Goal: Task Accomplishment & Management: Manage account settings

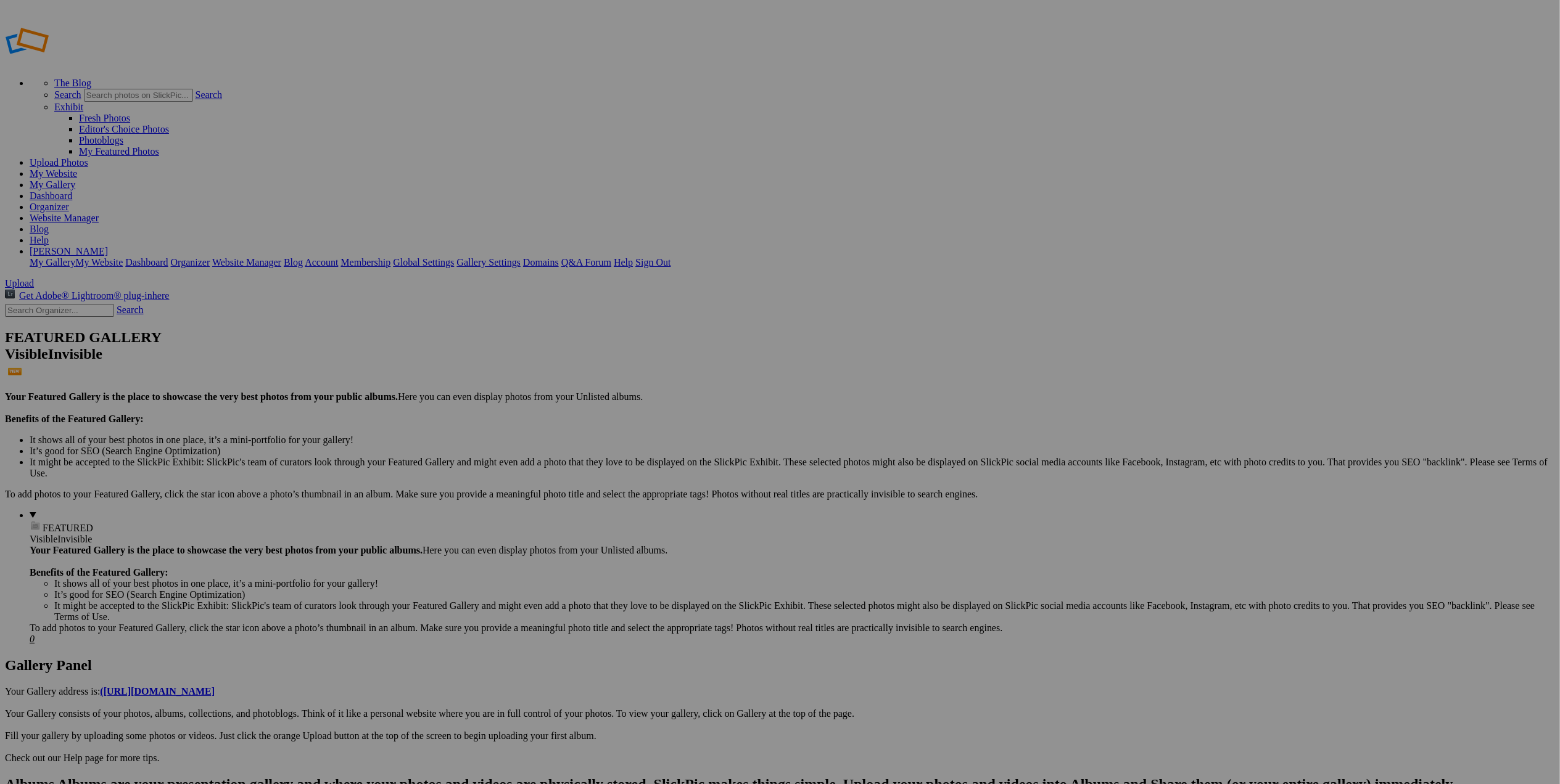
click at [34, 278] on span "Upload" at bounding box center [19, 283] width 29 height 10
type input "Album-2025-09-15-159"
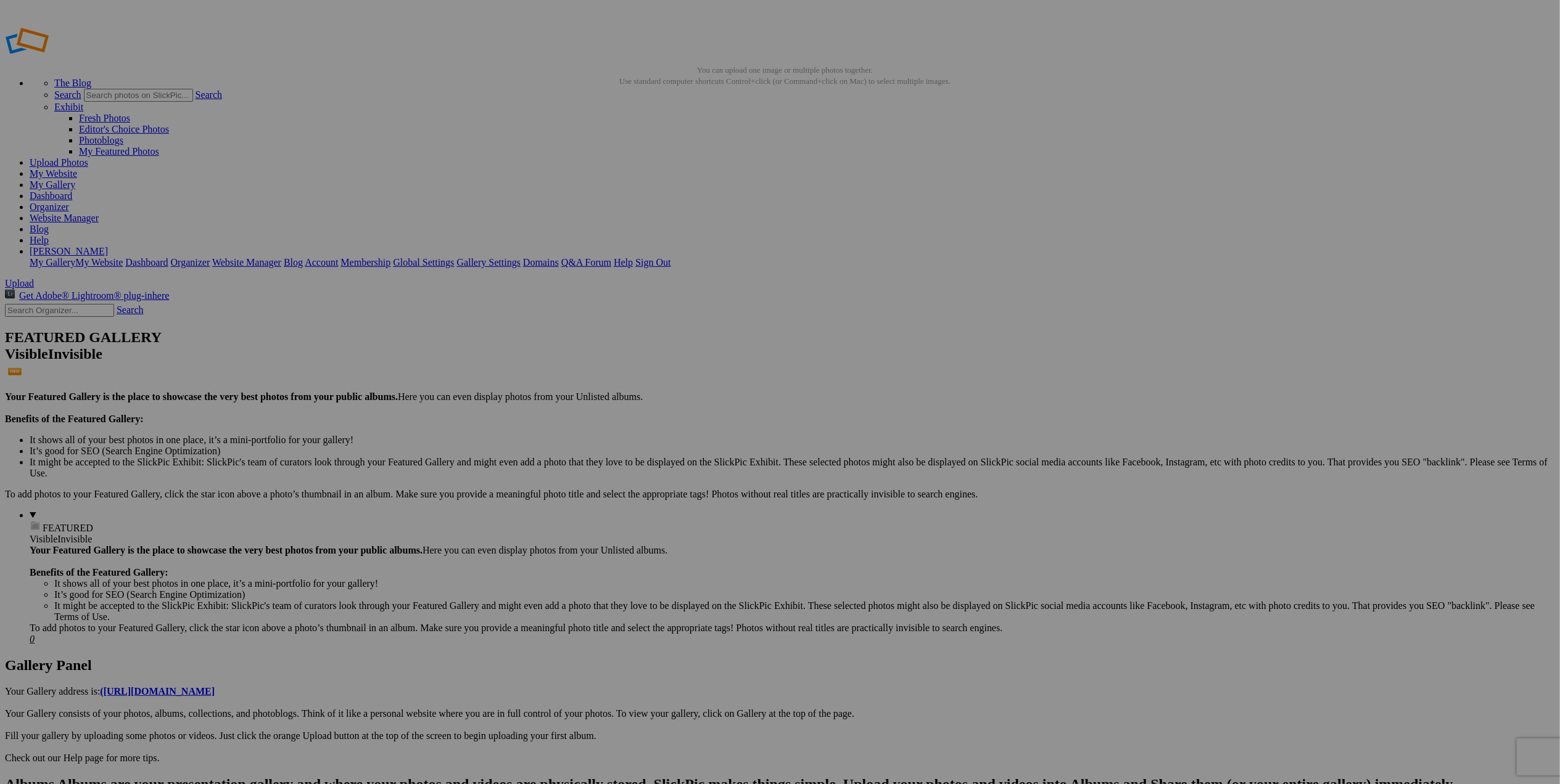
type input "Album-2025-09-15-159"
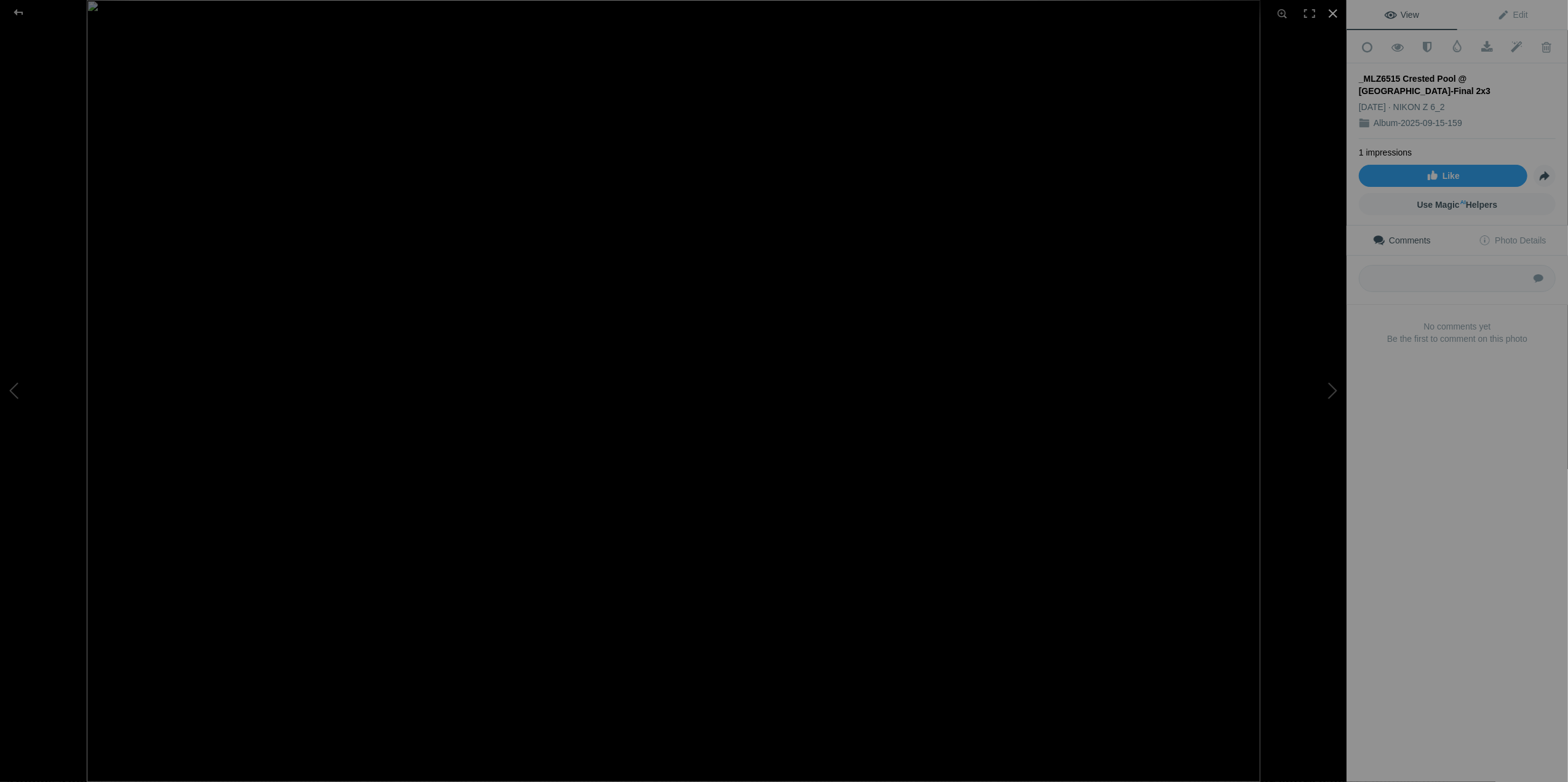
click at [1329, 6] on div at bounding box center [1332, 13] width 27 height 27
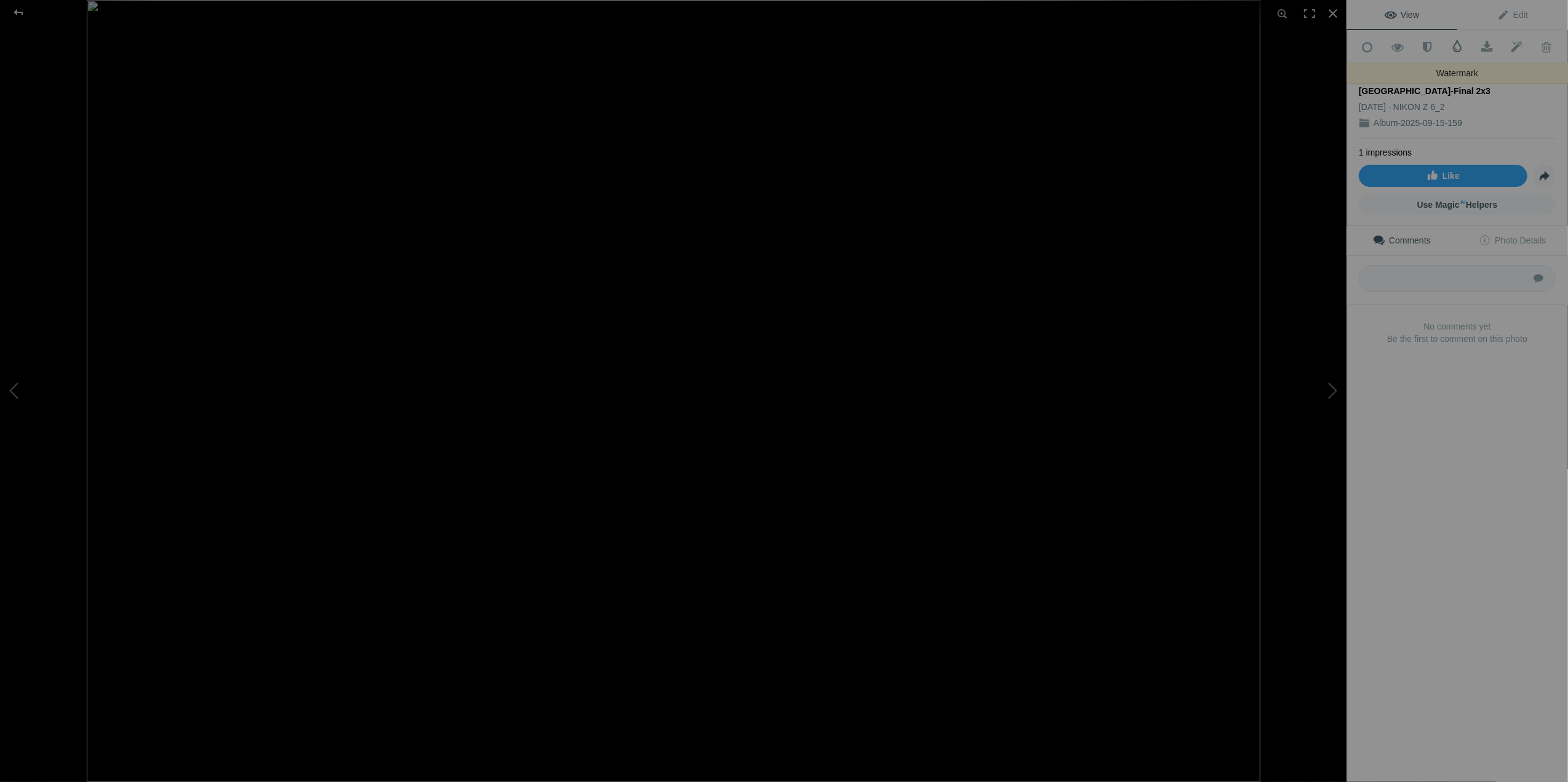
click at [1454, 50] on span at bounding box center [1457, 46] width 12 height 12
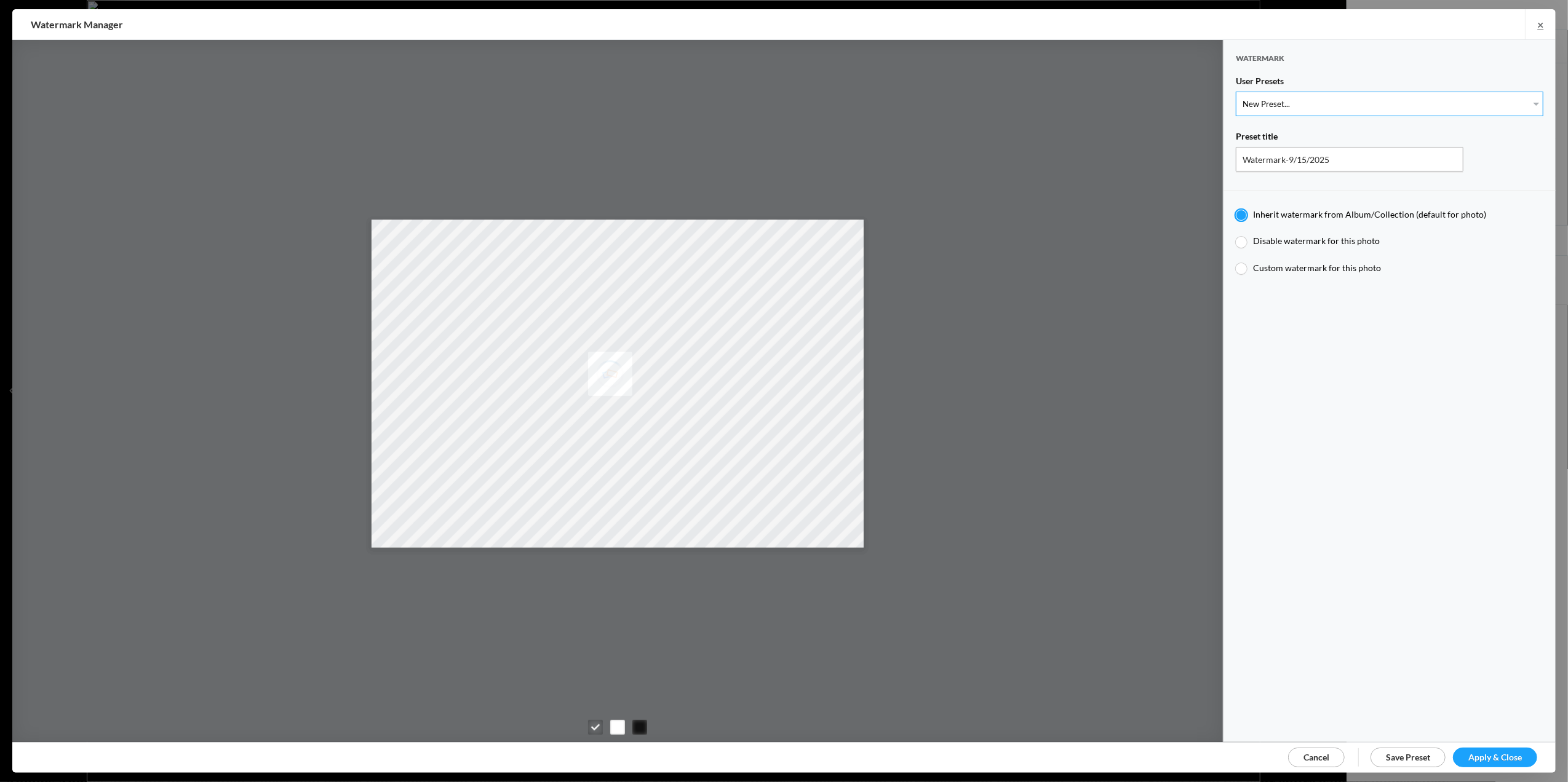
click at [1523, 98] on select "New Preset... T for Tom's photo M for Mary's photo T-Large for Tom's photo" at bounding box center [1389, 104] width 307 height 25
select select "2: Object"
click at [1236, 91] on select "New Preset... T for Tom's photo M for Mary's photo T-Large for Tom's photo" at bounding box center [1389, 104] width 307 height 25
type input "M for Mary's photo"
radio input "false"
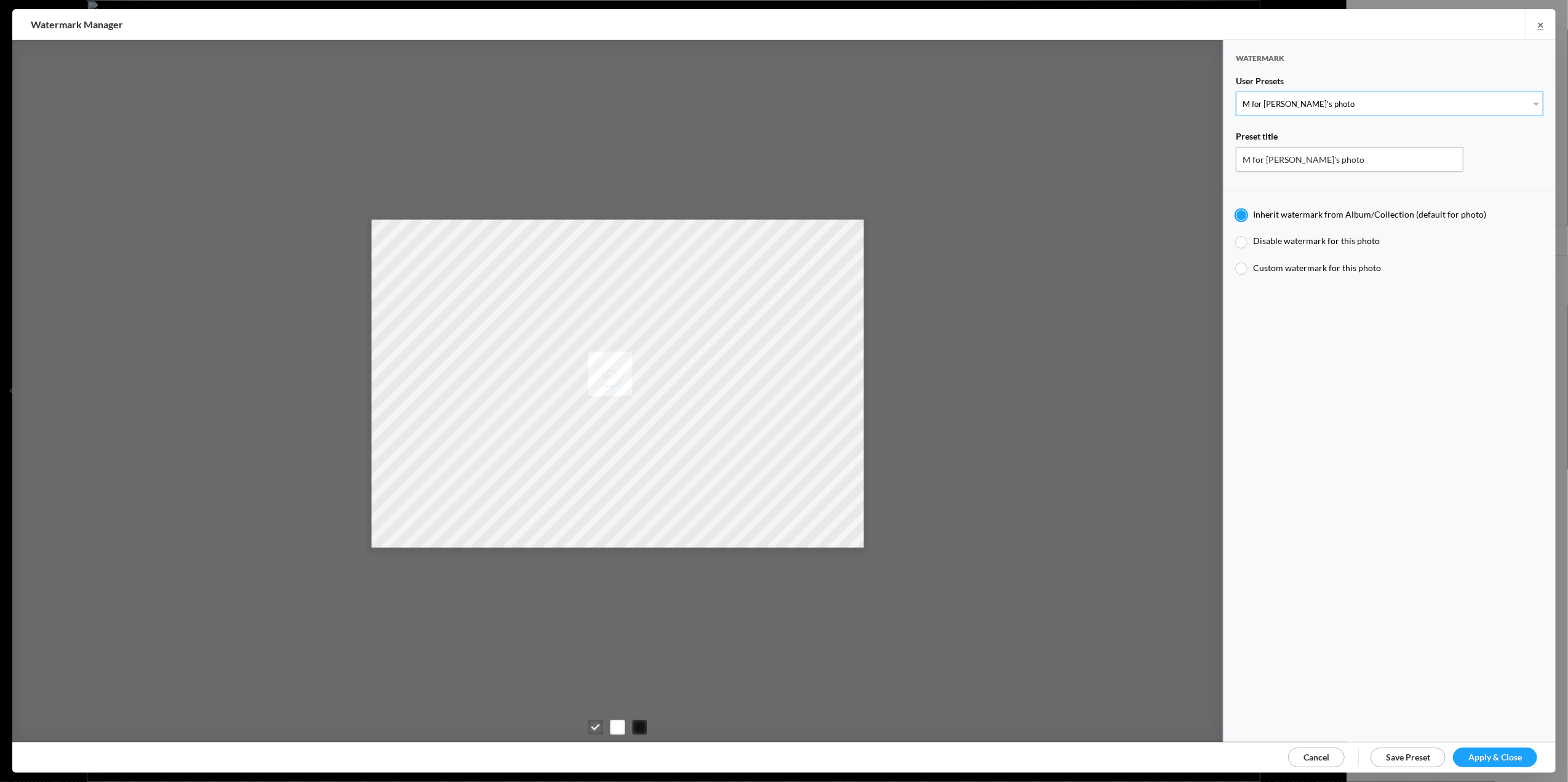
radio input "true"
type input "M"
type input "0.3"
type input "4"
radio input "false"
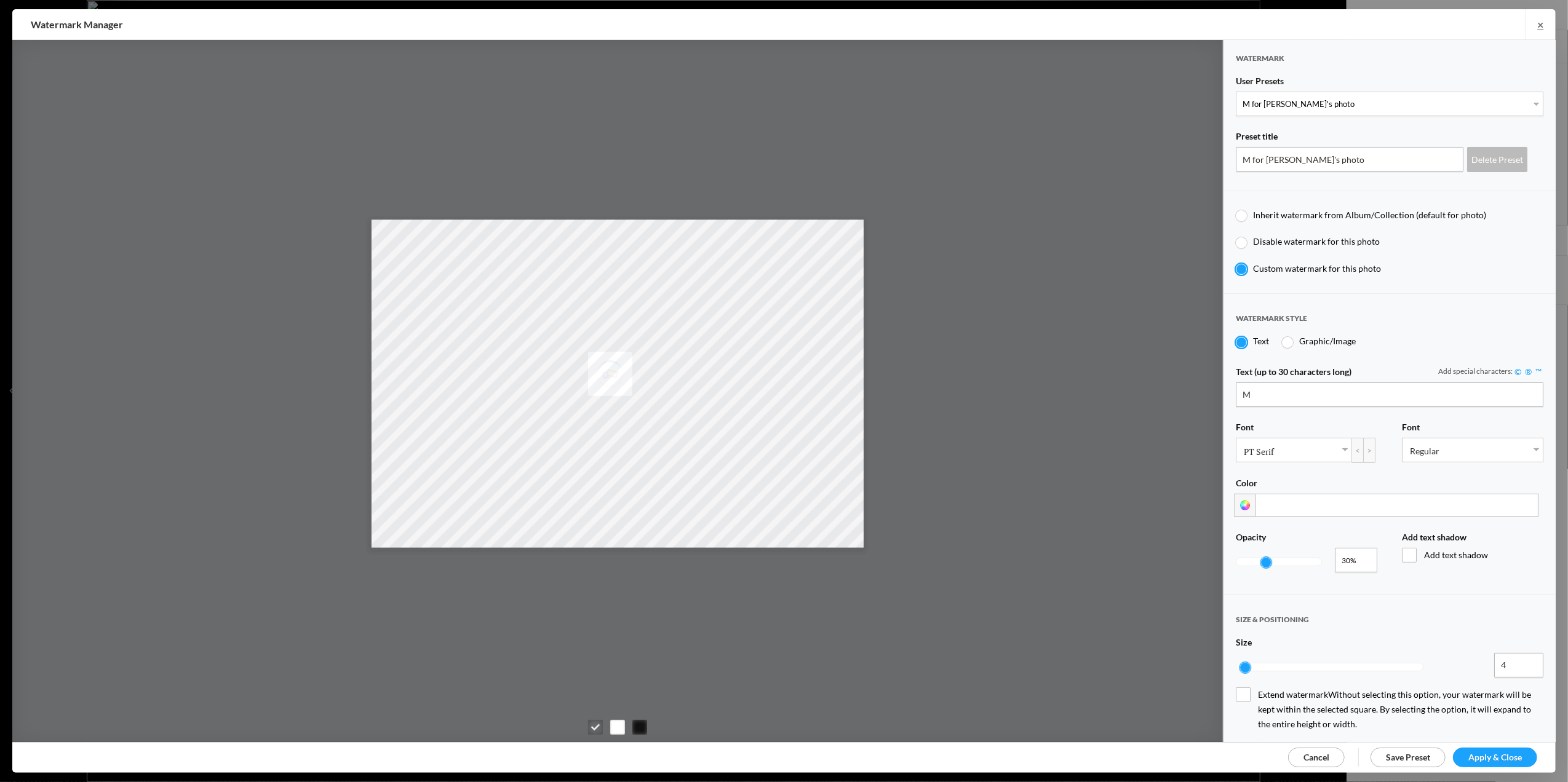
click at [1484, 759] on span "Apply & Close" at bounding box center [1495, 757] width 54 height 10
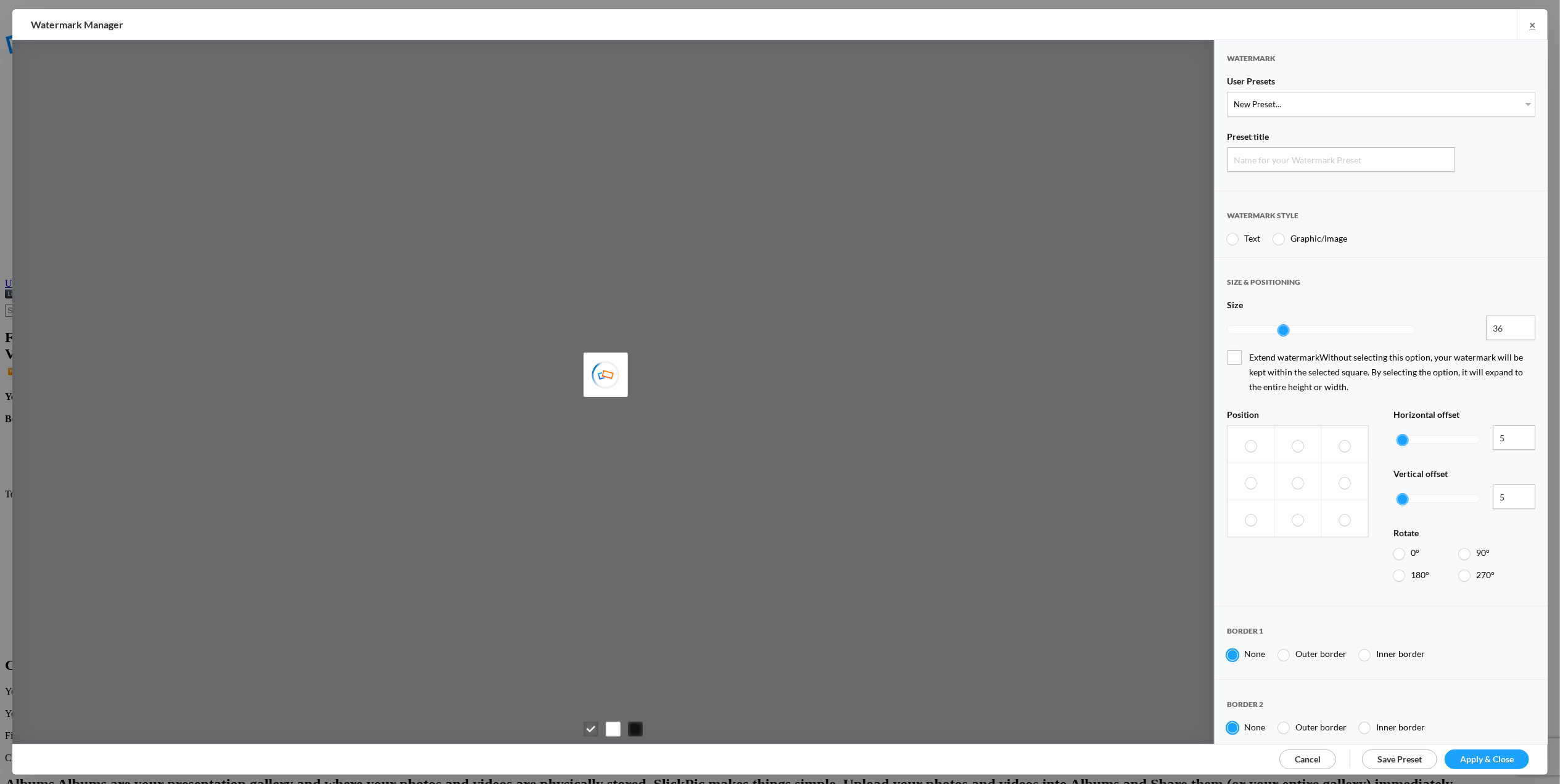
type input "Watermark-9/15/2025"
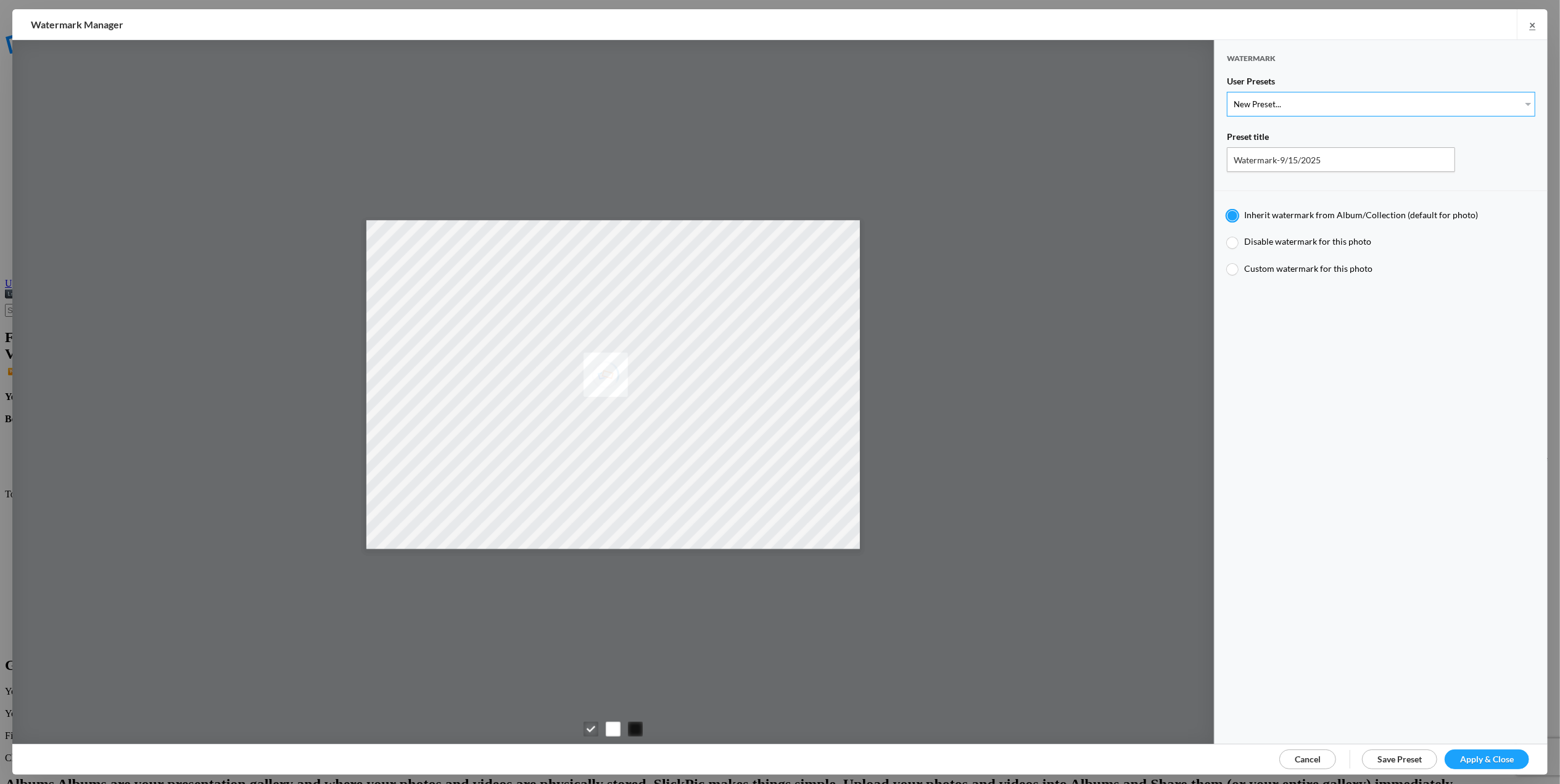
click at [1512, 100] on select "New Preset... T for Tom's photo M for Mary's photo T-Large for Tom's photo" at bounding box center [1381, 104] width 308 height 25
select select "2: Object"
click at [1227, 92] on select "New Preset... T for Tom's photo M for Mary's photo T-Large for Tom's photo" at bounding box center [1381, 104] width 308 height 25
type input "M for Mary's photo"
type input "M"
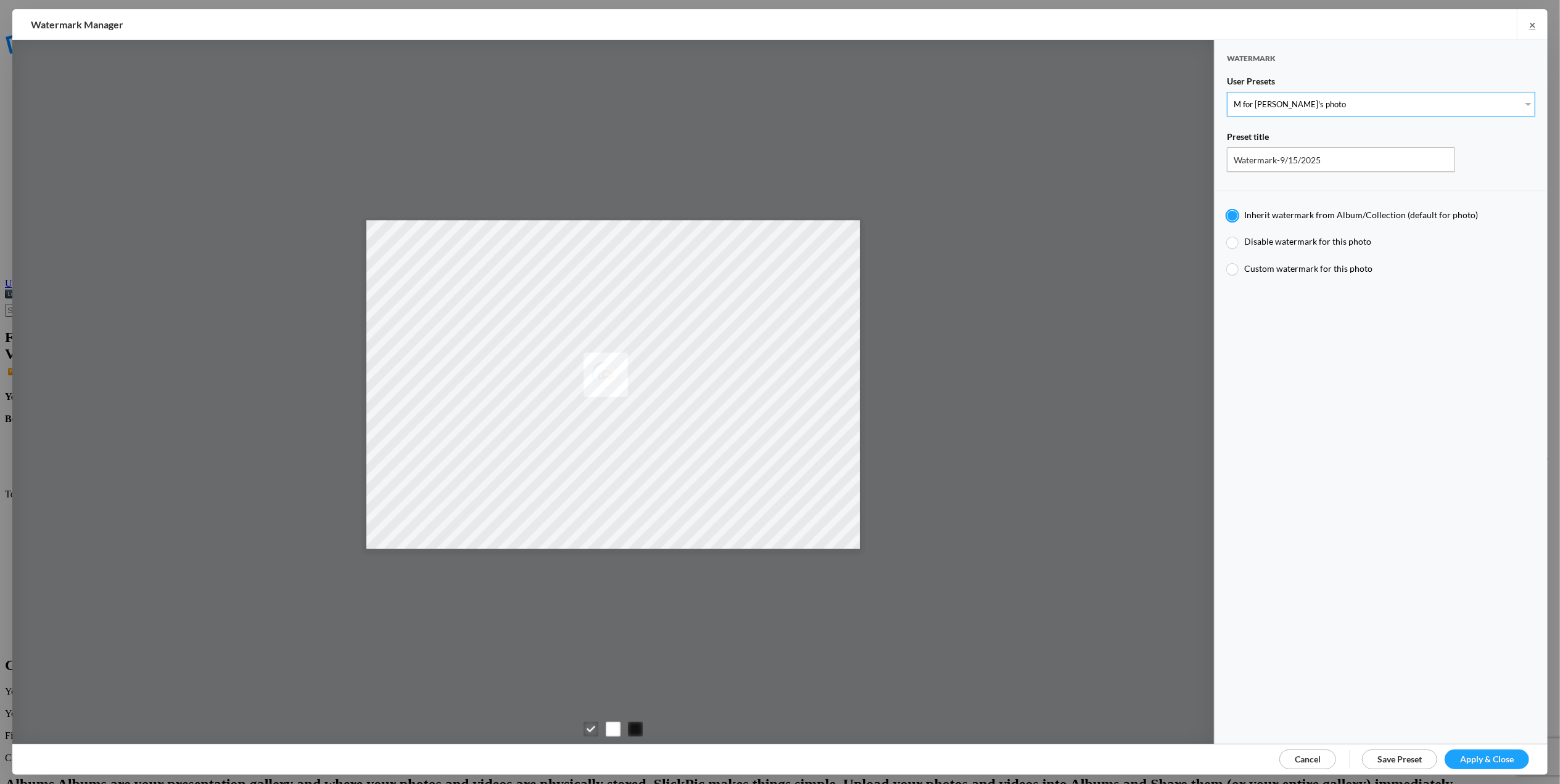
type input "0.3"
type input "4"
radio input "false"
radio input "true"
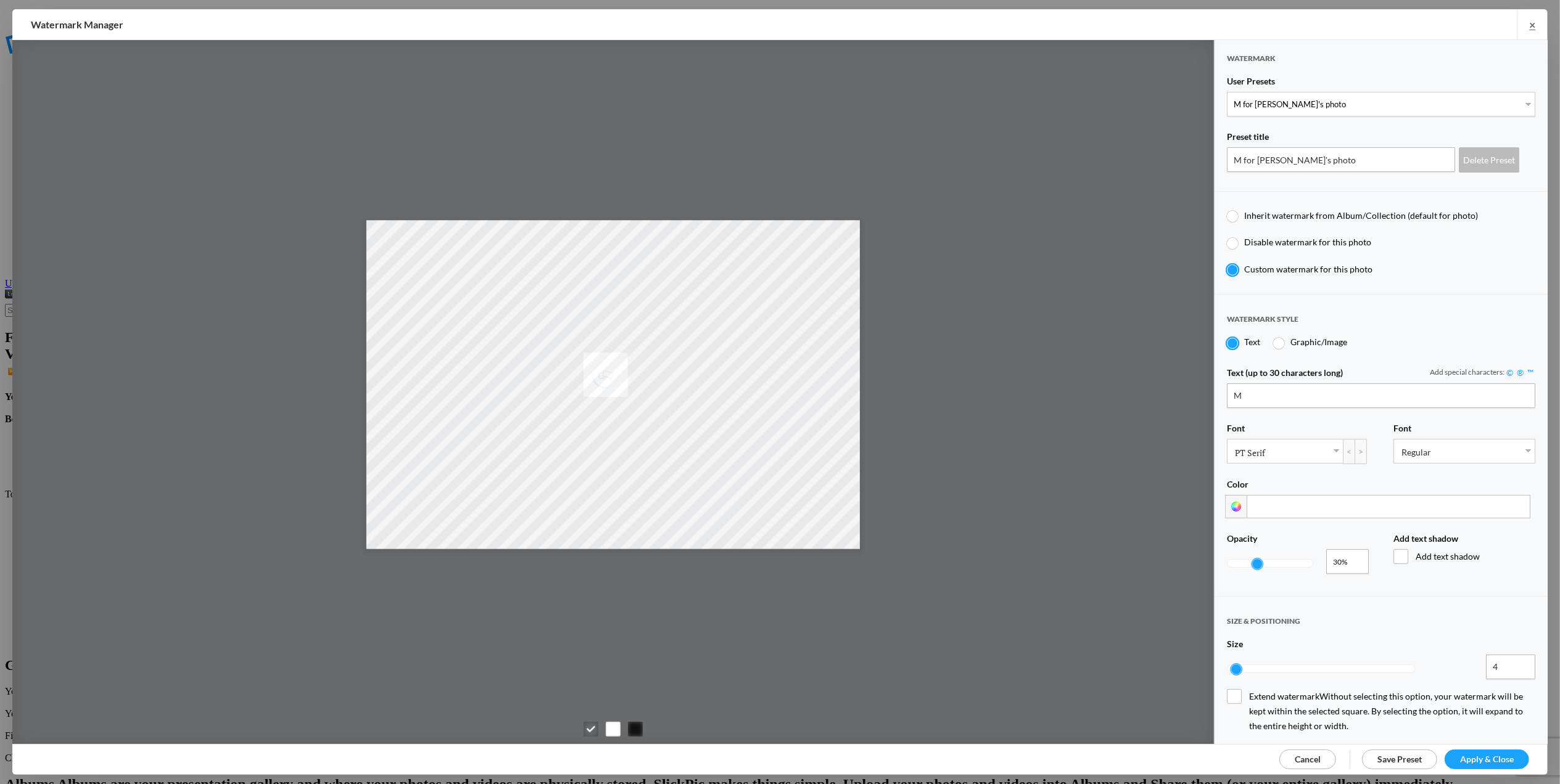
click at [1488, 757] on span "Apply & Close" at bounding box center [1487, 759] width 54 height 10
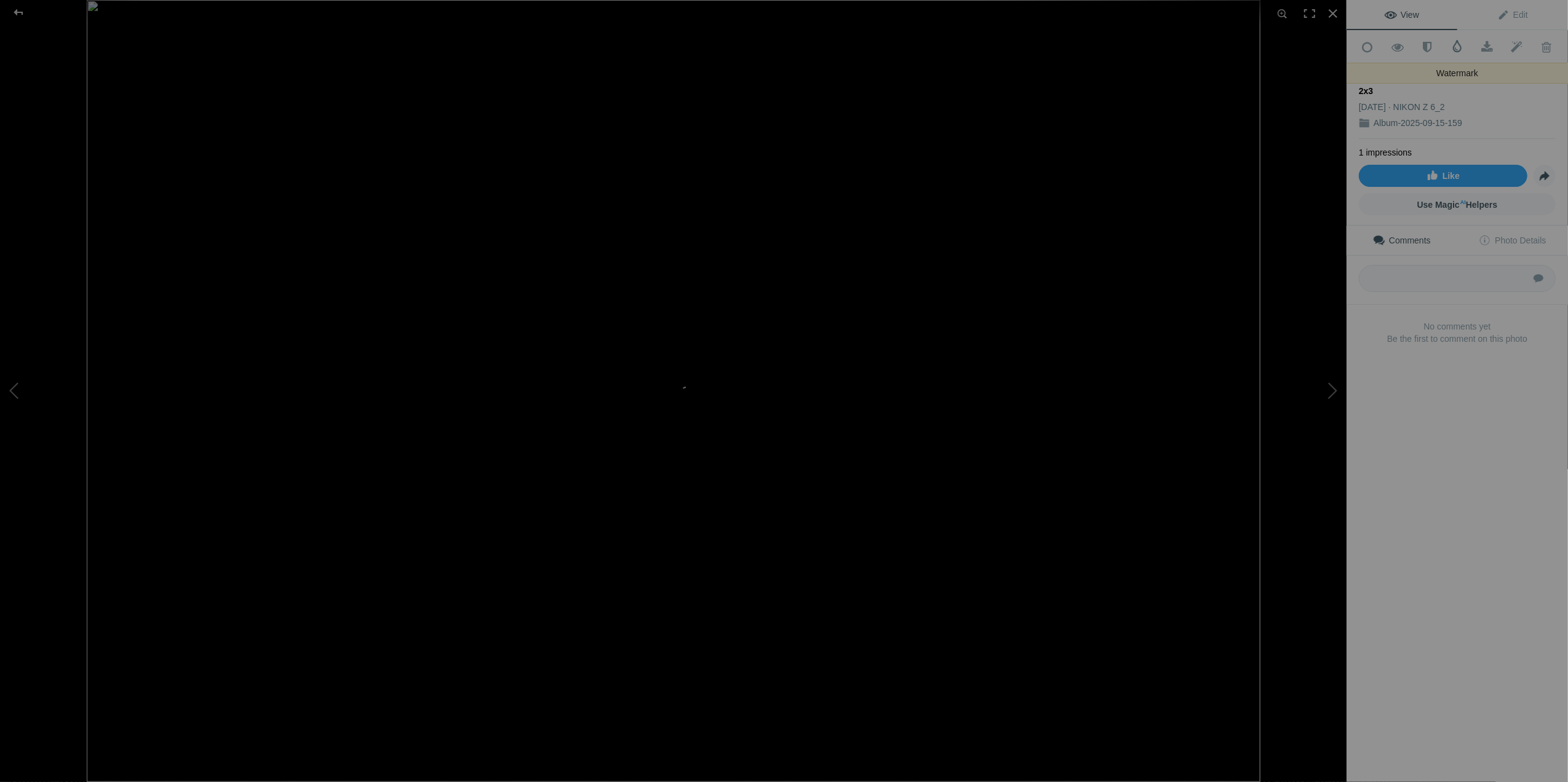
click at [1451, 50] on span at bounding box center [1457, 46] width 12 height 12
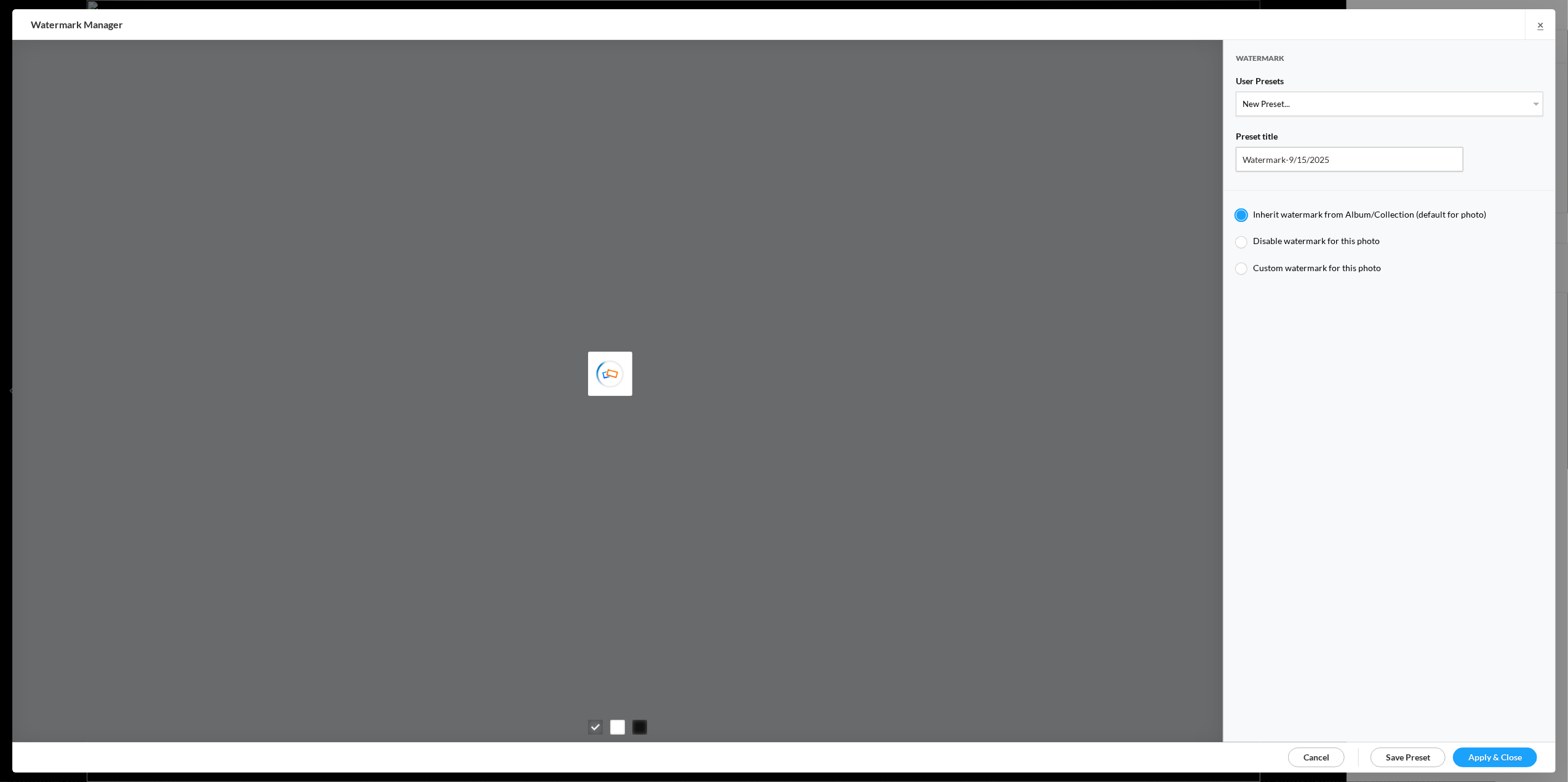
type input "[PERSON_NAME]"
click at [1521, 104] on select "New Preset... T for [PERSON_NAME]'s photo M for [PERSON_NAME]'s photo T-Large f…" at bounding box center [1389, 104] width 307 height 25
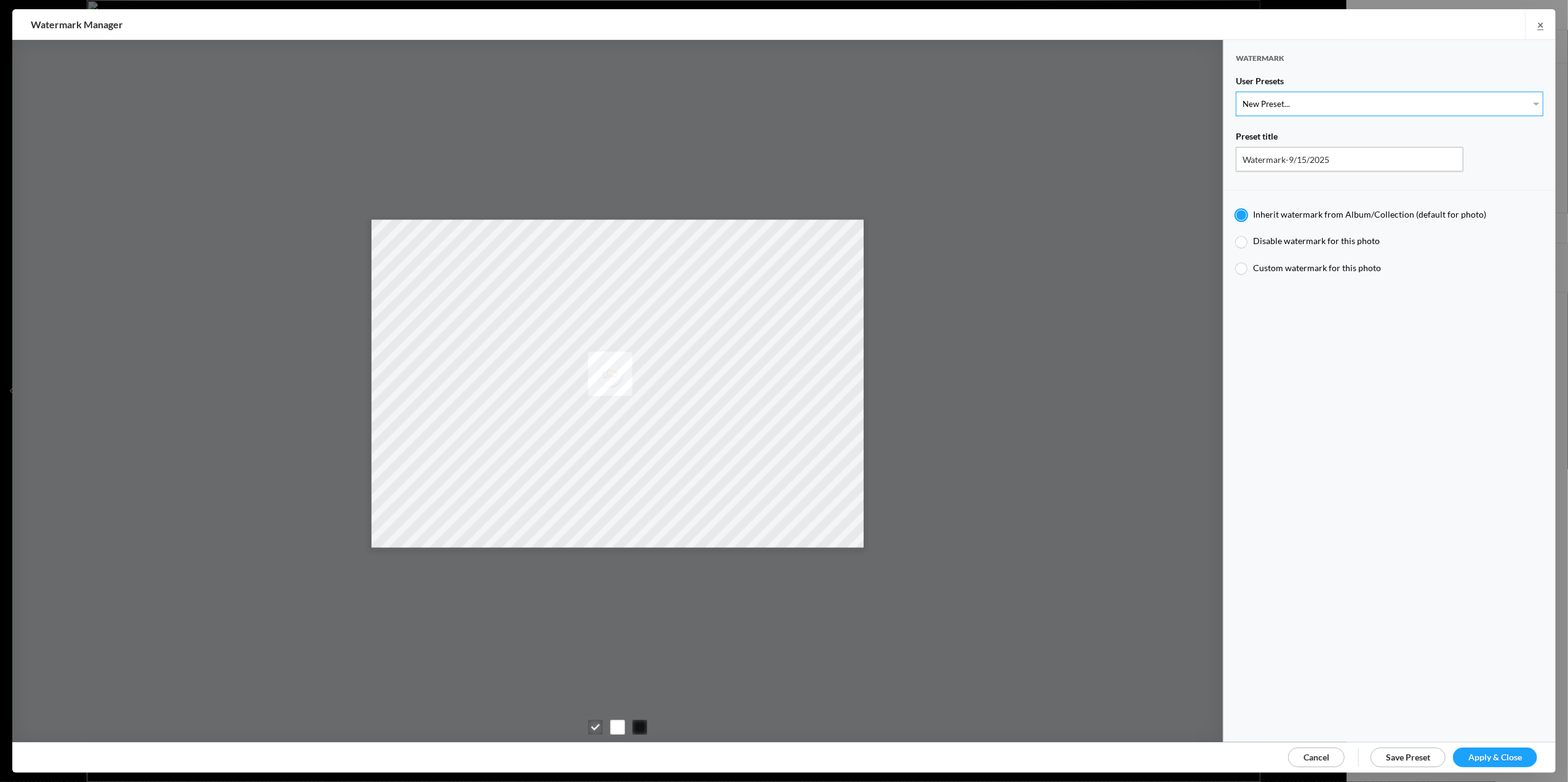
select select "2: Object"
click at [1236, 91] on select "New Preset... T for [PERSON_NAME]'s photo M for [PERSON_NAME]'s photo T-Large f…" at bounding box center [1389, 104] width 307 height 25
type input "M for [PERSON_NAME]'s photo"
radio input "false"
radio input "true"
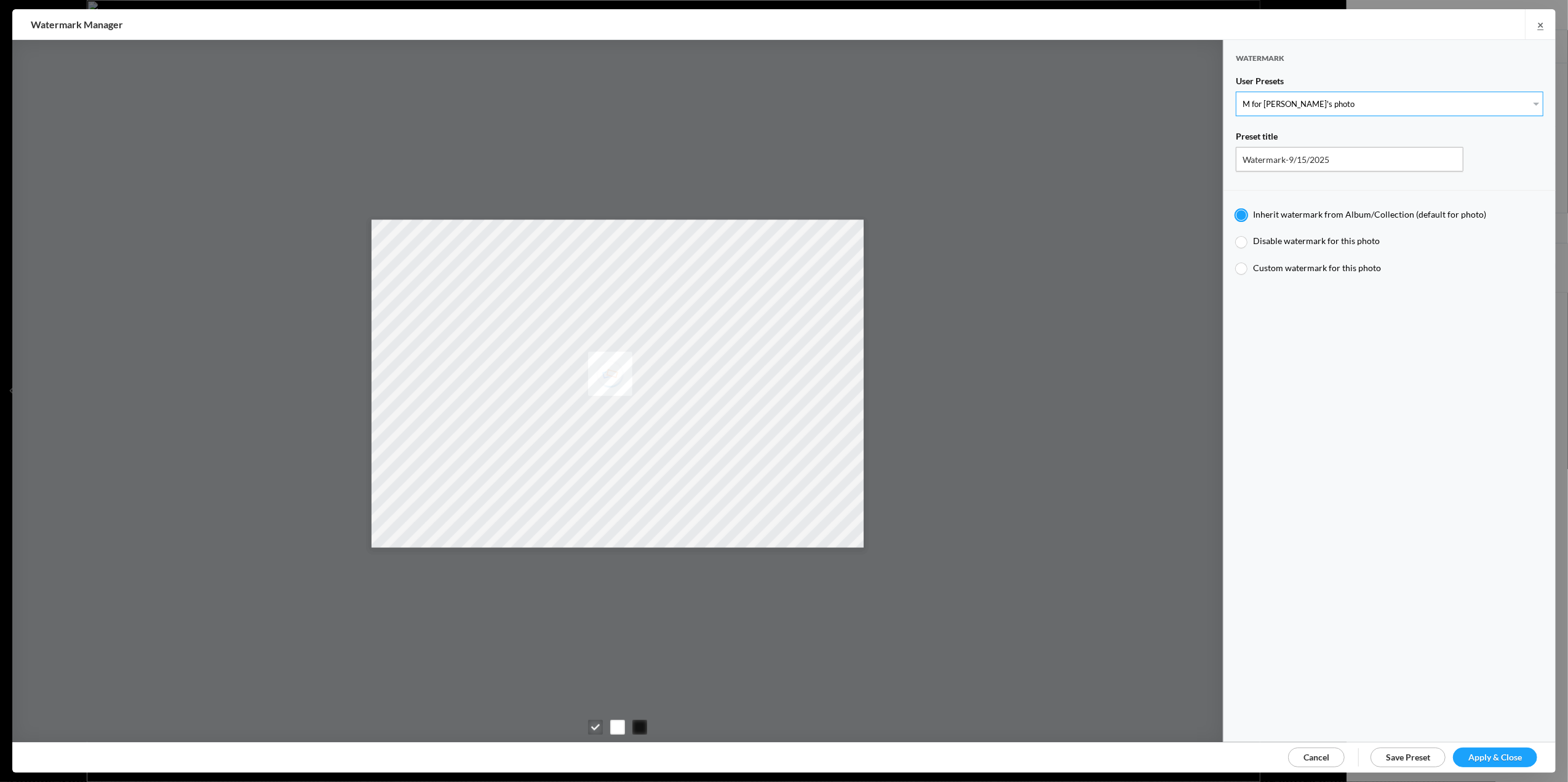
type input "M"
type input "0.3"
type input "4"
radio input "false"
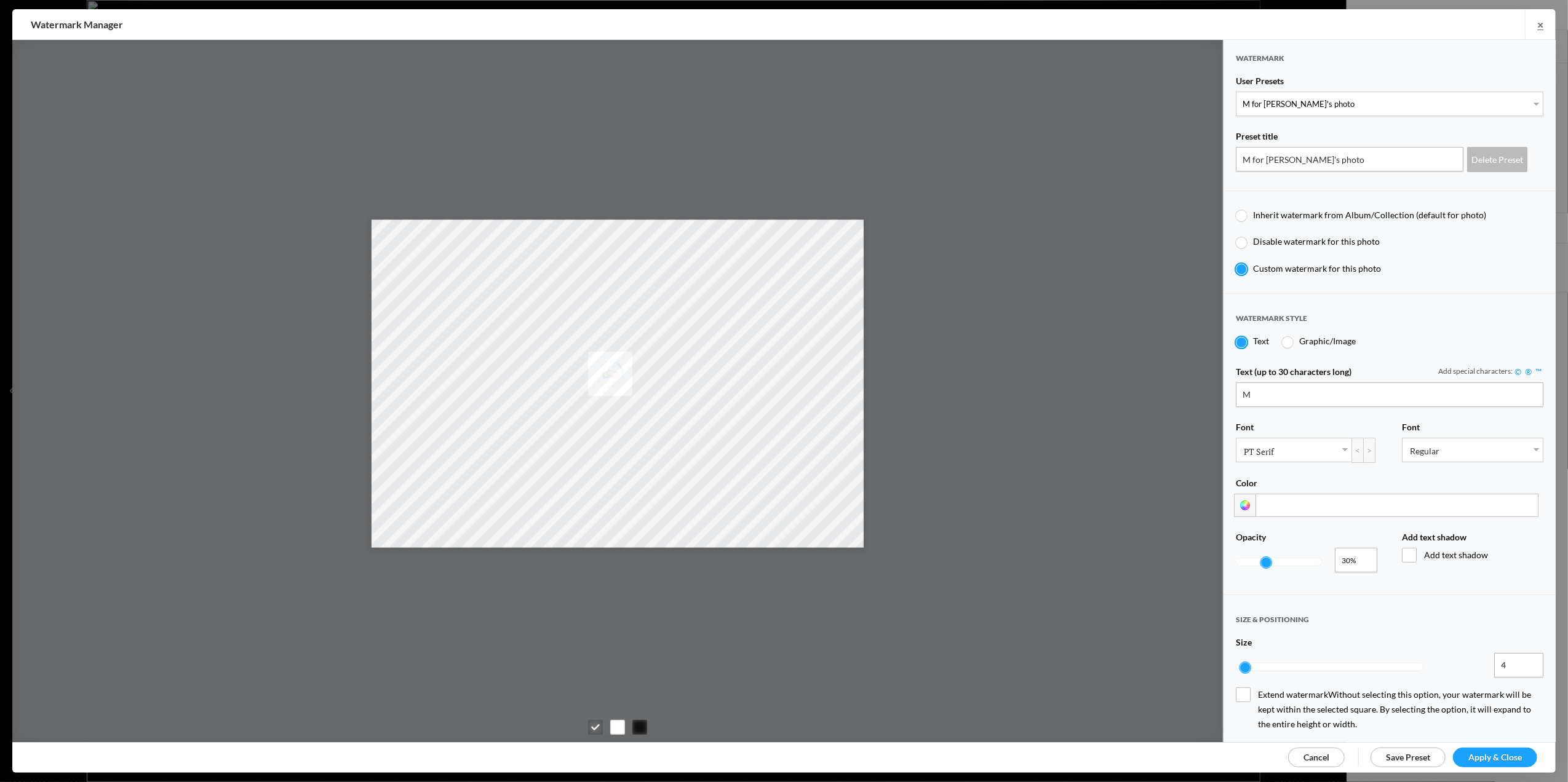
click at [1493, 754] on span "Apply & Close" at bounding box center [1495, 757] width 54 height 10
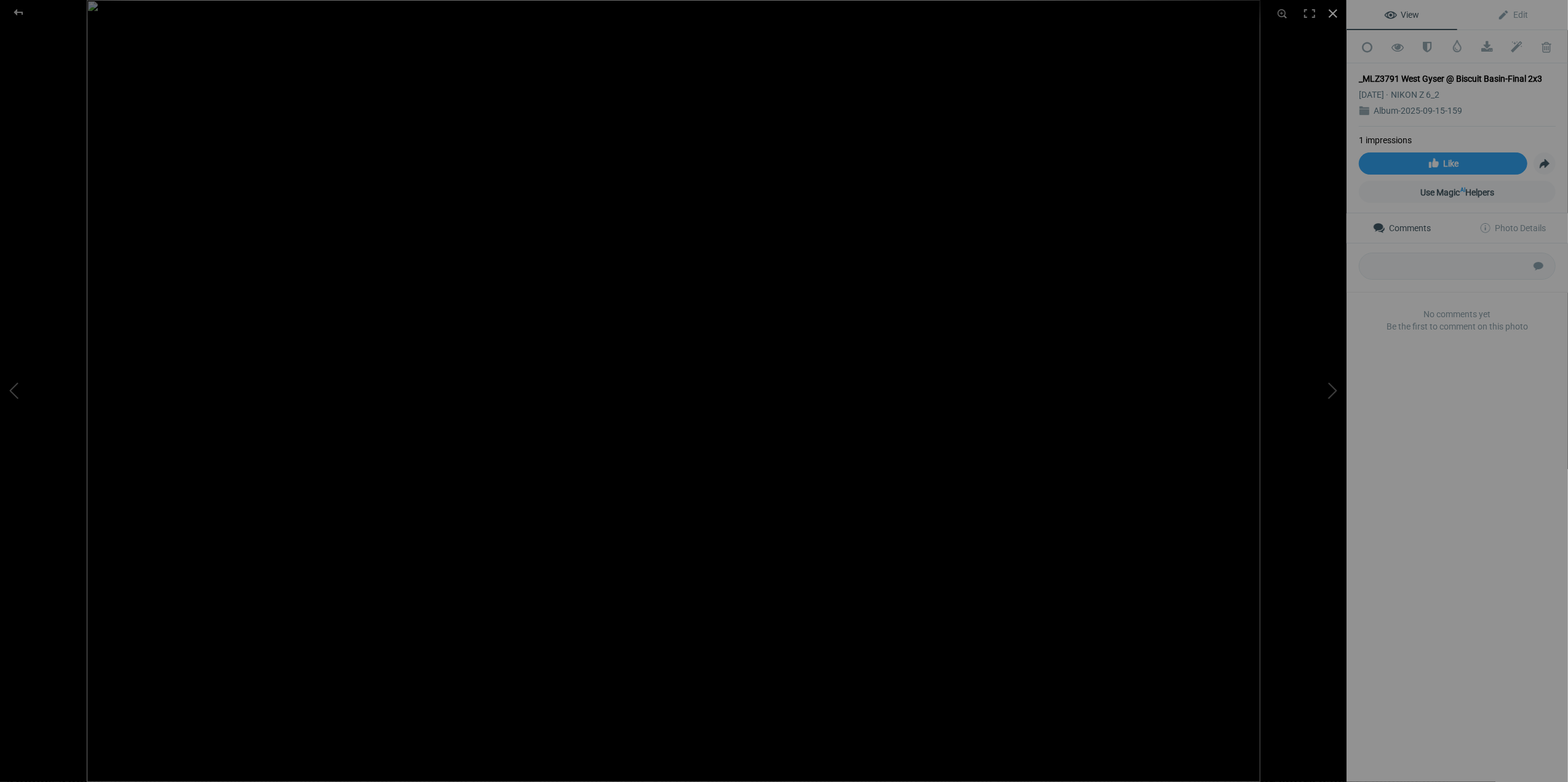
click at [1331, 12] on div at bounding box center [1332, 13] width 27 height 27
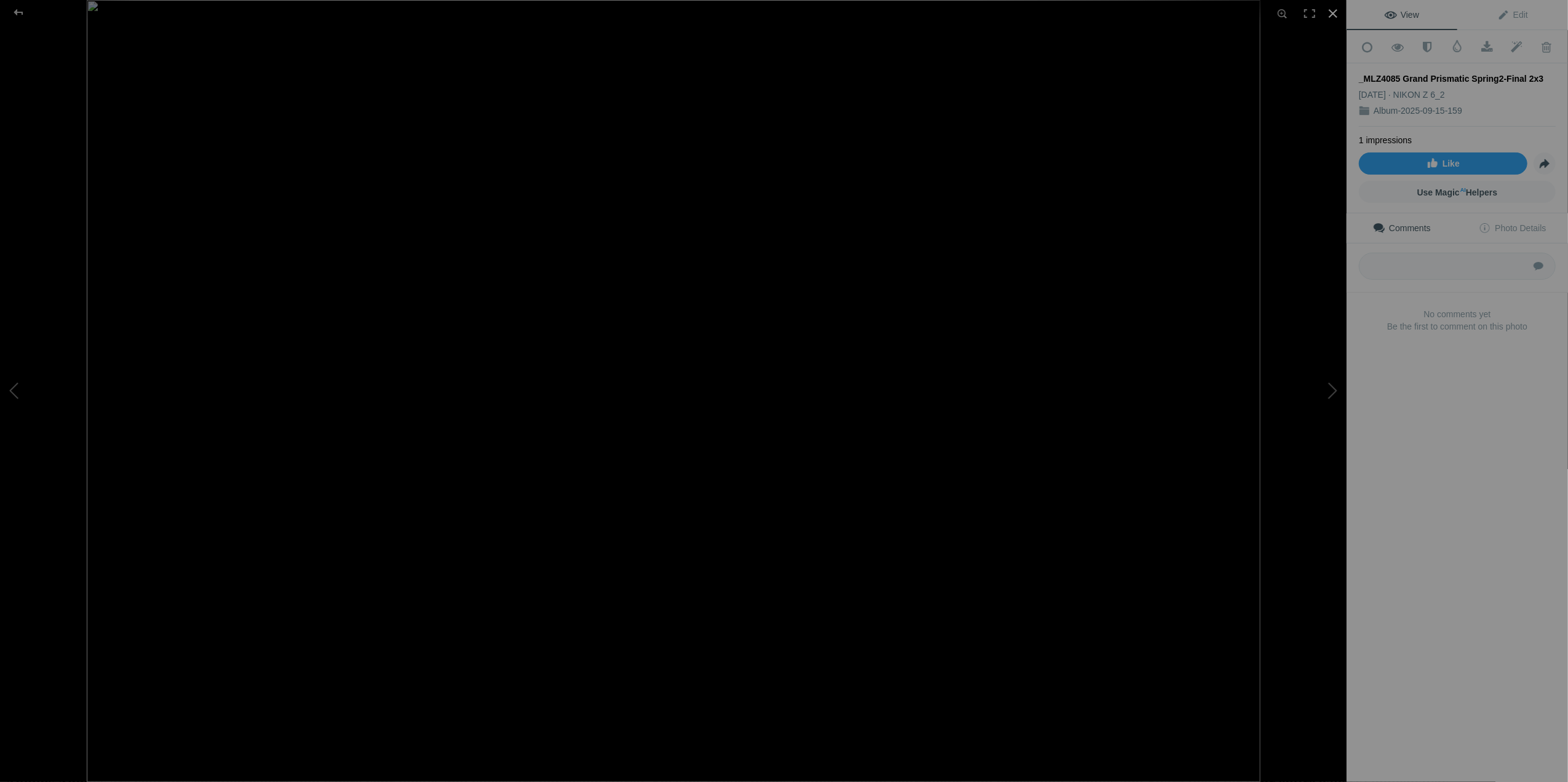
click at [1334, 14] on div at bounding box center [1332, 13] width 27 height 27
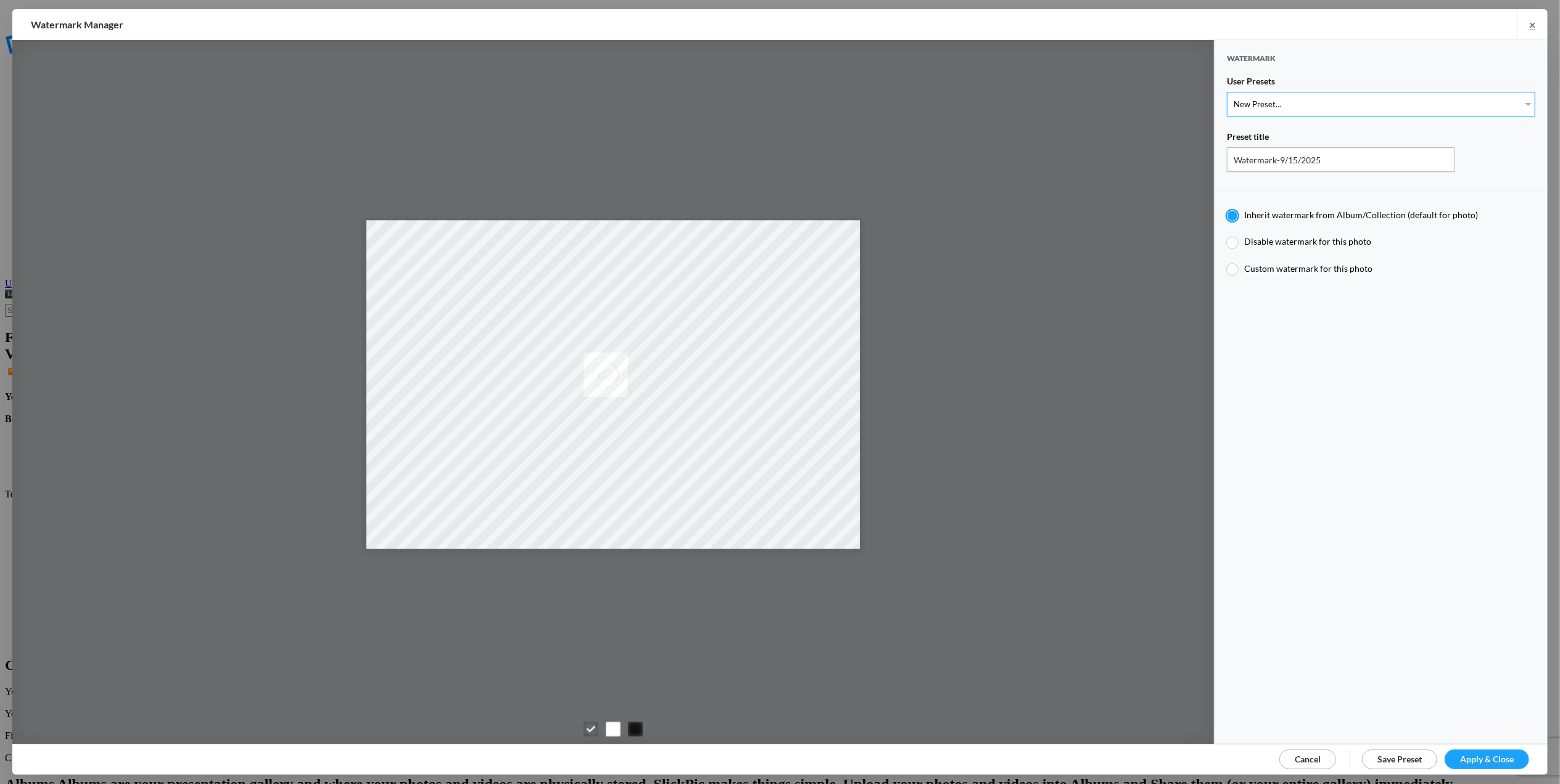
click at [1515, 104] on select "New Preset... T for [PERSON_NAME]'s photo M for [PERSON_NAME]'s photo T-Large f…" at bounding box center [1381, 104] width 308 height 25
select select "2: Object"
click at [1227, 92] on select "New Preset... T for [PERSON_NAME]'s photo M for [PERSON_NAME]'s photo T-Large f…" at bounding box center [1381, 104] width 308 height 25
type input "M for [PERSON_NAME]'s photo"
radio input "false"
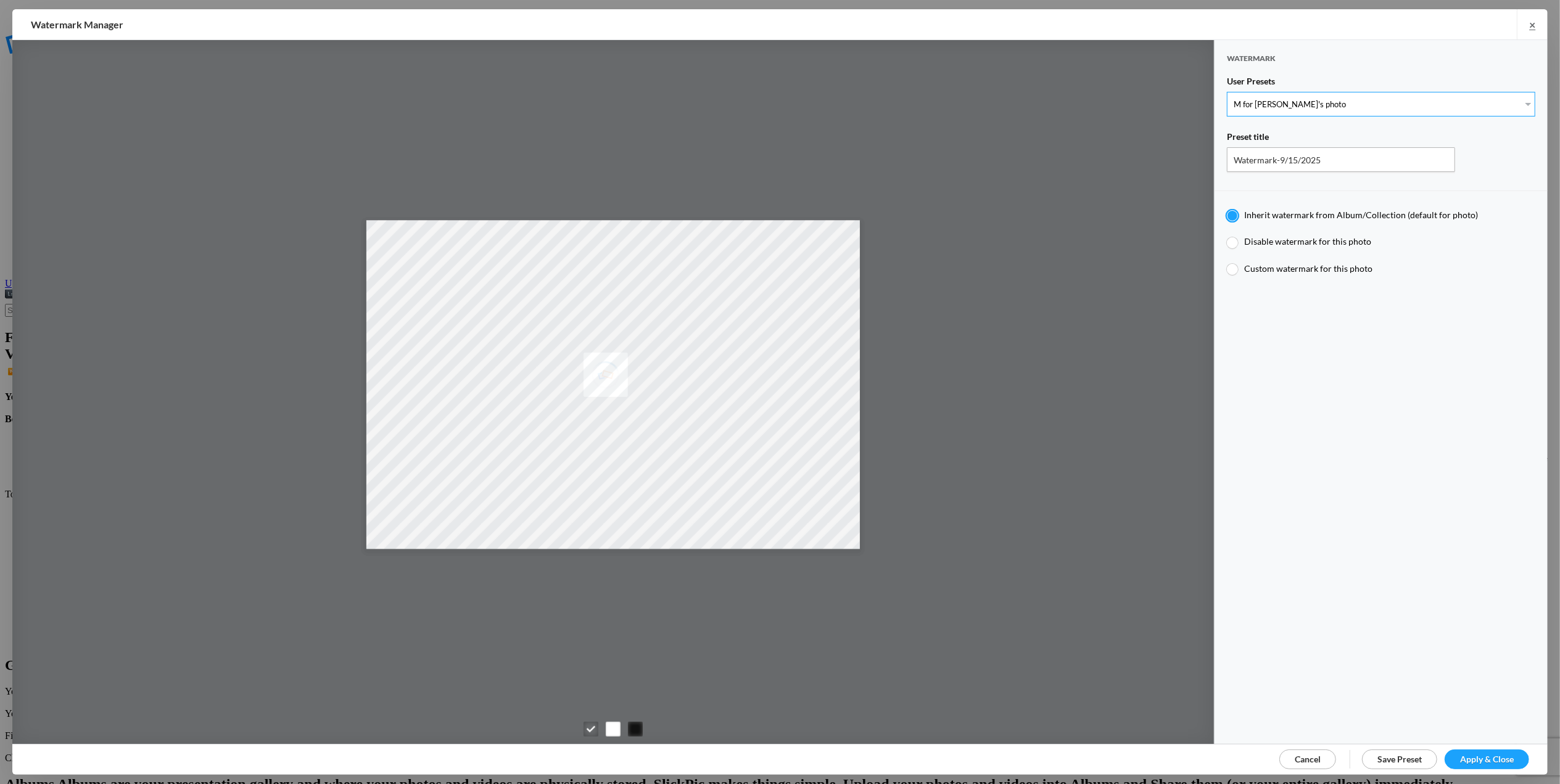
radio input "true"
type input "M"
type input "0.3"
type input "4"
radio input "false"
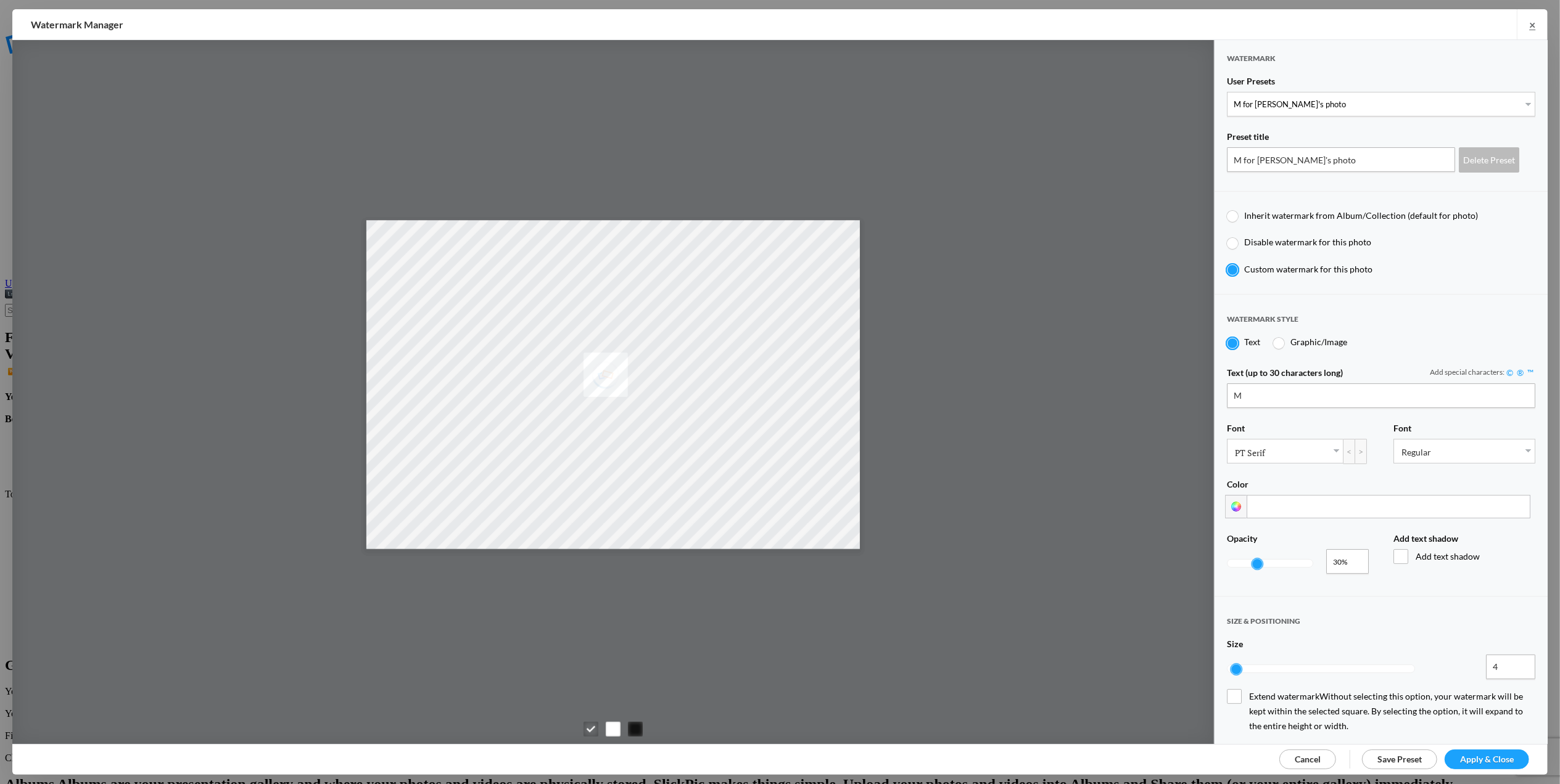
click at [1497, 758] on span "Apply & Close" at bounding box center [1487, 759] width 54 height 10
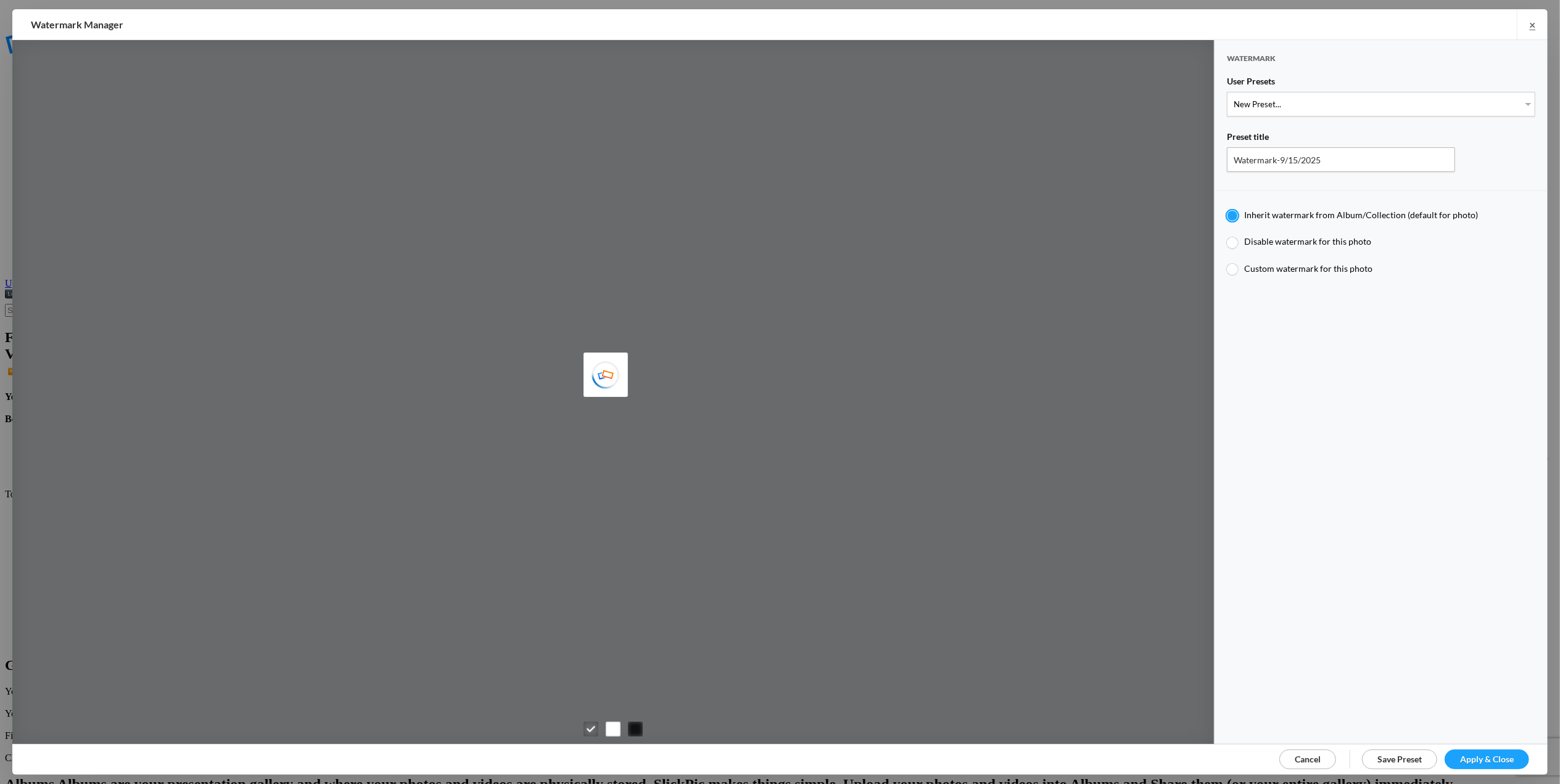
type input "[PERSON_NAME]"
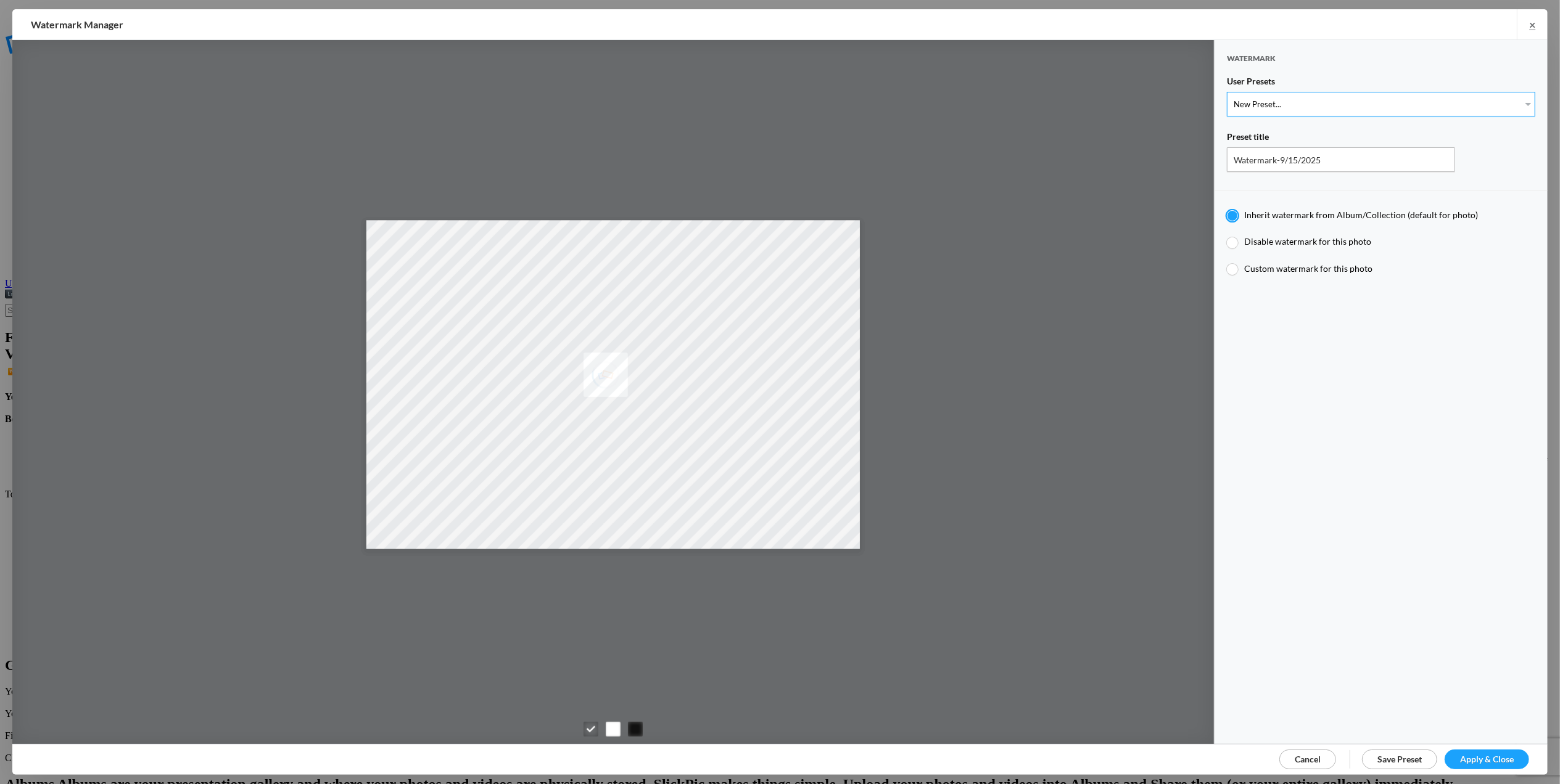
click at [1516, 102] on select "New Preset... T for Tom's photo M for Mary's photo T-Large for Tom's photo" at bounding box center [1381, 104] width 308 height 25
select select "2: Object"
click at [1227, 92] on select "New Preset... T for Tom's photo M for Mary's photo T-Large for Tom's photo" at bounding box center [1381, 104] width 308 height 25
type input "M for Mary's photo"
radio input "false"
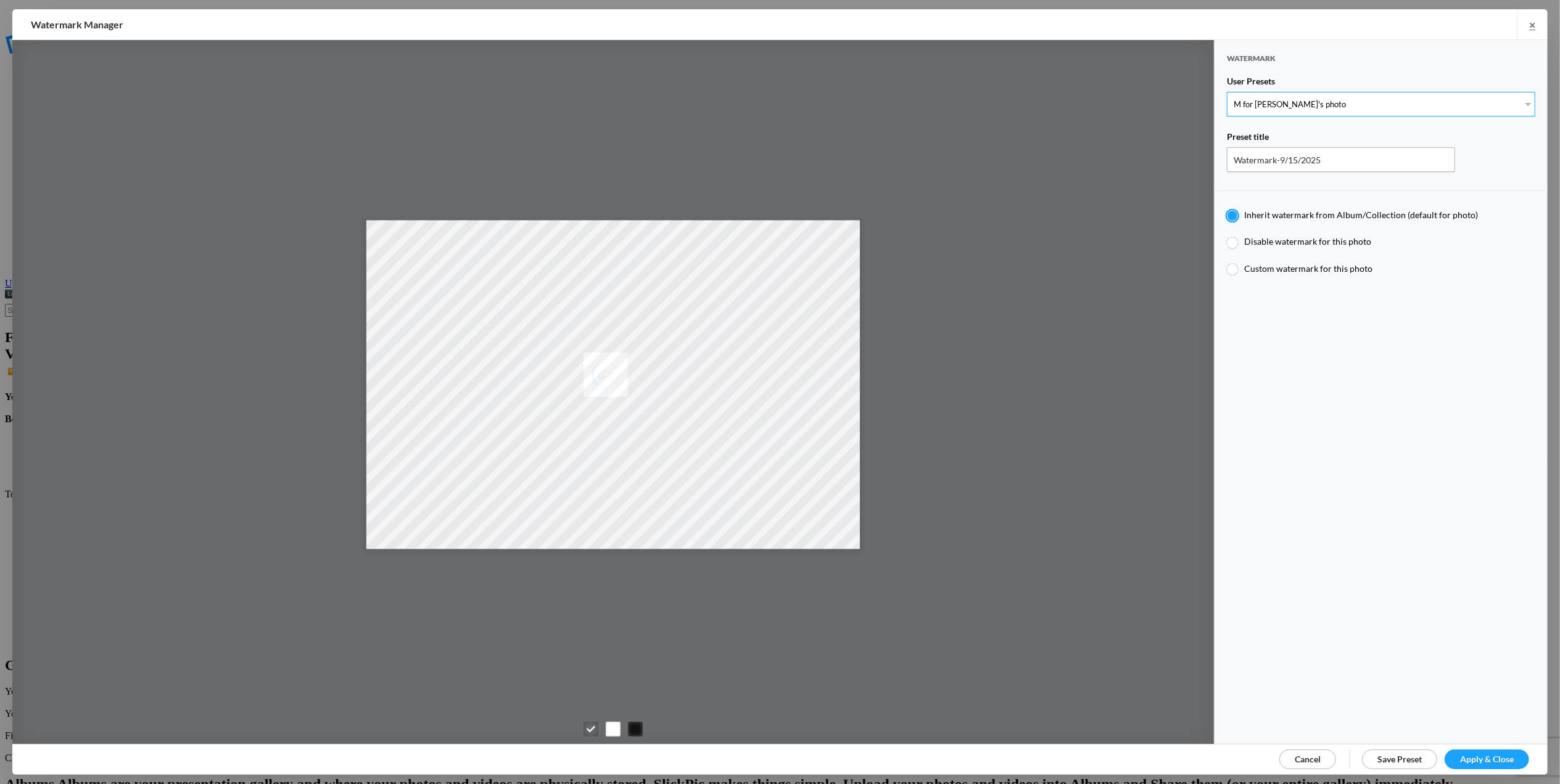
radio input "true"
type input "M"
type input "0.3"
type input "4"
radio input "false"
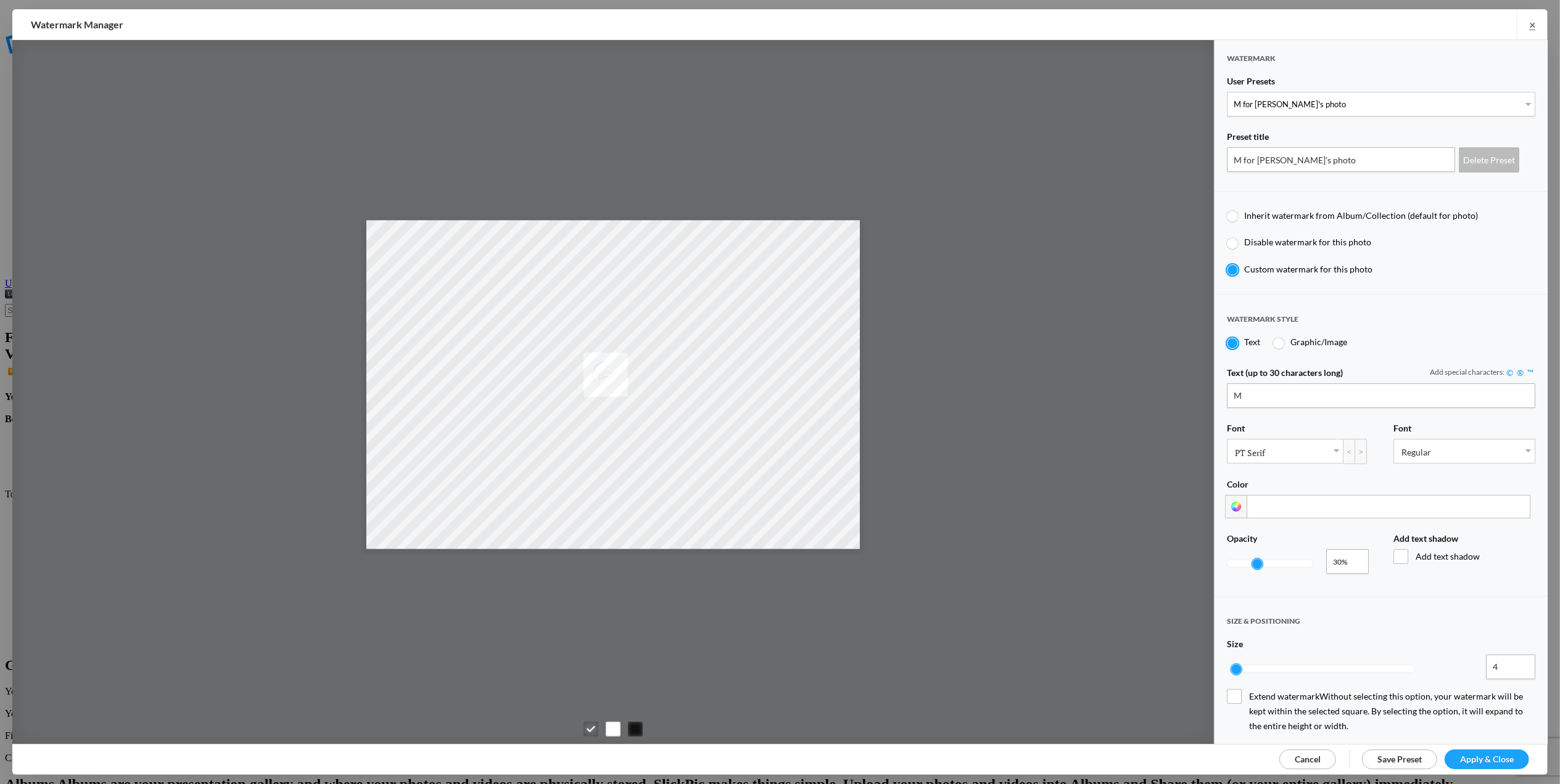
click at [1507, 761] on span "Apply & Close" at bounding box center [1487, 759] width 54 height 10
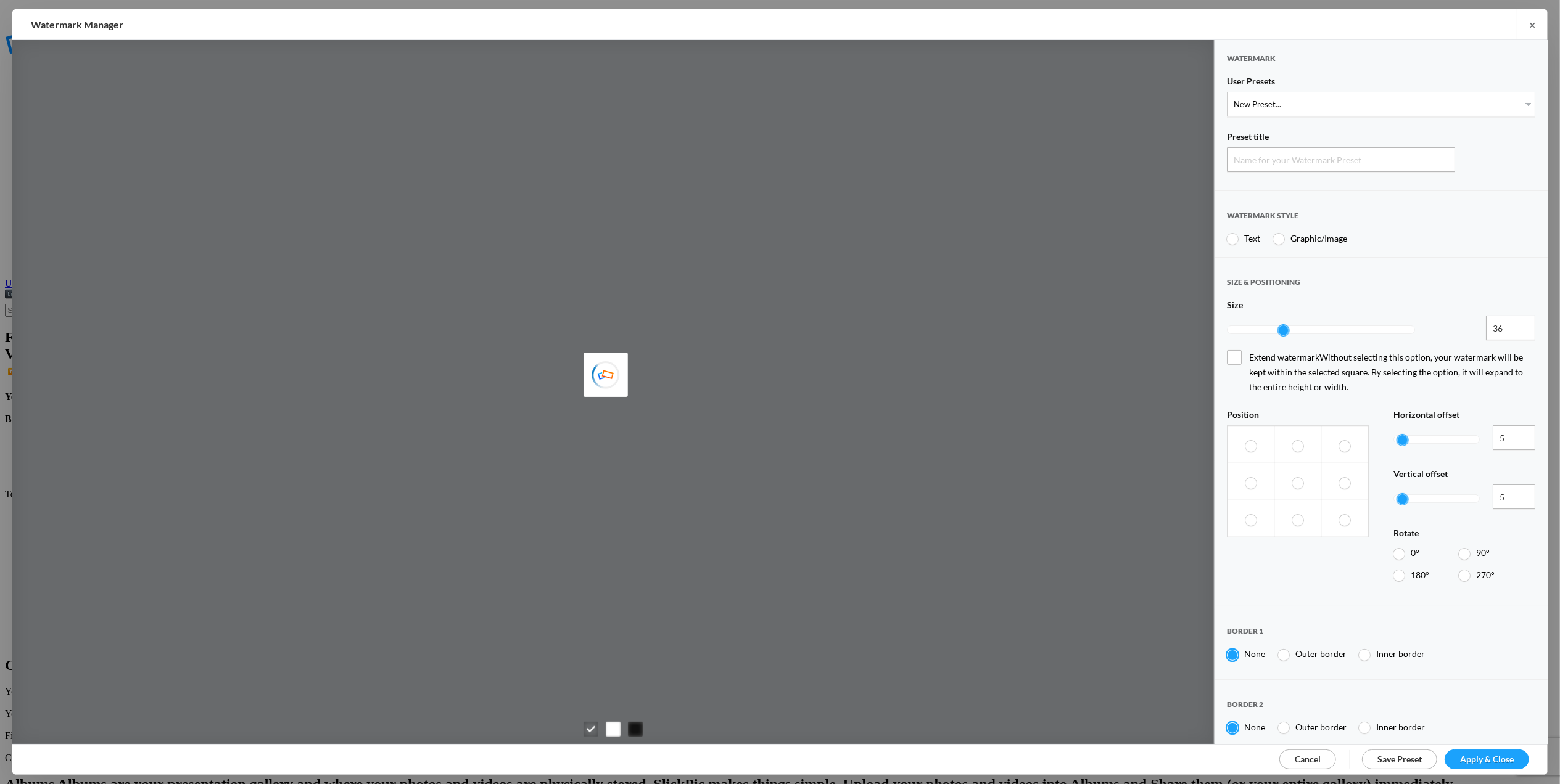
type input "Watermark-9/15/2025"
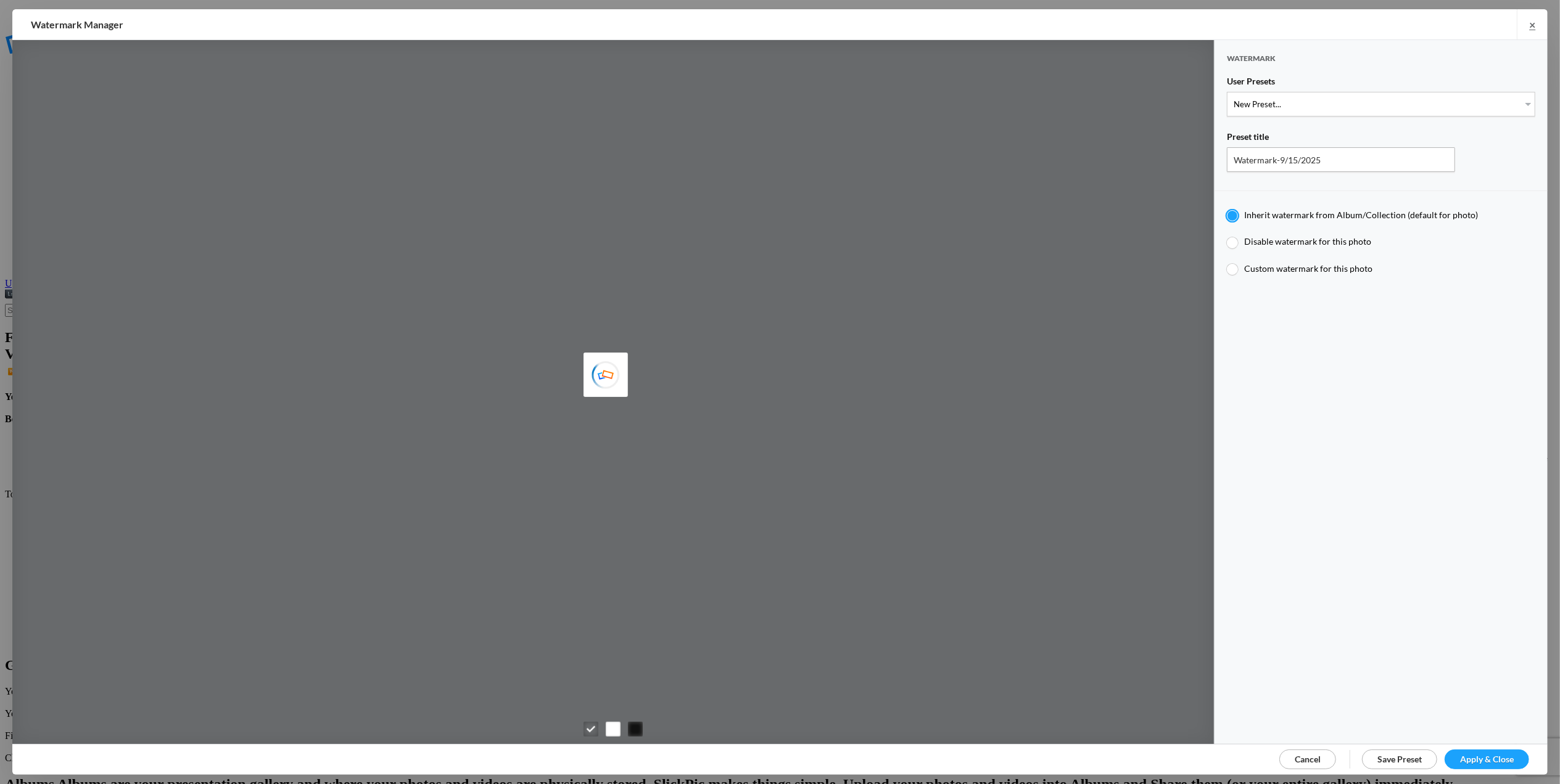
type input "[PERSON_NAME]"
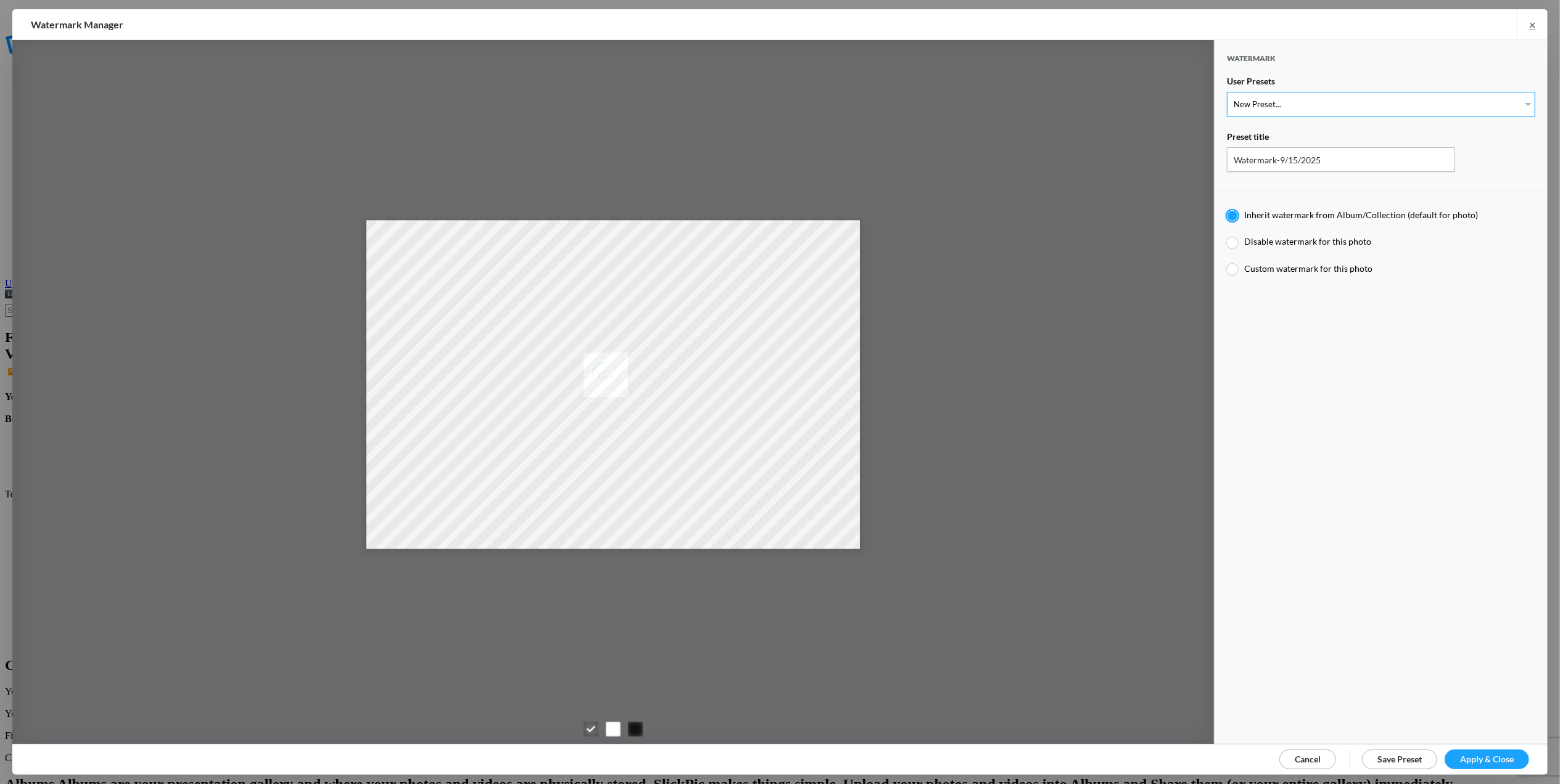
click at [1518, 101] on select "New Preset... T for [PERSON_NAME]'s photo M for [PERSON_NAME]'s photo T-Large f…" at bounding box center [1381, 104] width 308 height 25
select select "2: Object"
click at [1227, 92] on select "New Preset... T for [PERSON_NAME]'s photo M for [PERSON_NAME]'s photo T-Large f…" at bounding box center [1381, 104] width 308 height 25
type input "M for [PERSON_NAME]'s photo"
type input "M"
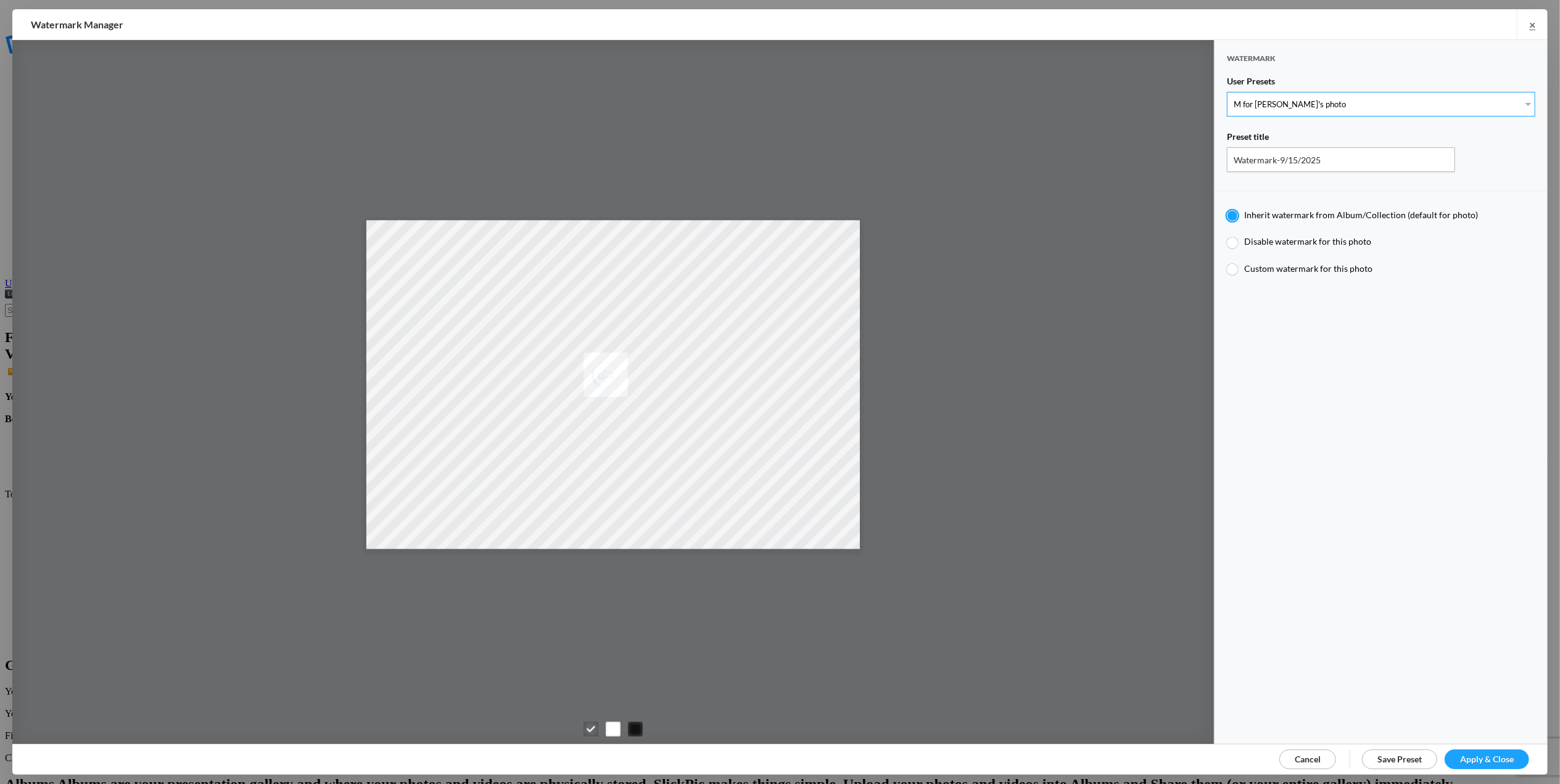
type input "0.3"
type input "4"
radio input "false"
radio input "true"
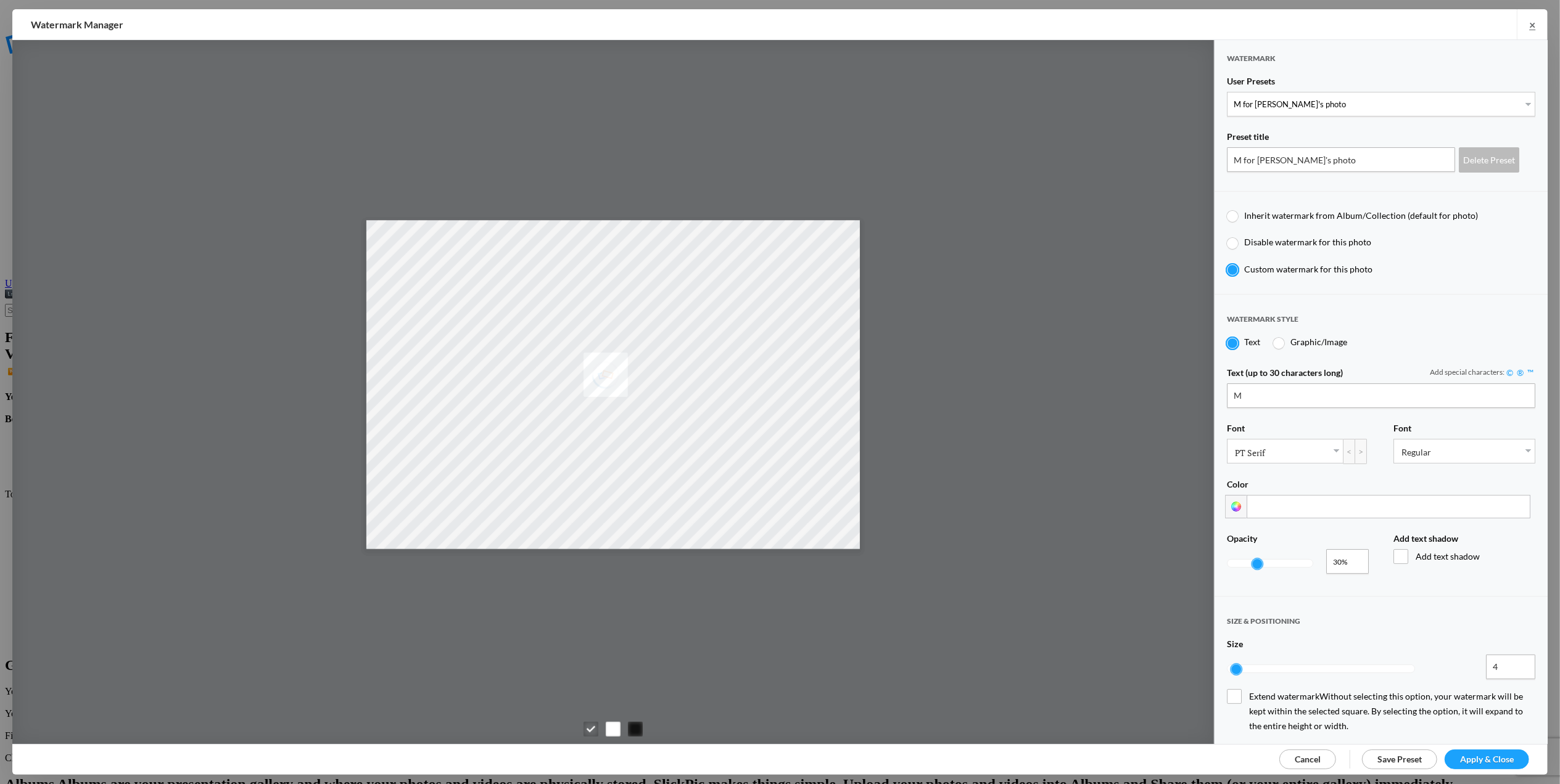
click at [1486, 757] on span "Apply & Close" at bounding box center [1487, 759] width 54 height 10
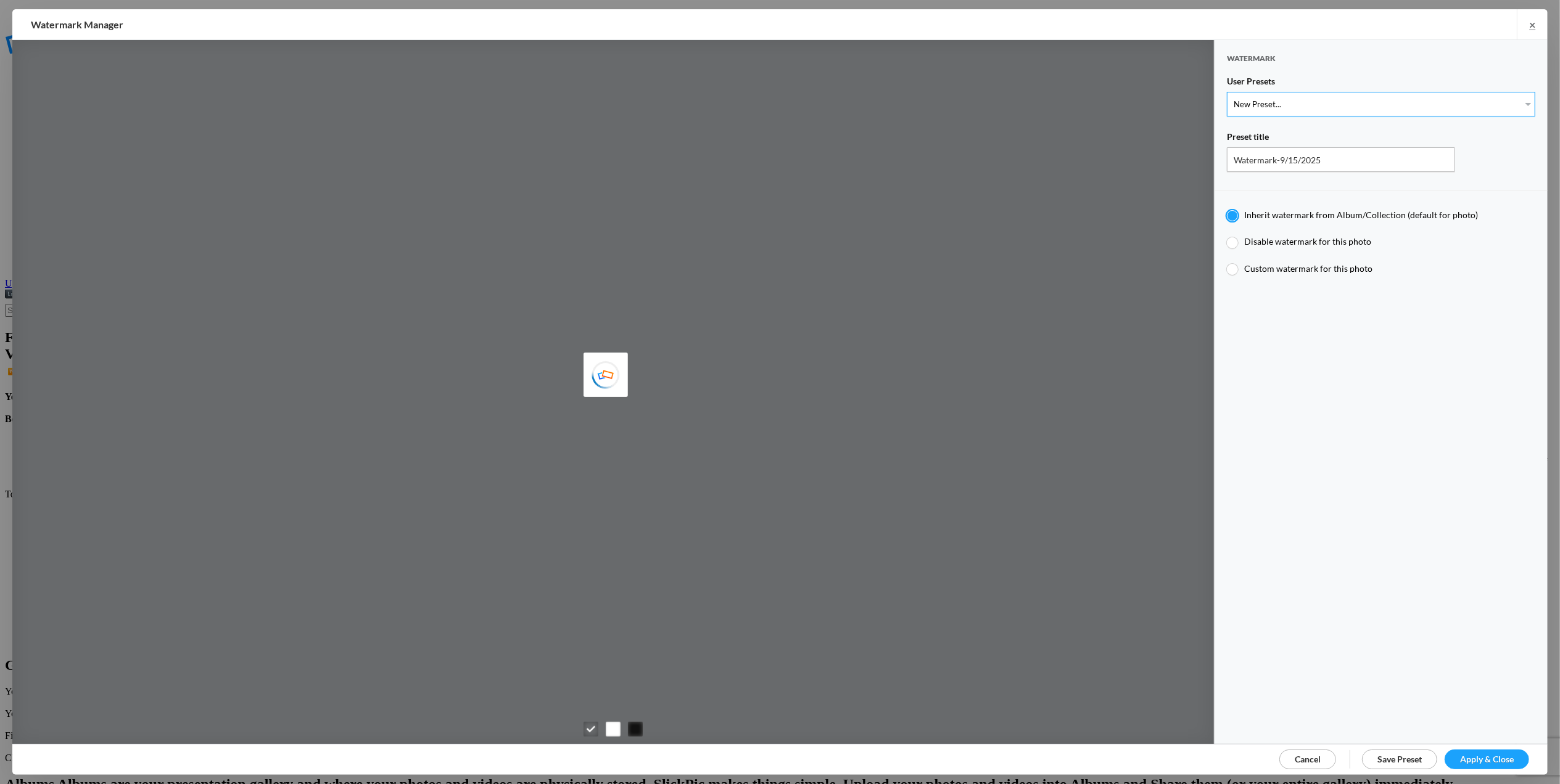
click at [1515, 101] on select "New Preset... T for Tom's photo M for Mary's photo T-Large for Tom's photo" at bounding box center [1381, 104] width 308 height 25
select select "2: Object"
click at [1227, 92] on select "New Preset... T for Tom's photo M for Mary's photo T-Large for Tom's photo" at bounding box center [1381, 104] width 308 height 25
type input "M for Mary's photo"
radio input "false"
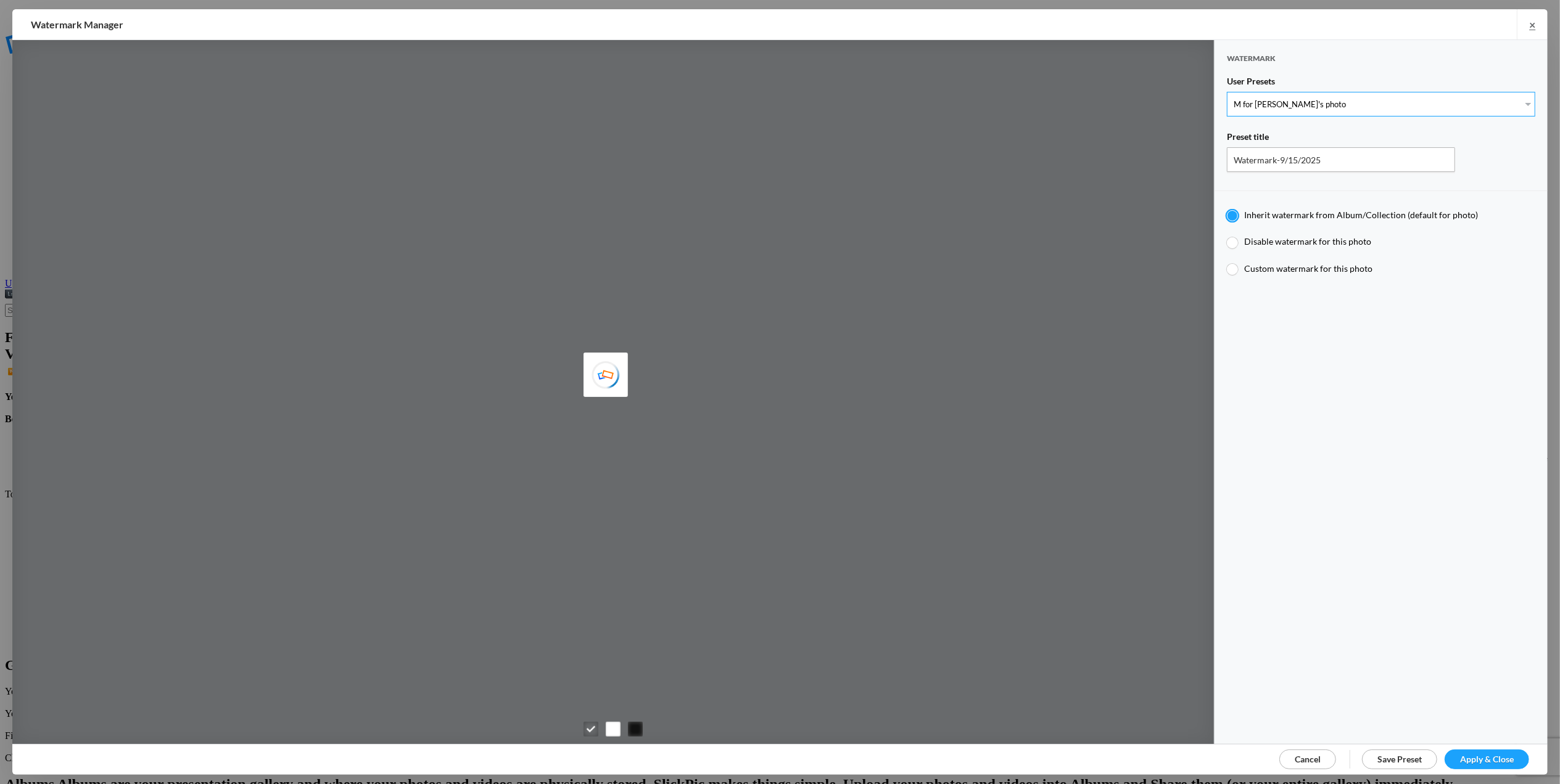
radio input "true"
type input "M"
type input "0.3"
type input "4"
radio input "false"
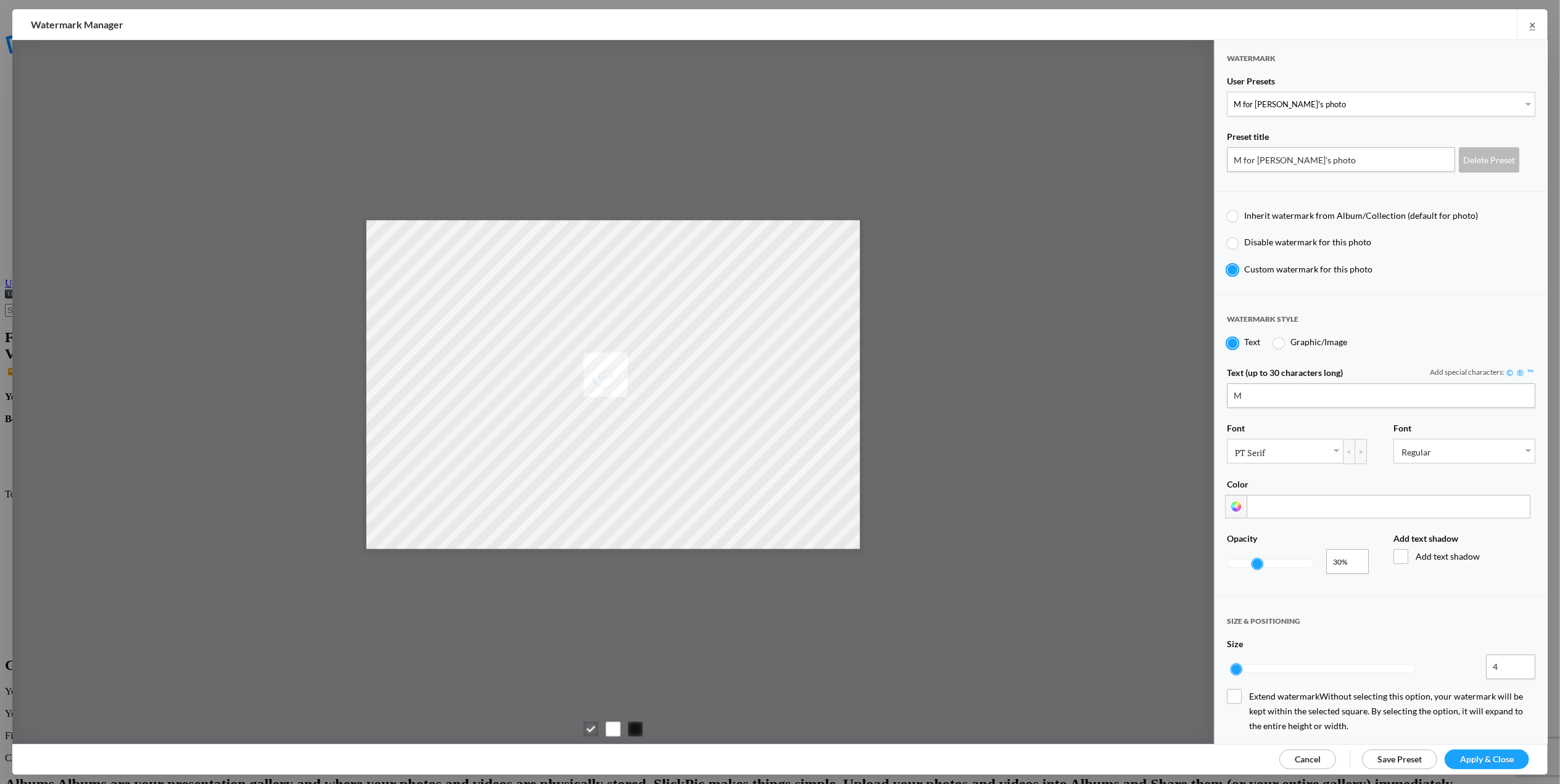
click at [1480, 755] on span "Apply & Close" at bounding box center [1487, 759] width 54 height 10
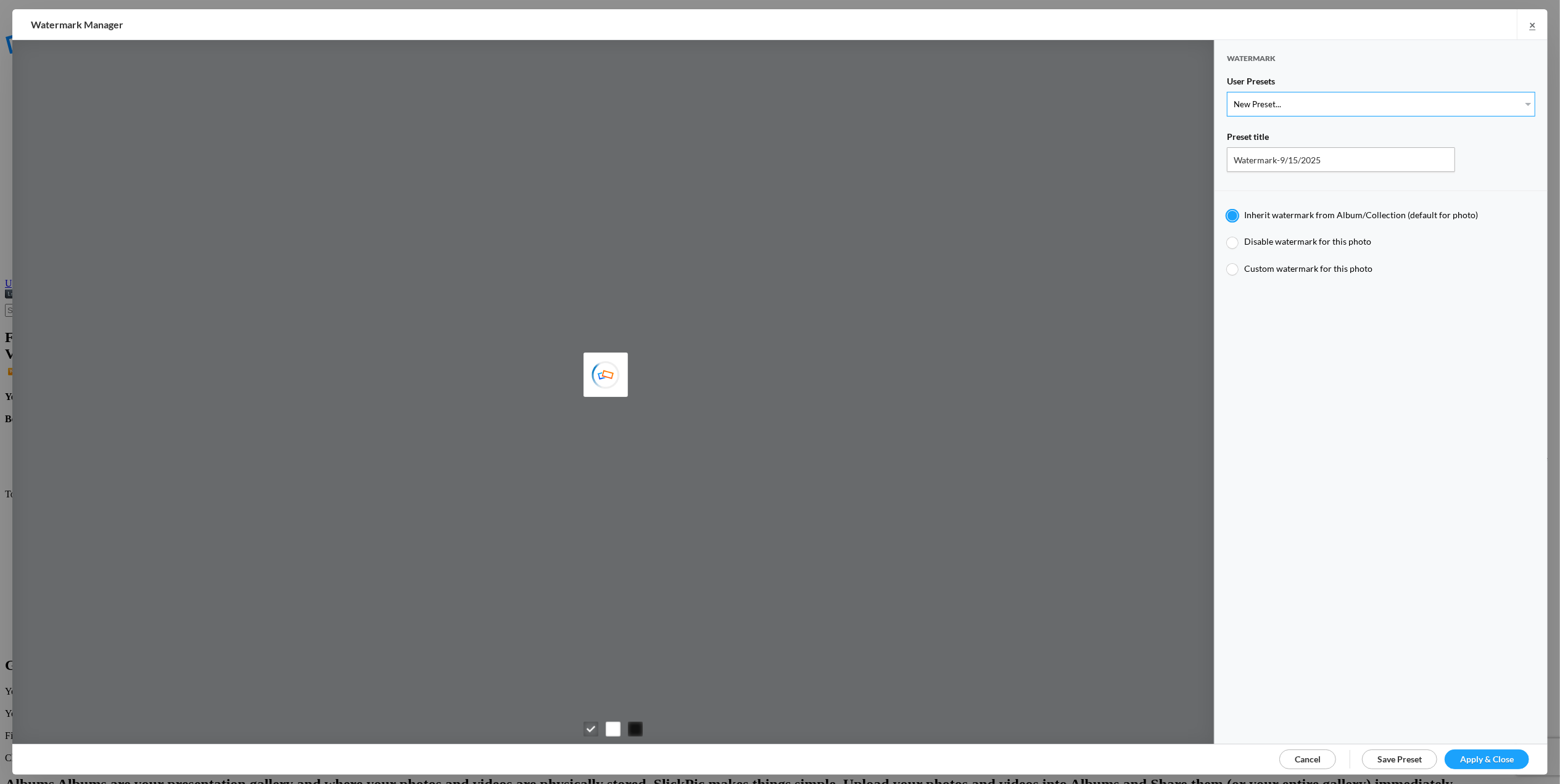
click at [1514, 99] on select "New Preset... T for [PERSON_NAME]'s photo M for [PERSON_NAME]'s photo T-Large f…" at bounding box center [1381, 104] width 308 height 25
select select "2: Object"
click at [1227, 92] on select "New Preset... T for [PERSON_NAME]'s photo M for [PERSON_NAME]'s photo T-Large f…" at bounding box center [1381, 104] width 308 height 25
type input "M for [PERSON_NAME]'s photo"
radio input "false"
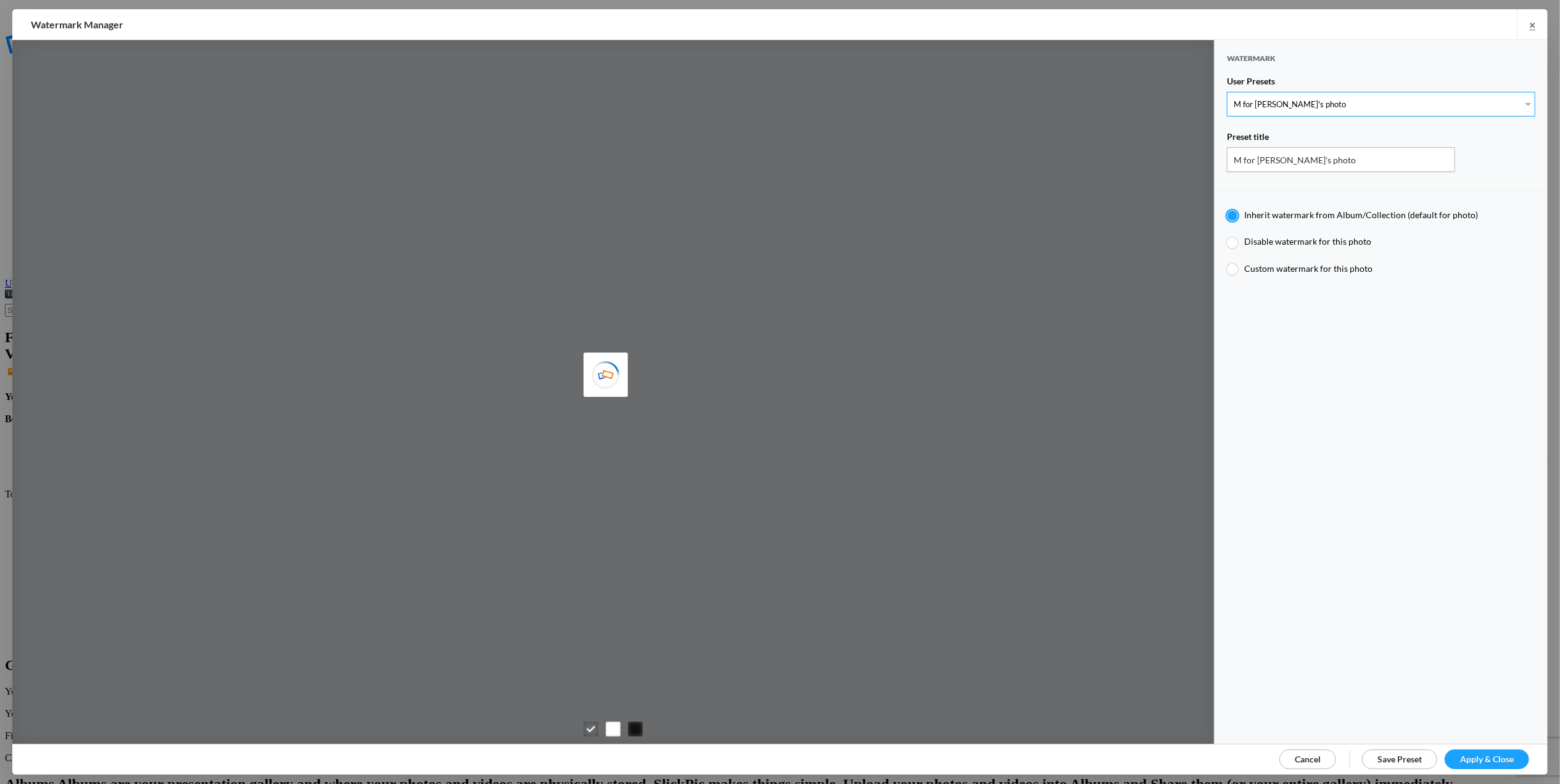
radio input "true"
type input "M"
type input "0.3"
type input "4"
radio input "false"
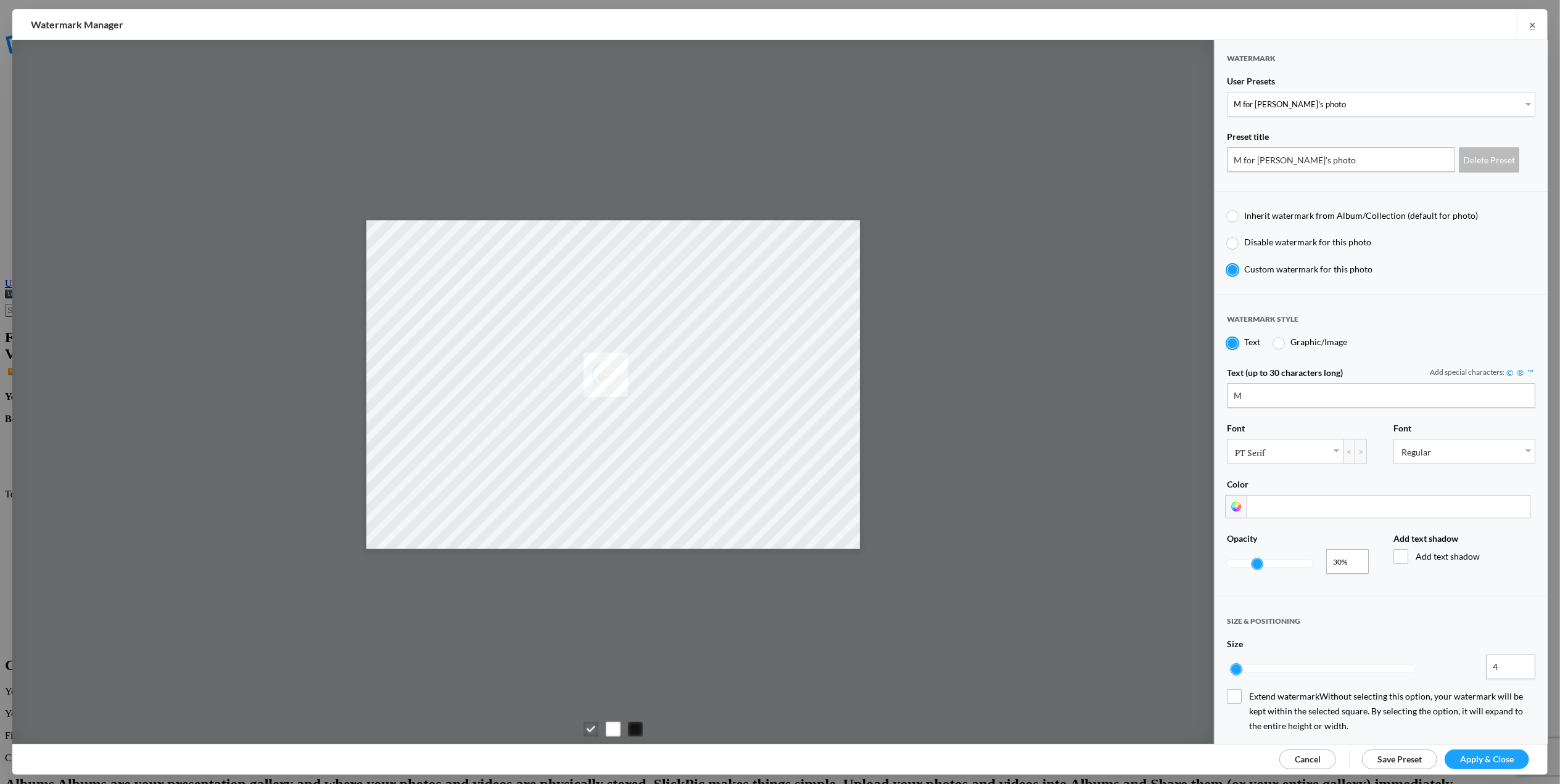
click at [1489, 758] on span "Apply & Close" at bounding box center [1487, 759] width 54 height 10
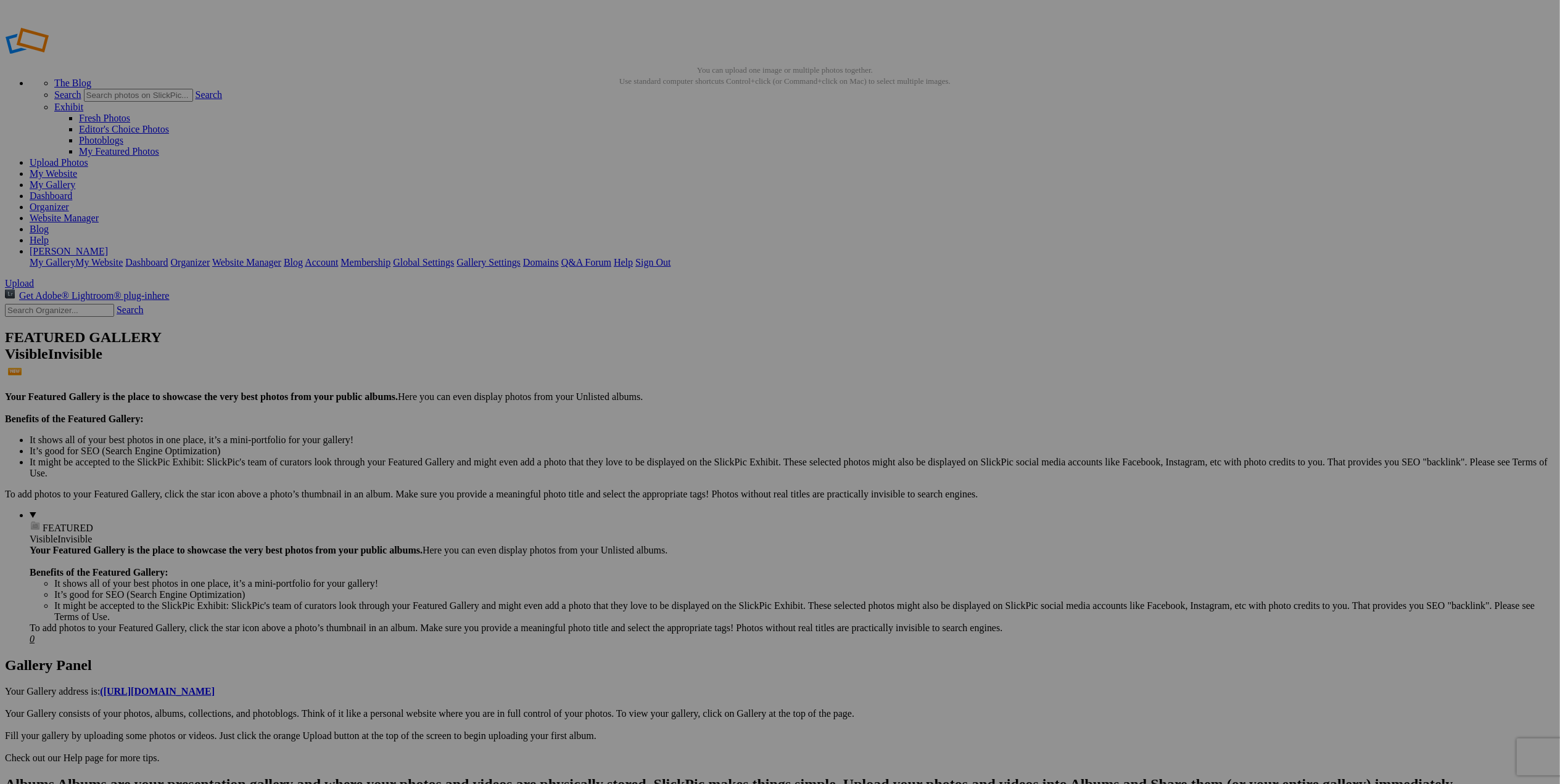
click at [617, 439] on span at bounding box center [617, 444] width 0 height 10
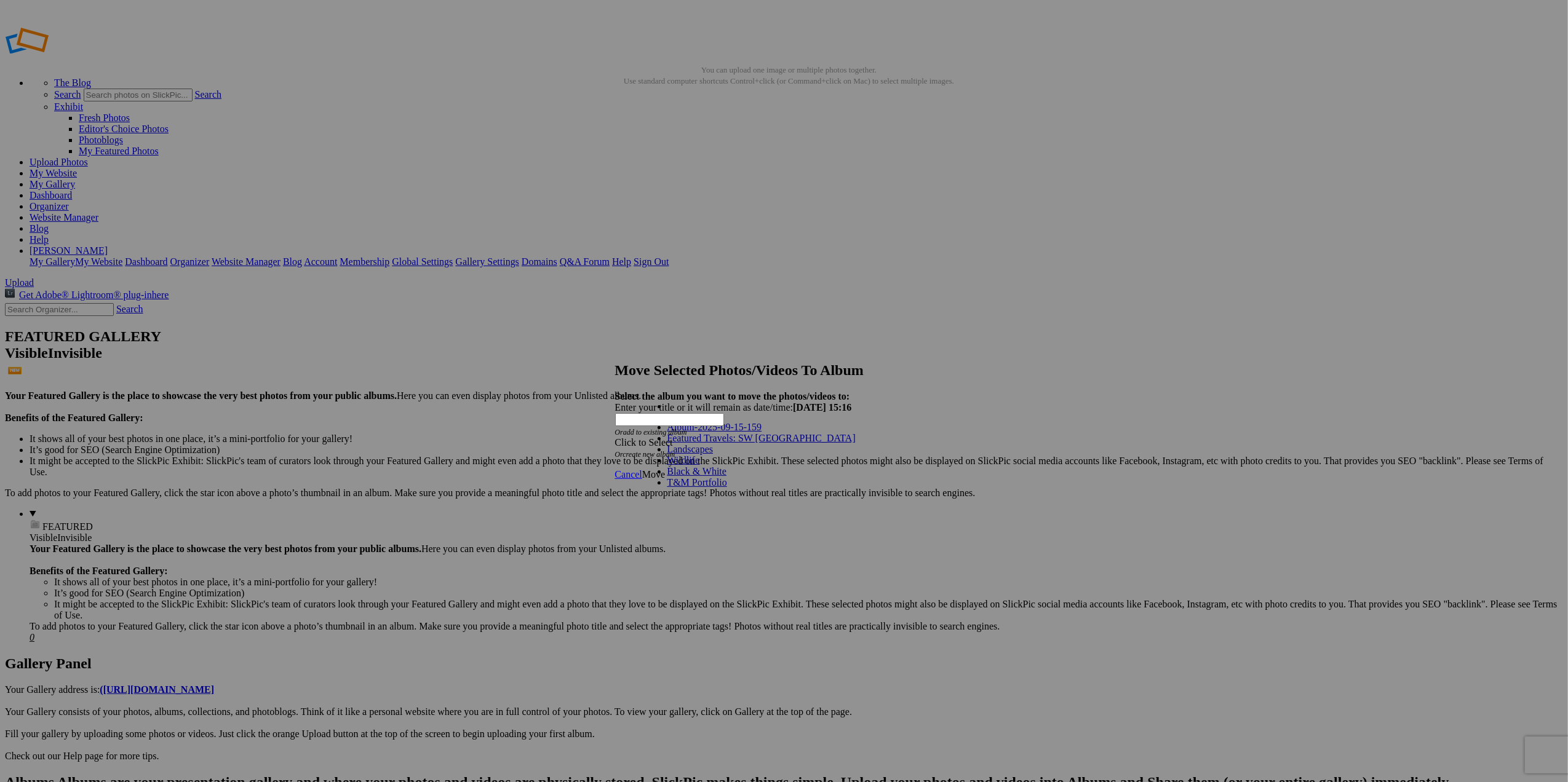
click at [707, 455] on link "Landscapes" at bounding box center [690, 449] width 46 height 10
click at [665, 470] on span "Move" at bounding box center [654, 475] width 22 height 10
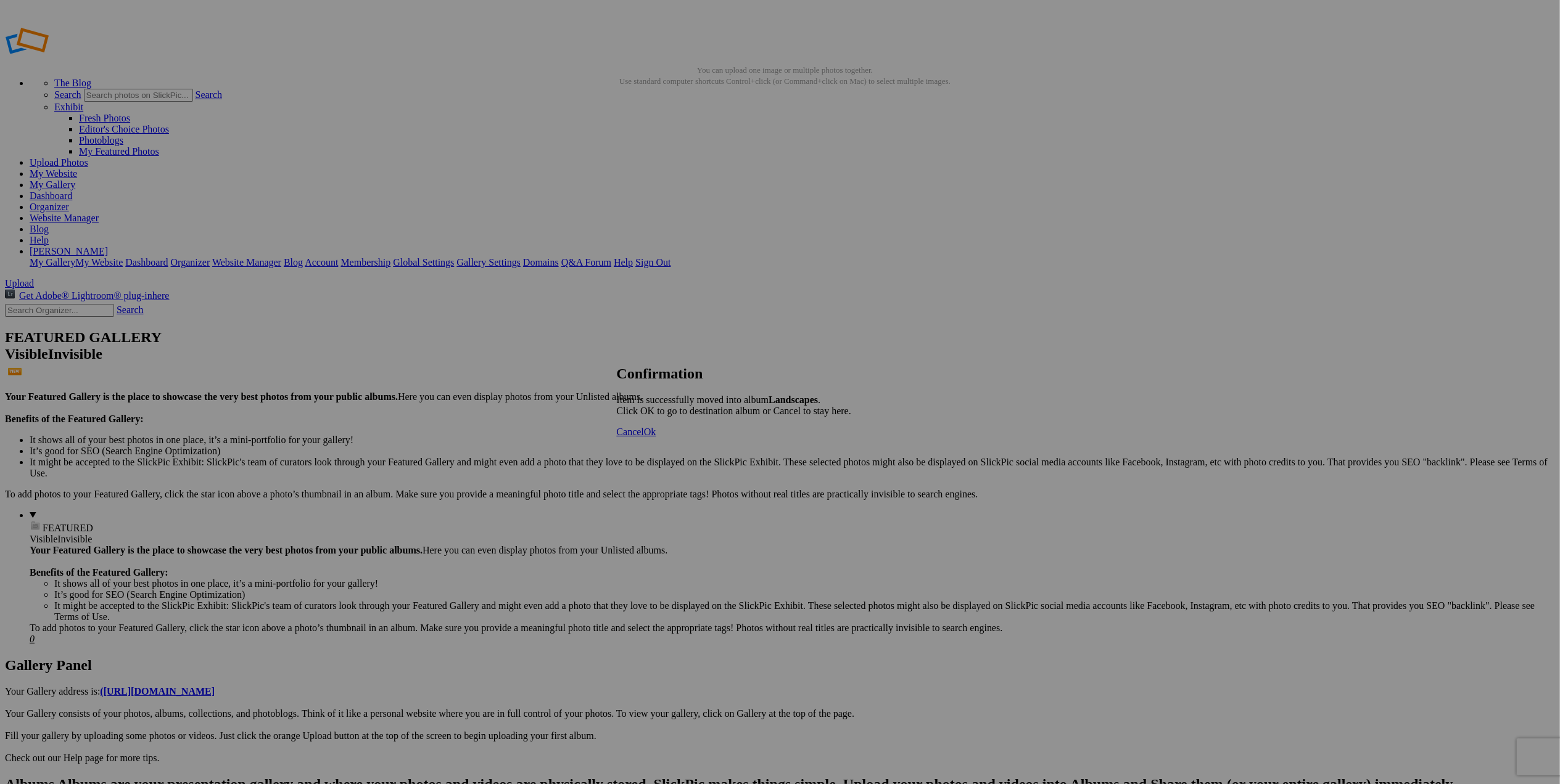
click at [656, 437] on span "Ok" at bounding box center [650, 432] width 12 height 10
click at [667, 471] on link "Move" at bounding box center [655, 476] width 23 height 10
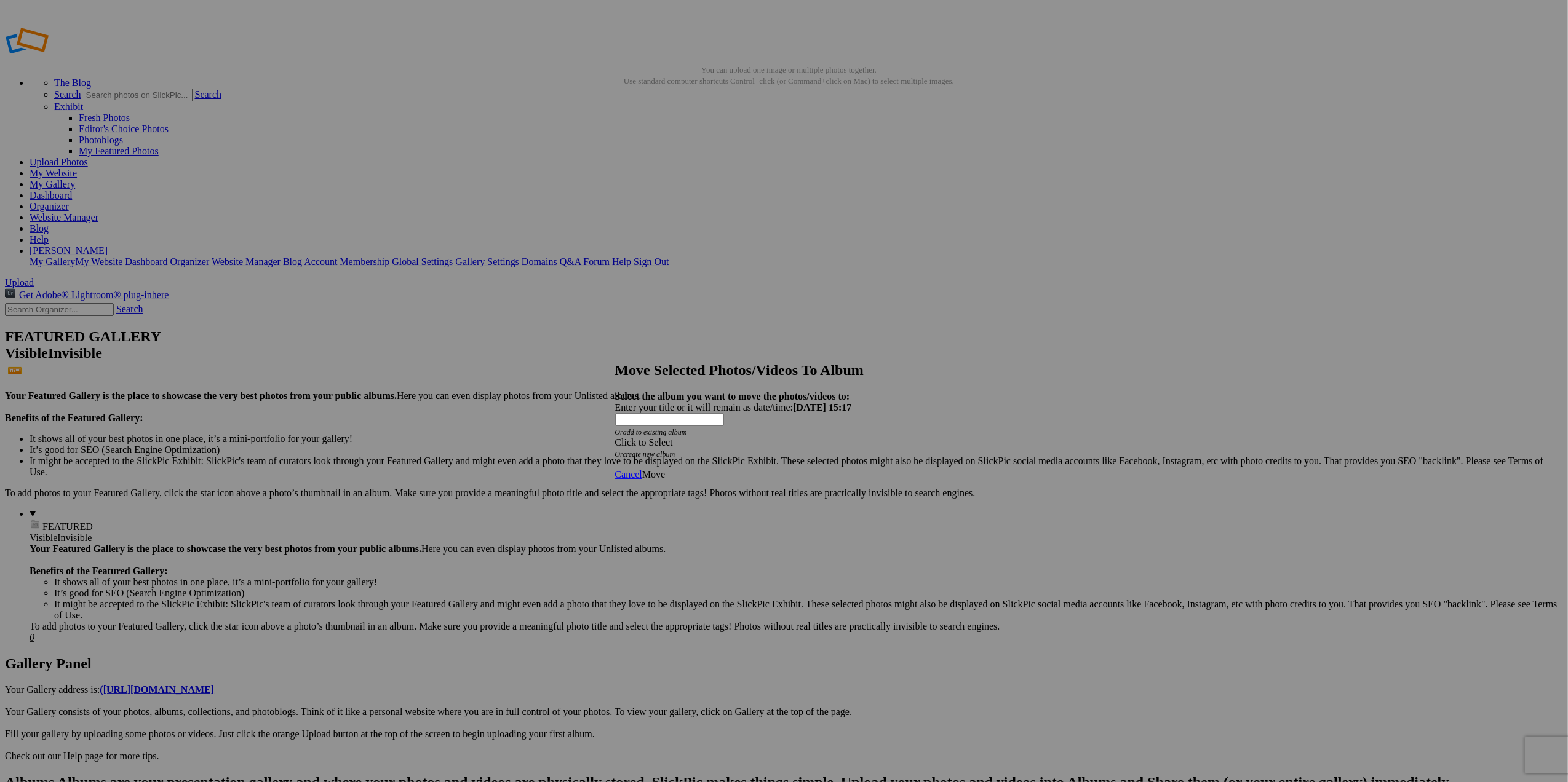
click at [857, 438] on div "Click to Select" at bounding box center [779, 443] width 326 height 11
click at [714, 455] on link "Landscapes" at bounding box center [690, 449] width 46 height 10
click at [665, 470] on span "Move" at bounding box center [654, 475] width 22 height 10
click at [642, 436] on span "Cancel" at bounding box center [629, 431] width 27 height 10
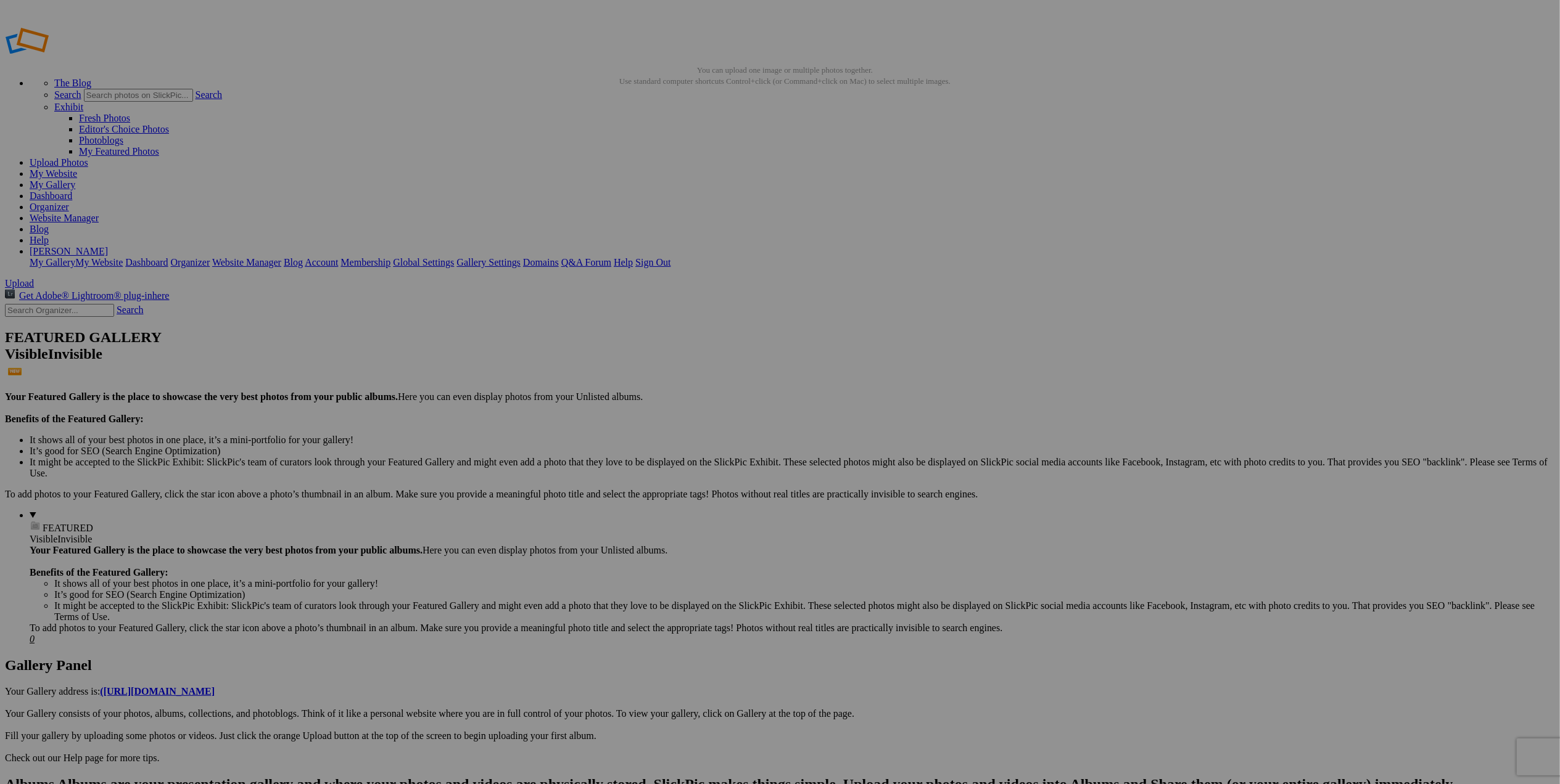
click at [617, 439] on span at bounding box center [617, 444] width 0 height 10
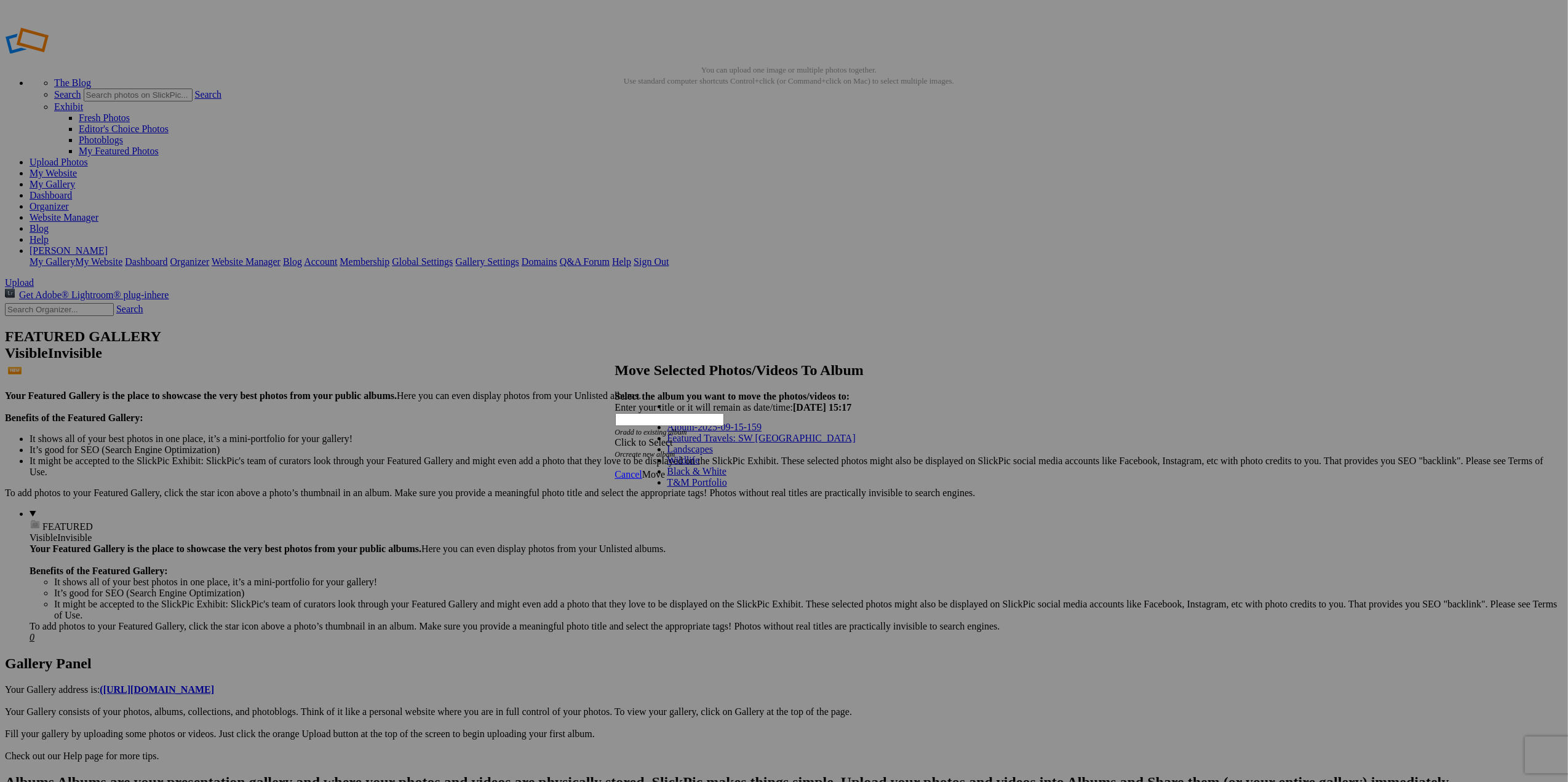
click at [714, 455] on link "Landscapes" at bounding box center [690, 449] width 46 height 10
click at [665, 470] on span "Move" at bounding box center [654, 475] width 22 height 10
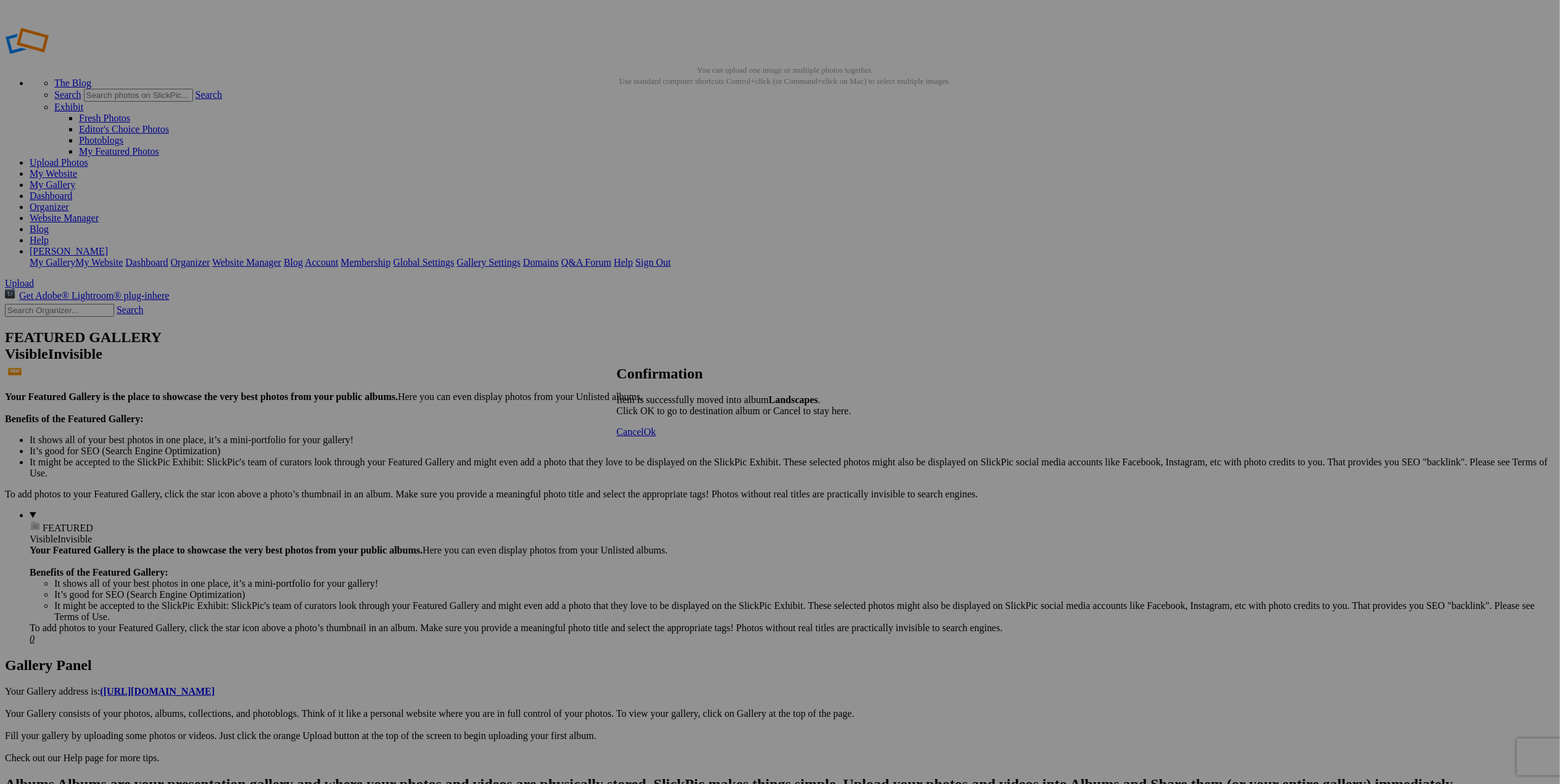
click at [644, 437] on span "Cancel" at bounding box center [630, 432] width 27 height 10
click at [865, 439] on div "Click to Select" at bounding box center [781, 444] width 327 height 11
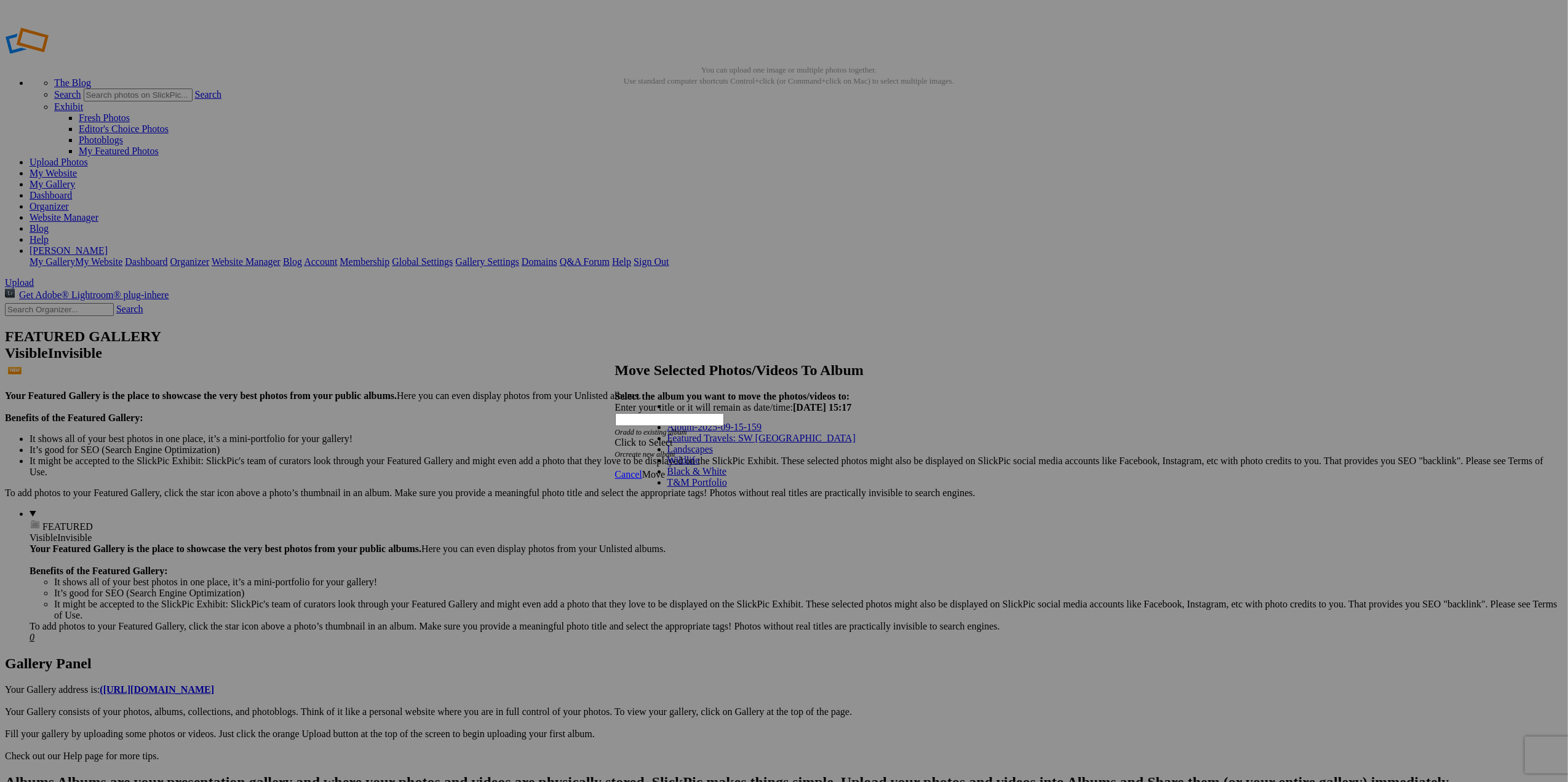
click at [690, 455] on link "Landscapes" at bounding box center [690, 449] width 46 height 10
click at [665, 470] on span "Move" at bounding box center [654, 475] width 22 height 10
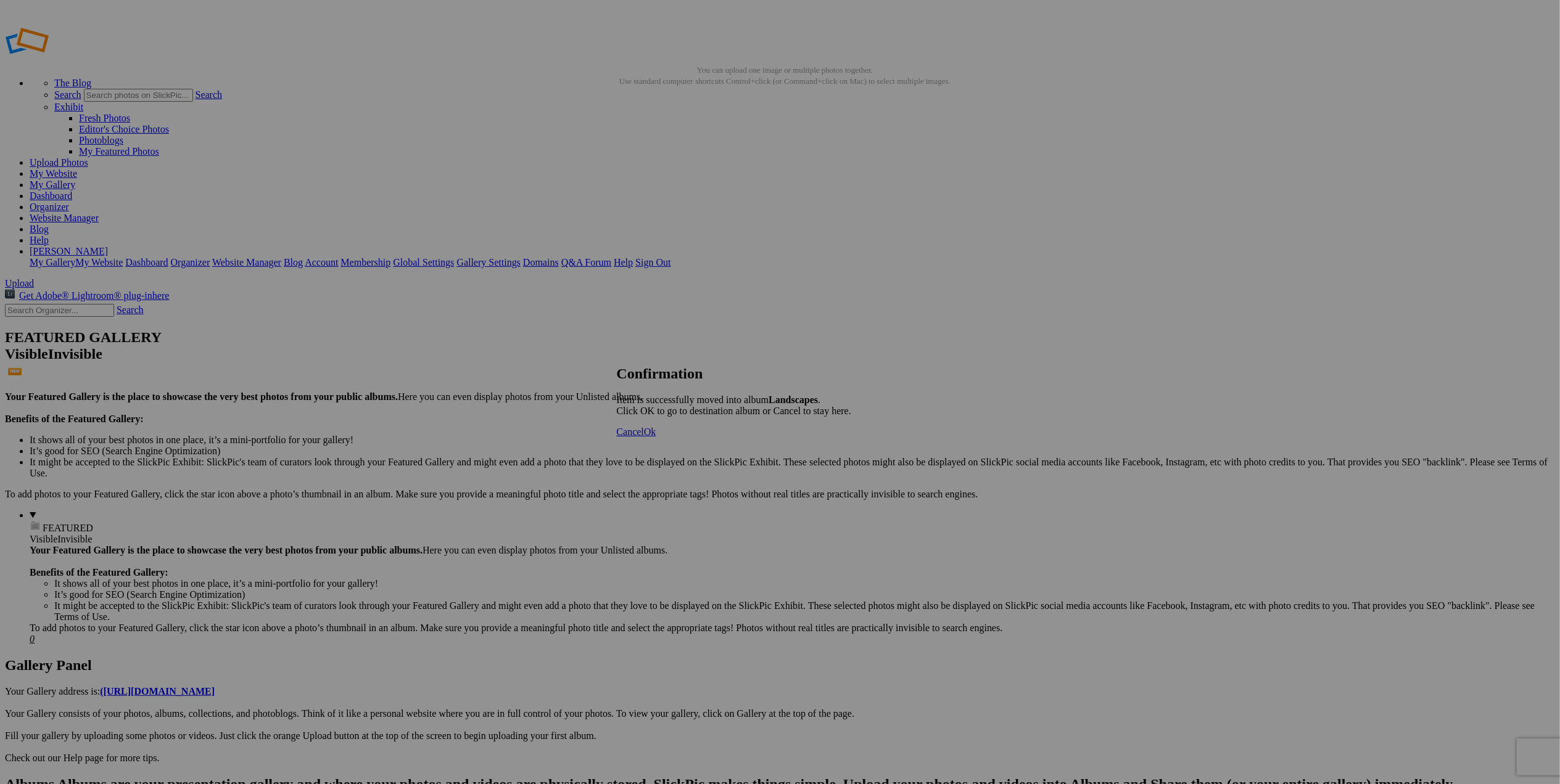
click at [644, 437] on span "Cancel" at bounding box center [630, 432] width 27 height 10
click at [617, 439] on span at bounding box center [617, 444] width 0 height 10
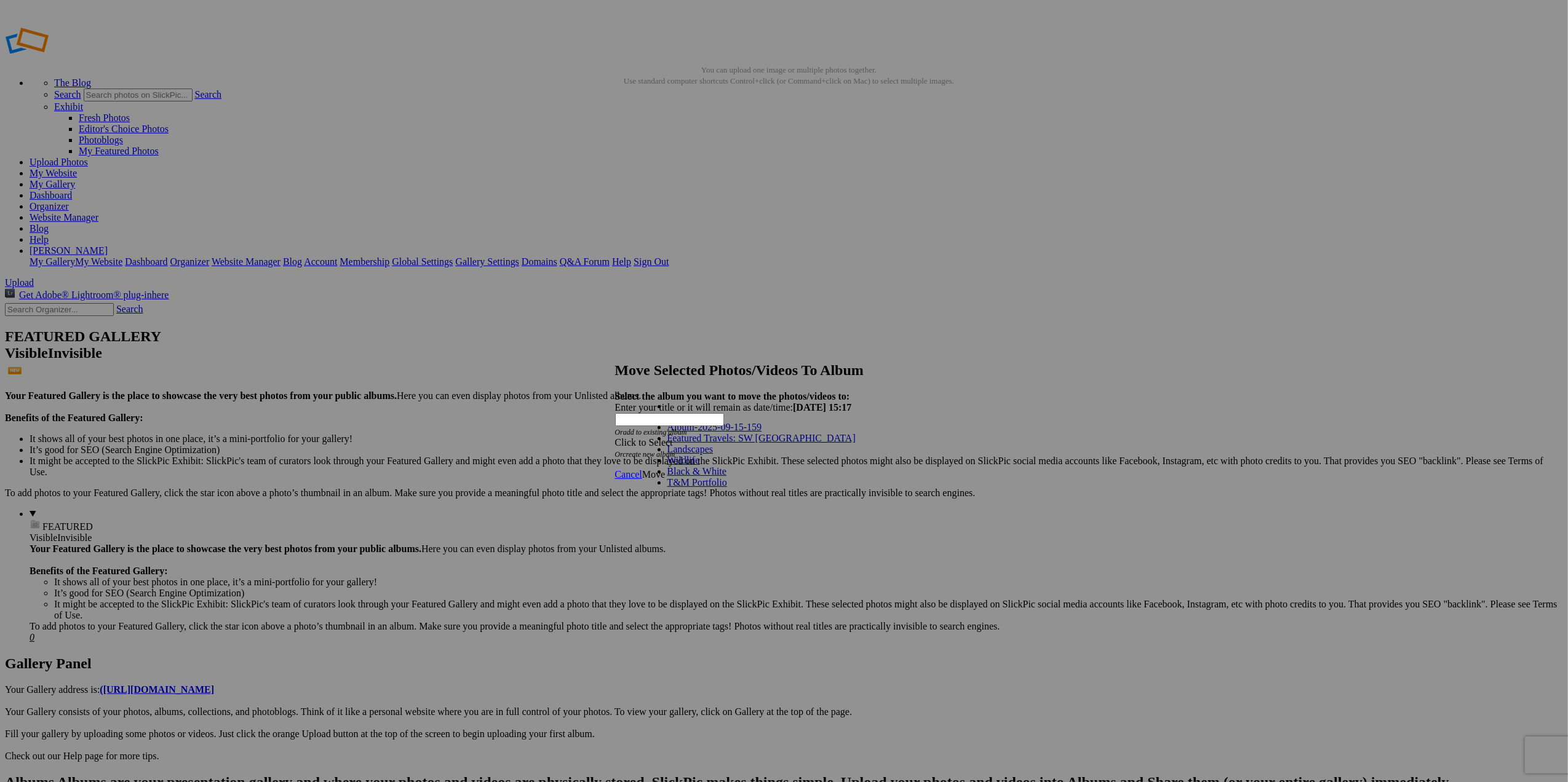
click at [692, 455] on link "Landscapes" at bounding box center [690, 449] width 46 height 10
click at [665, 470] on span "Move" at bounding box center [654, 475] width 22 height 10
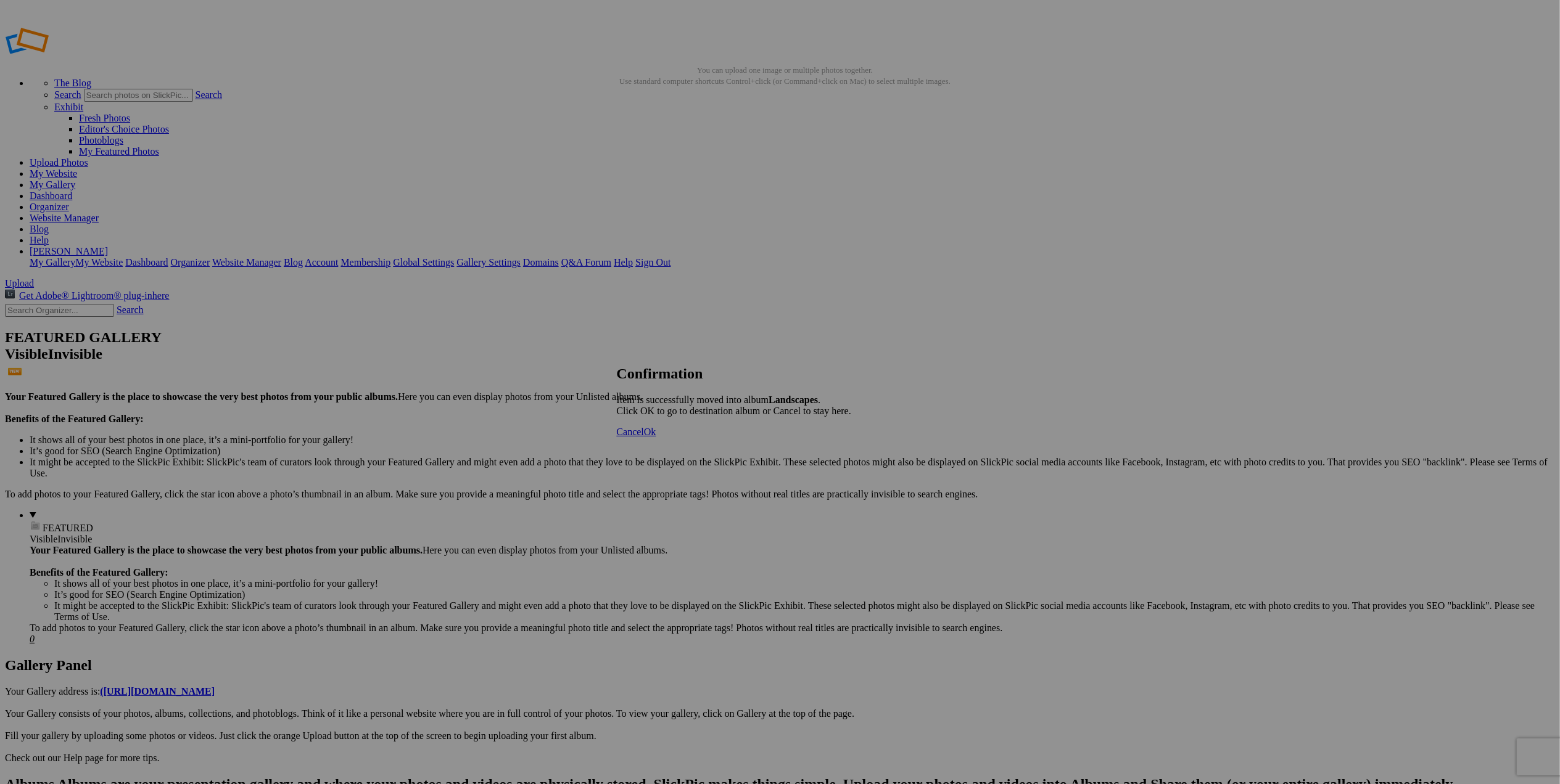
click at [644, 437] on span "Cancel" at bounding box center [630, 432] width 27 height 10
click at [617, 439] on span at bounding box center [617, 444] width 0 height 10
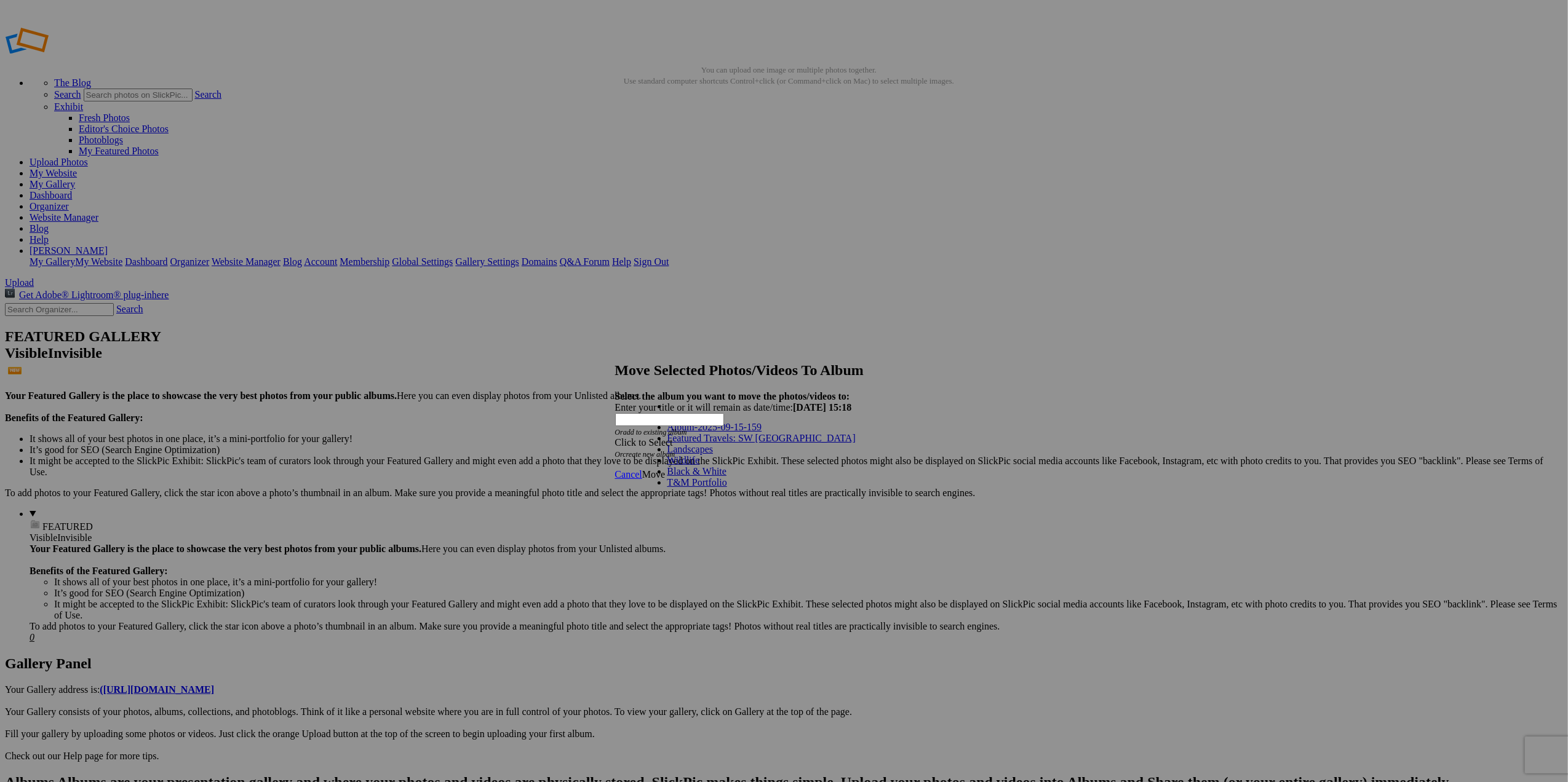
click at [705, 455] on link "Landscapes" at bounding box center [690, 449] width 46 height 10
click at [665, 470] on span "Move" at bounding box center [654, 475] width 22 height 10
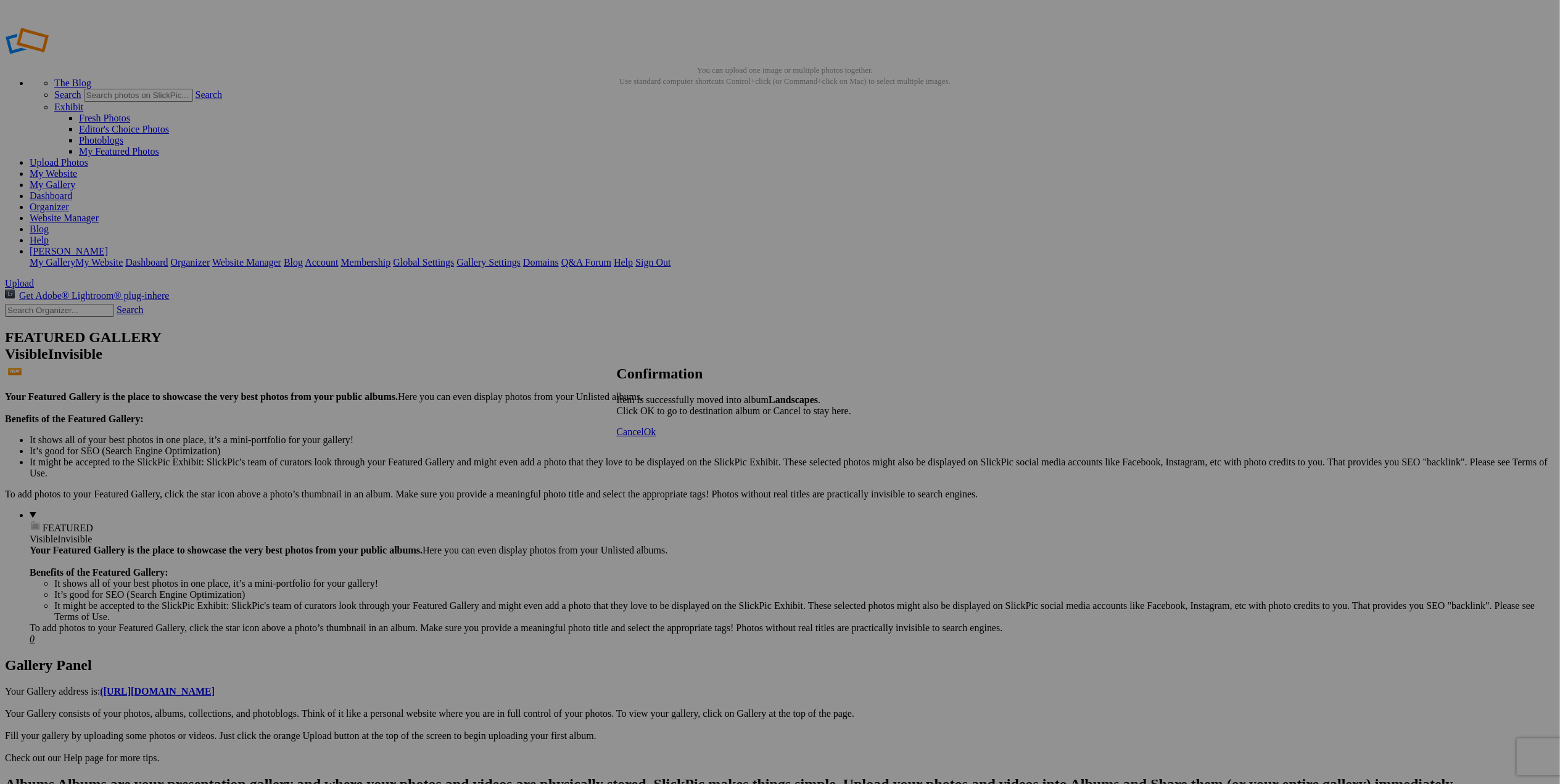
click at [644, 437] on span "Cancel" at bounding box center [630, 432] width 27 height 10
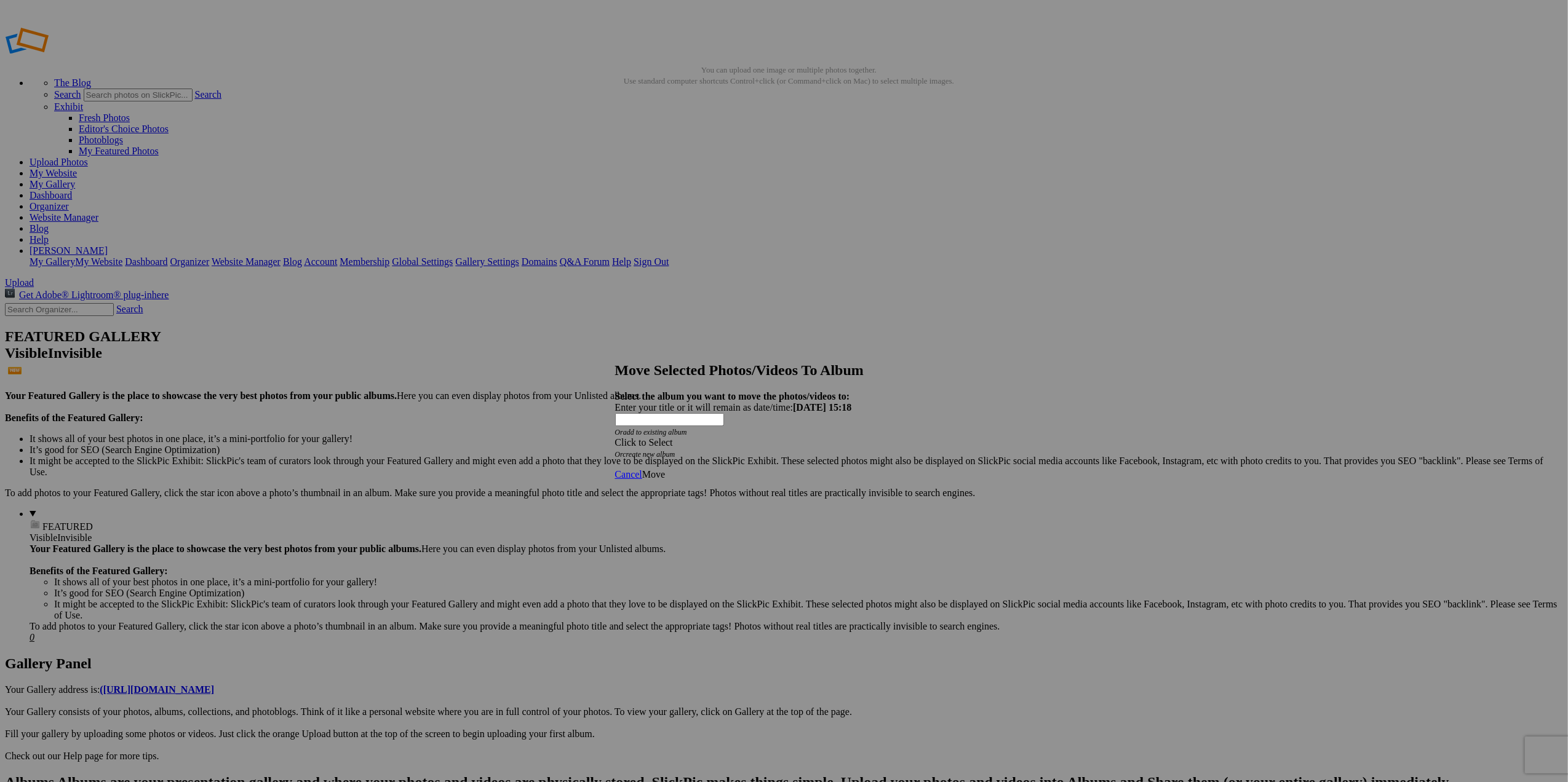
click at [616, 438] on span at bounding box center [616, 443] width 0 height 10
click at [714, 455] on link "Landscapes" at bounding box center [690, 449] width 46 height 10
click at [665, 470] on span "Move" at bounding box center [654, 475] width 22 height 10
click at [642, 436] on span "Cancel" at bounding box center [629, 431] width 27 height 10
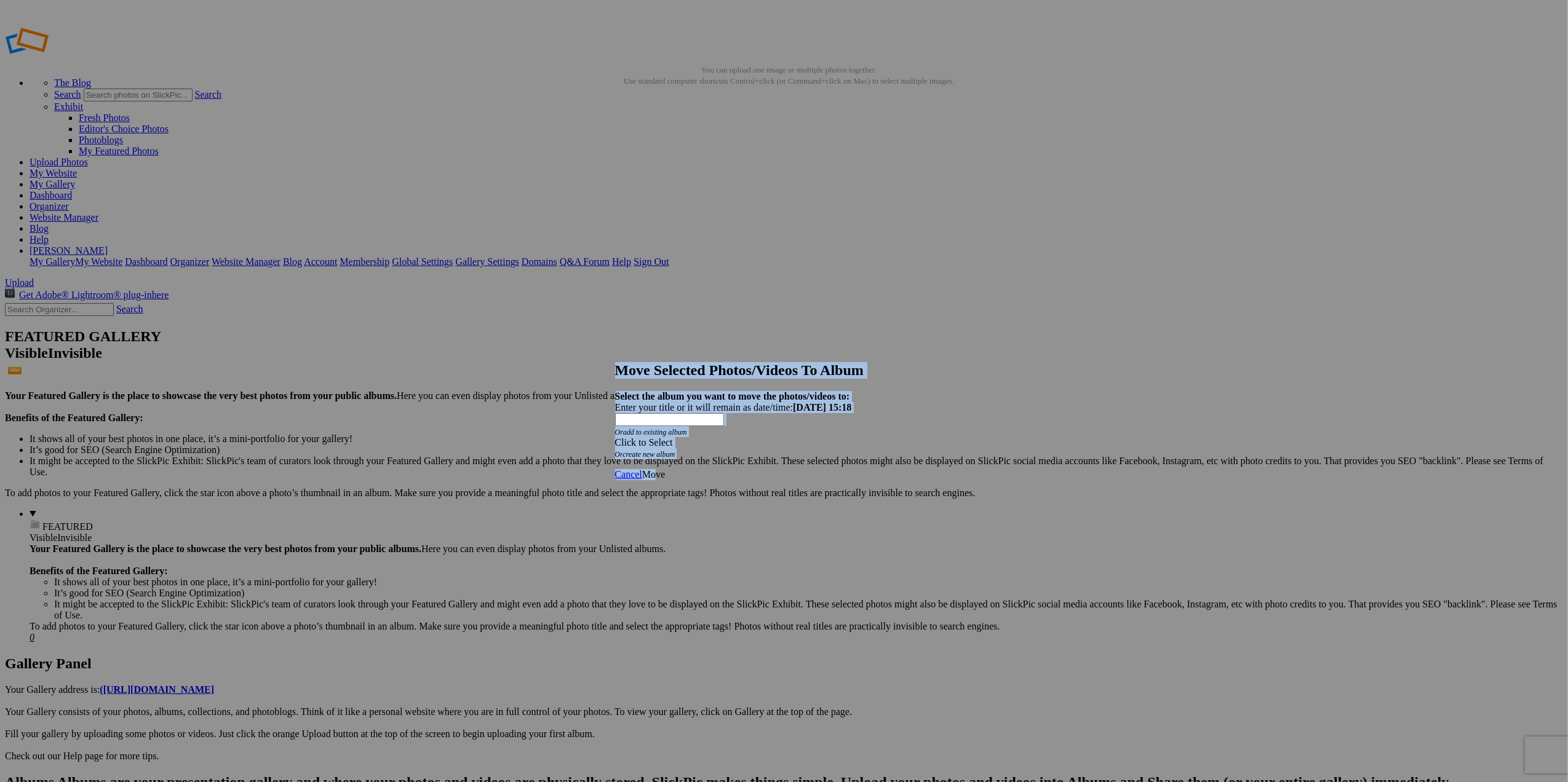
drag, startPoint x: 928, startPoint y: 451, endPoint x: 906, endPoint y: 508, distance: 61.1
drag, startPoint x: 906, startPoint y: 508, endPoint x: 830, endPoint y: 414, distance: 120.9
click at [675, 451] on icon "Or create new album" at bounding box center [646, 455] width 60 height 9
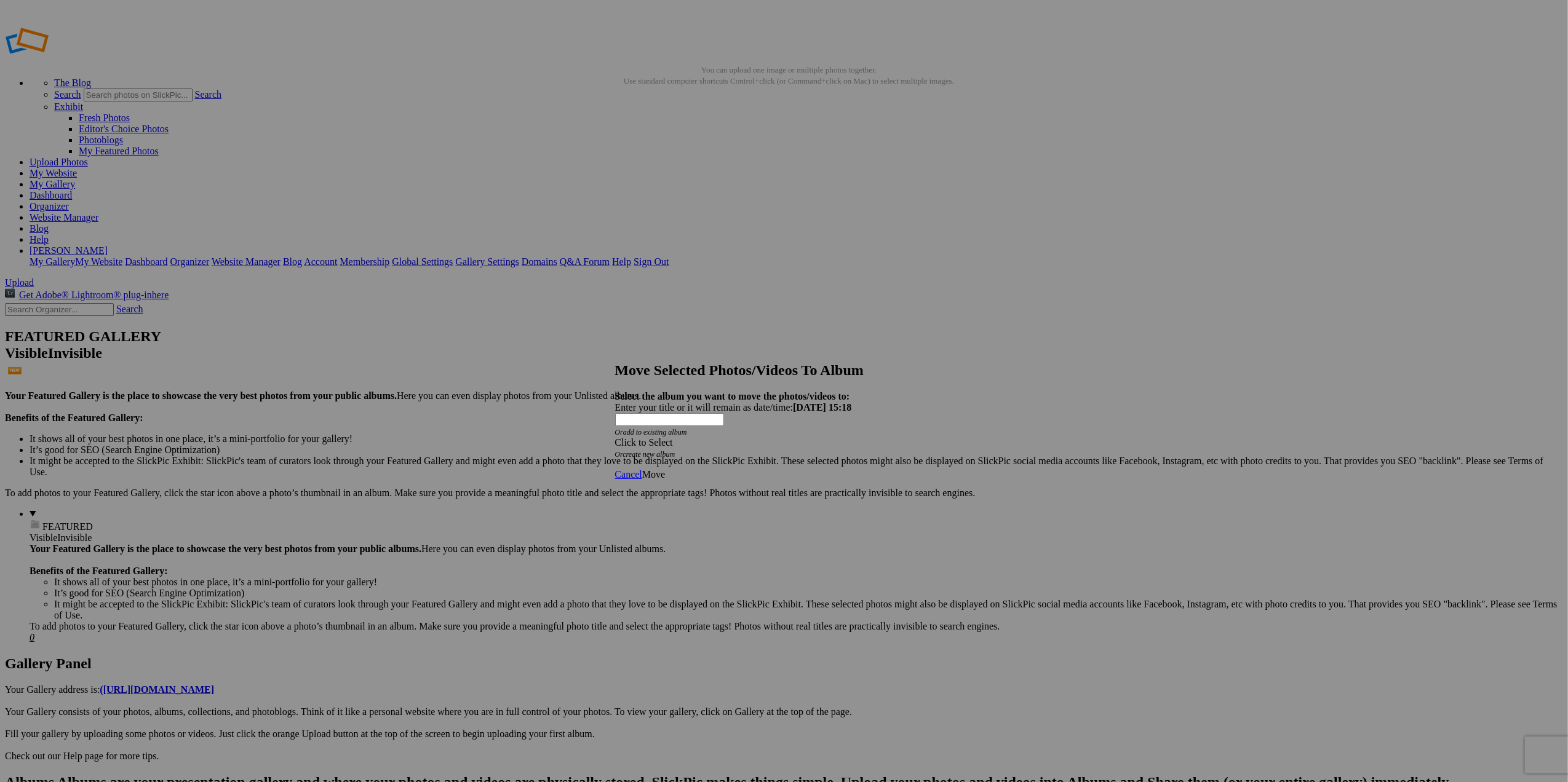
click at [616, 438] on span at bounding box center [616, 443] width 0 height 10
click at [714, 455] on link "Landscapes" at bounding box center [690, 449] width 46 height 10
click at [665, 470] on span "Move" at bounding box center [654, 475] width 22 height 10
click at [642, 436] on span "Cancel" at bounding box center [629, 431] width 27 height 10
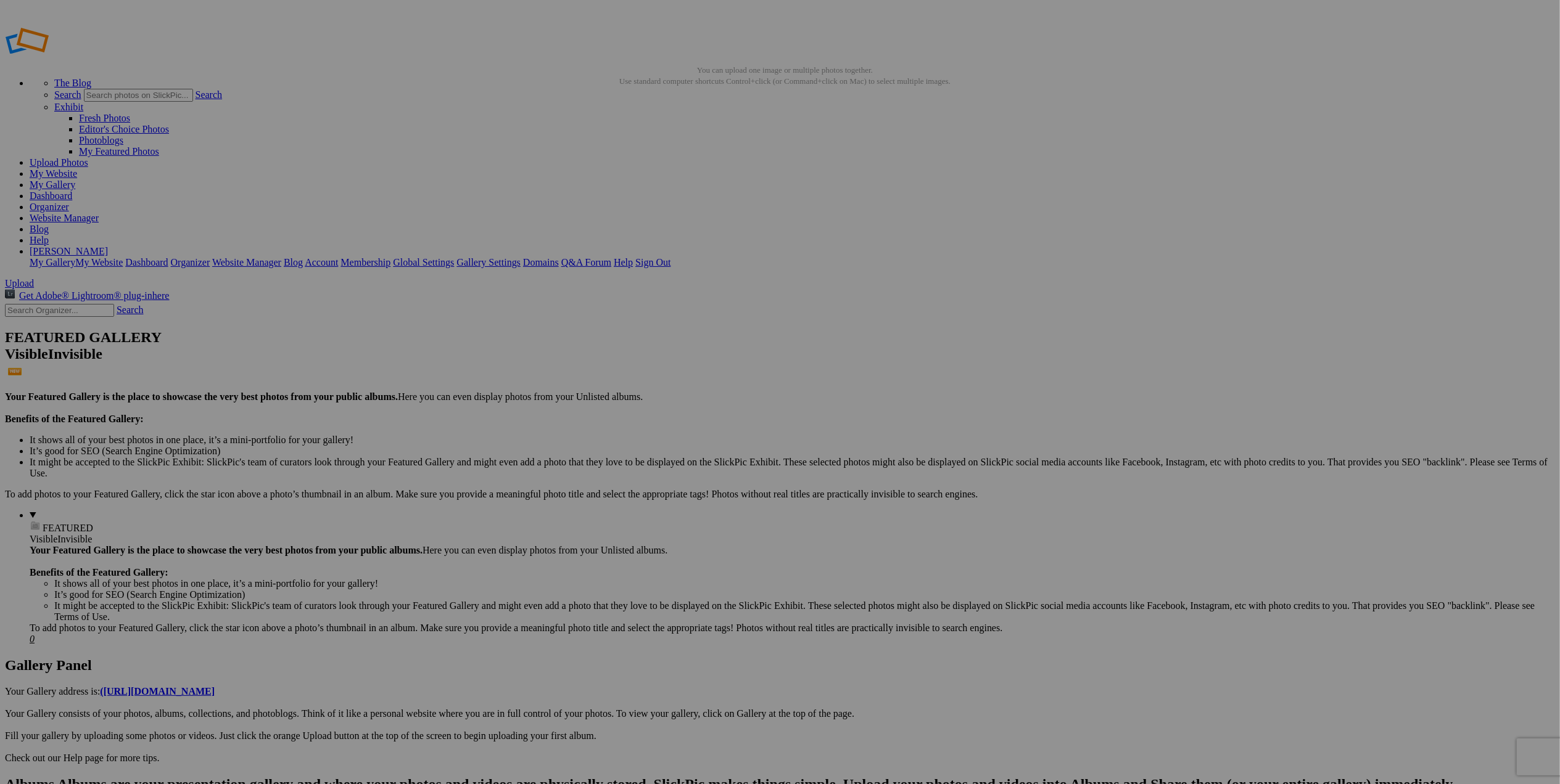
click at [667, 440] on span "Yes" at bounding box center [661, 440] width 14 height 10
click at [360, 195] on img at bounding box center [343, 184] width 93 height 61
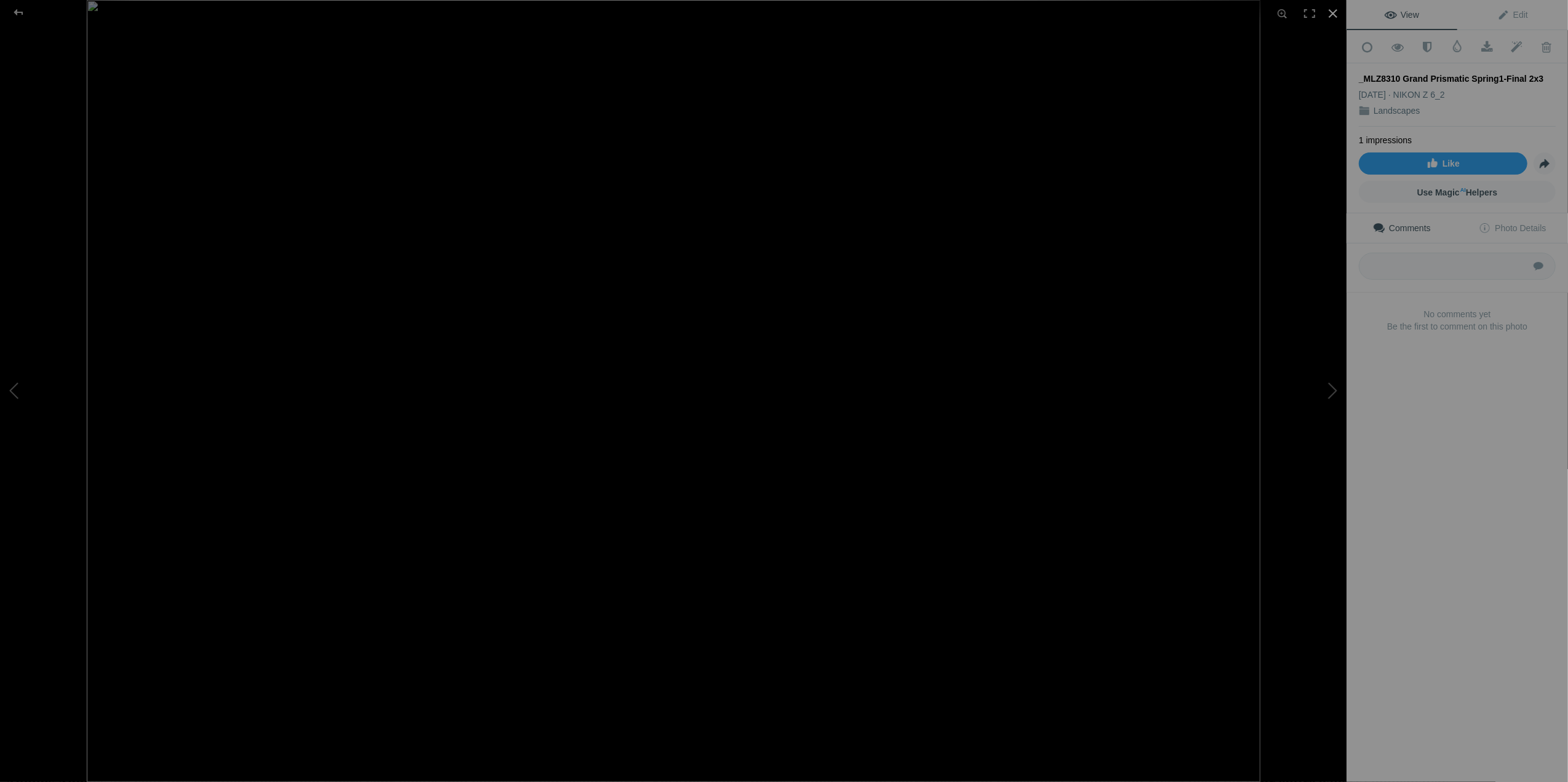
click at [1332, 8] on div at bounding box center [1332, 13] width 27 height 27
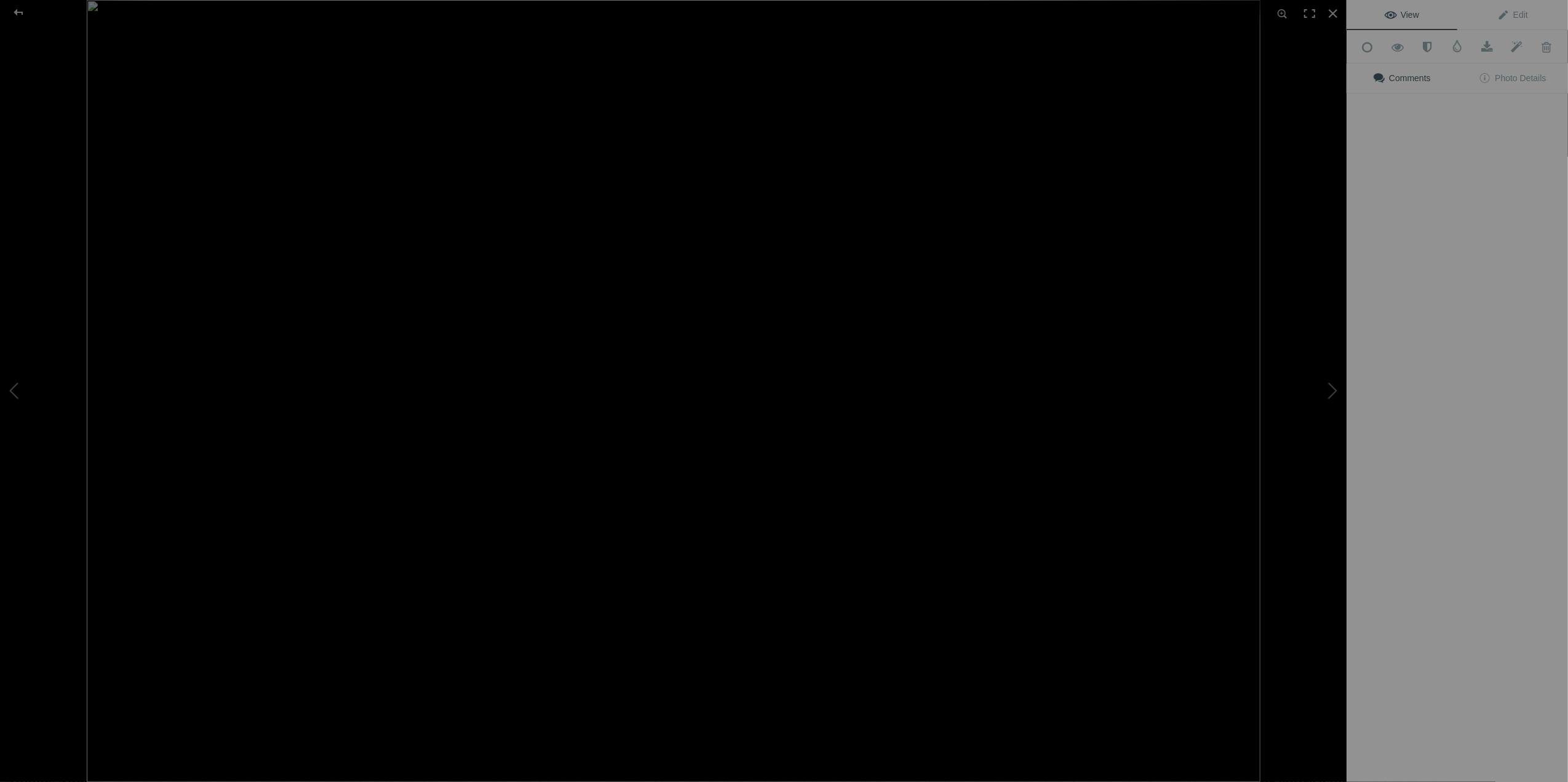
click at [692, 188] on img at bounding box center [673, 391] width 1174 height 782
click at [1331, 9] on div at bounding box center [1332, 13] width 27 height 27
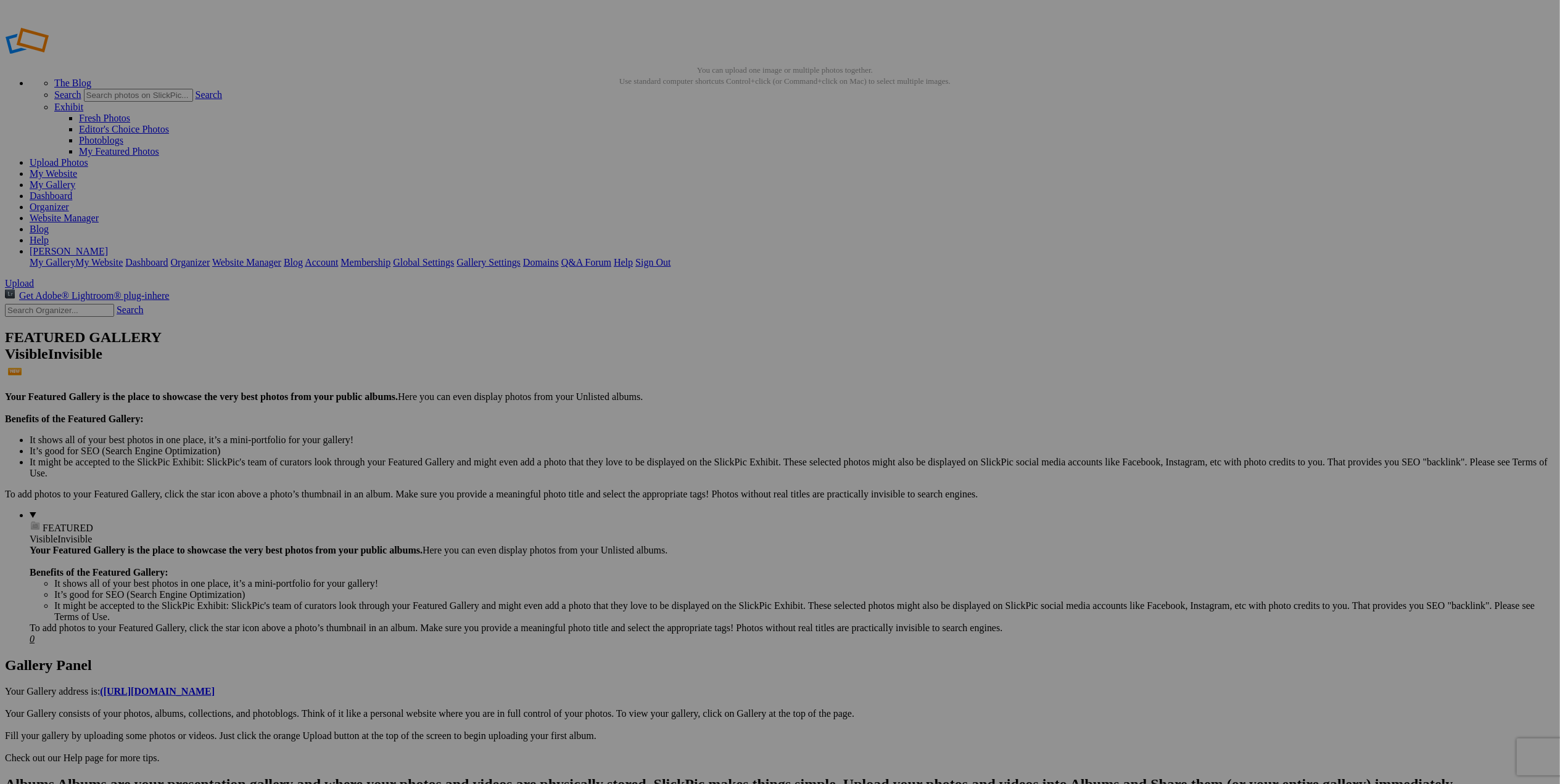
click at [644, 471] on span "Cancel" at bounding box center [630, 476] width 27 height 10
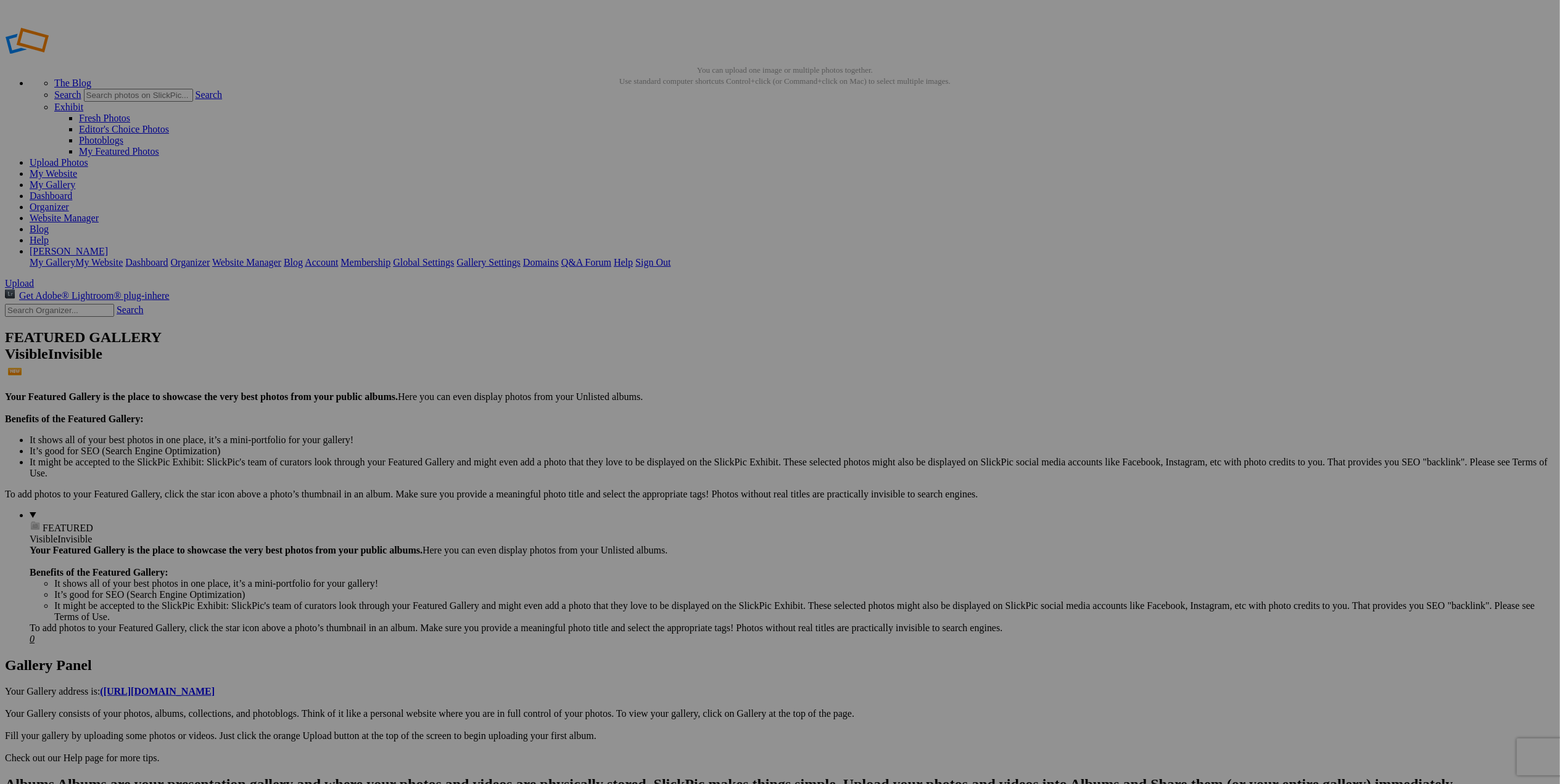
click at [617, 439] on span at bounding box center [617, 444] width 0 height 10
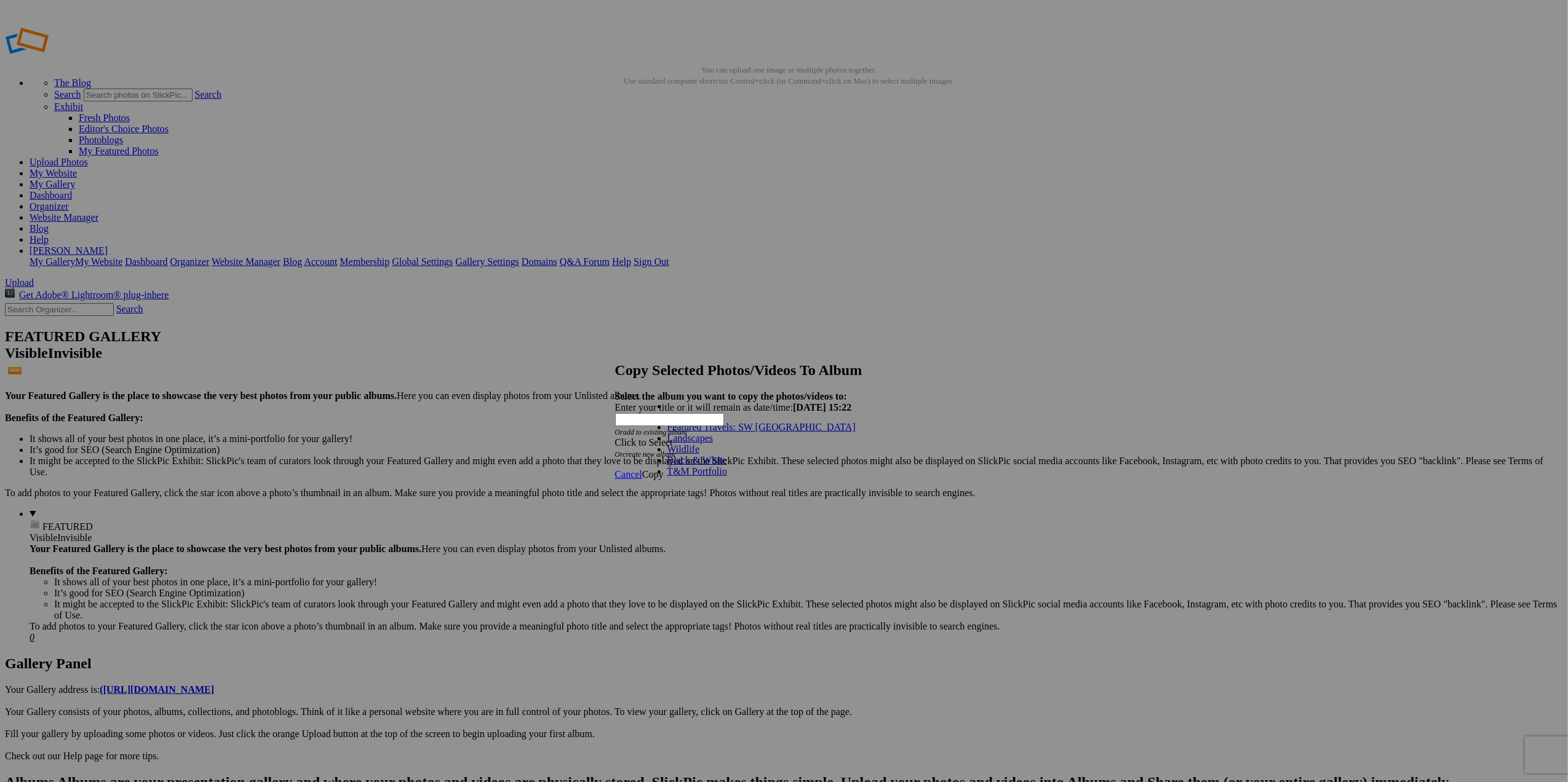
click at [739, 432] on link "Featured Travels: SW [GEOGRAPHIC_DATA]" at bounding box center [762, 427] width 188 height 10
click at [664, 470] on span "Copy" at bounding box center [653, 475] width 22 height 10
click at [642, 436] on span "Cancel" at bounding box center [629, 431] width 27 height 10
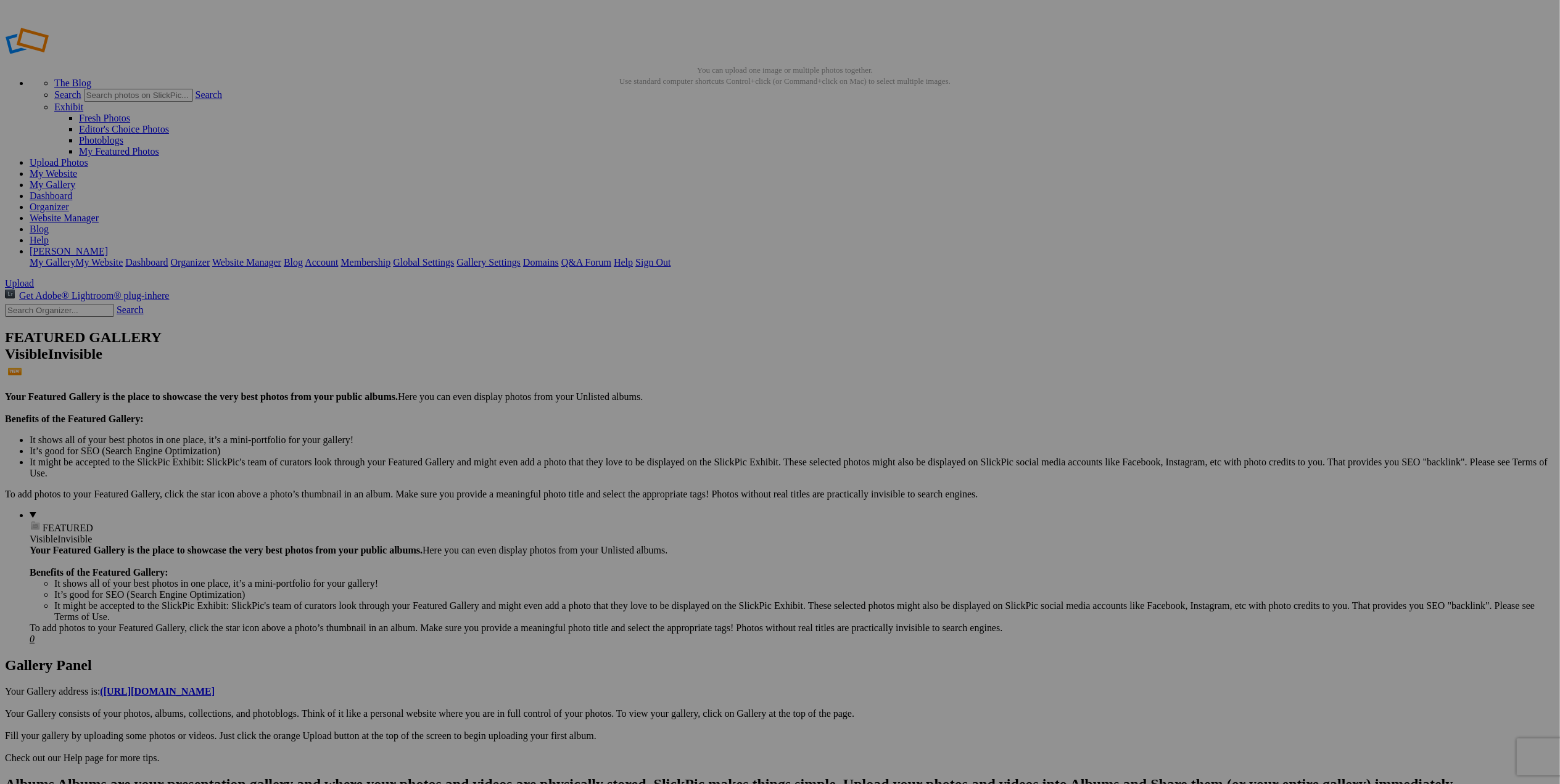
click at [617, 439] on span at bounding box center [617, 444] width 0 height 10
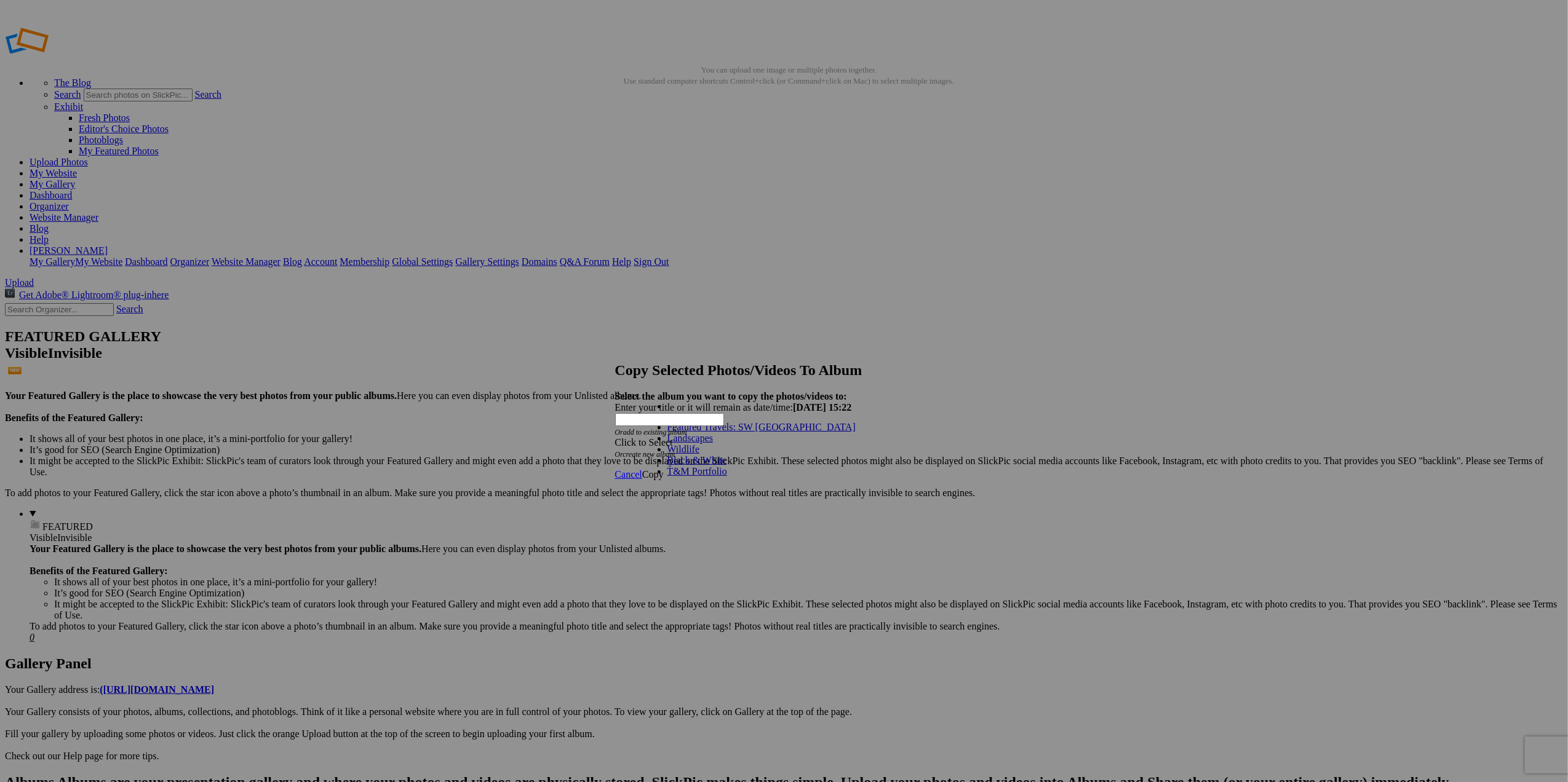
click at [761, 432] on link "Featured Travels: SW [GEOGRAPHIC_DATA]" at bounding box center [762, 427] width 188 height 10
click at [642, 470] on span "Cancel" at bounding box center [629, 475] width 27 height 10
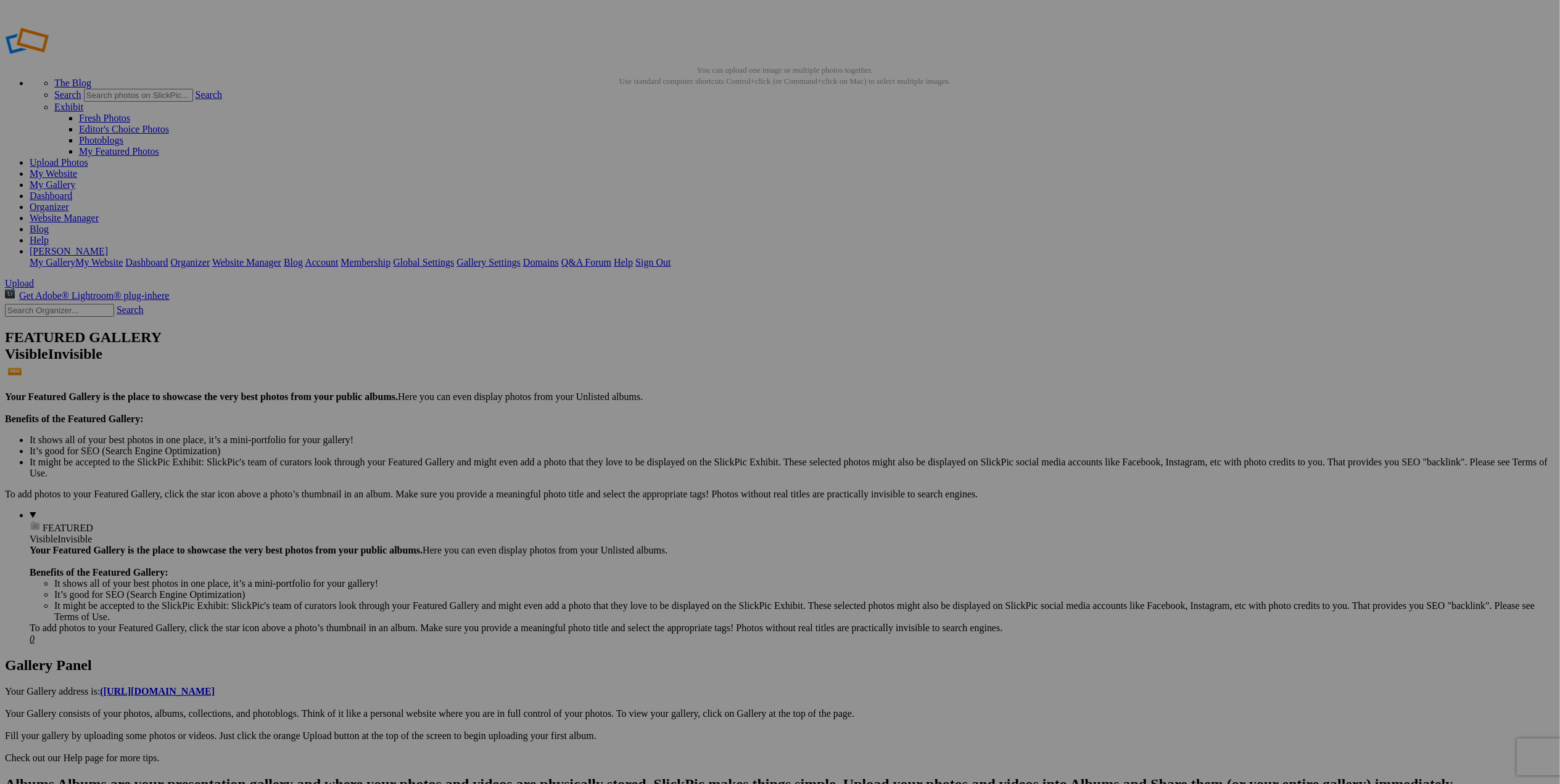
click at [617, 439] on span at bounding box center [617, 444] width 0 height 10
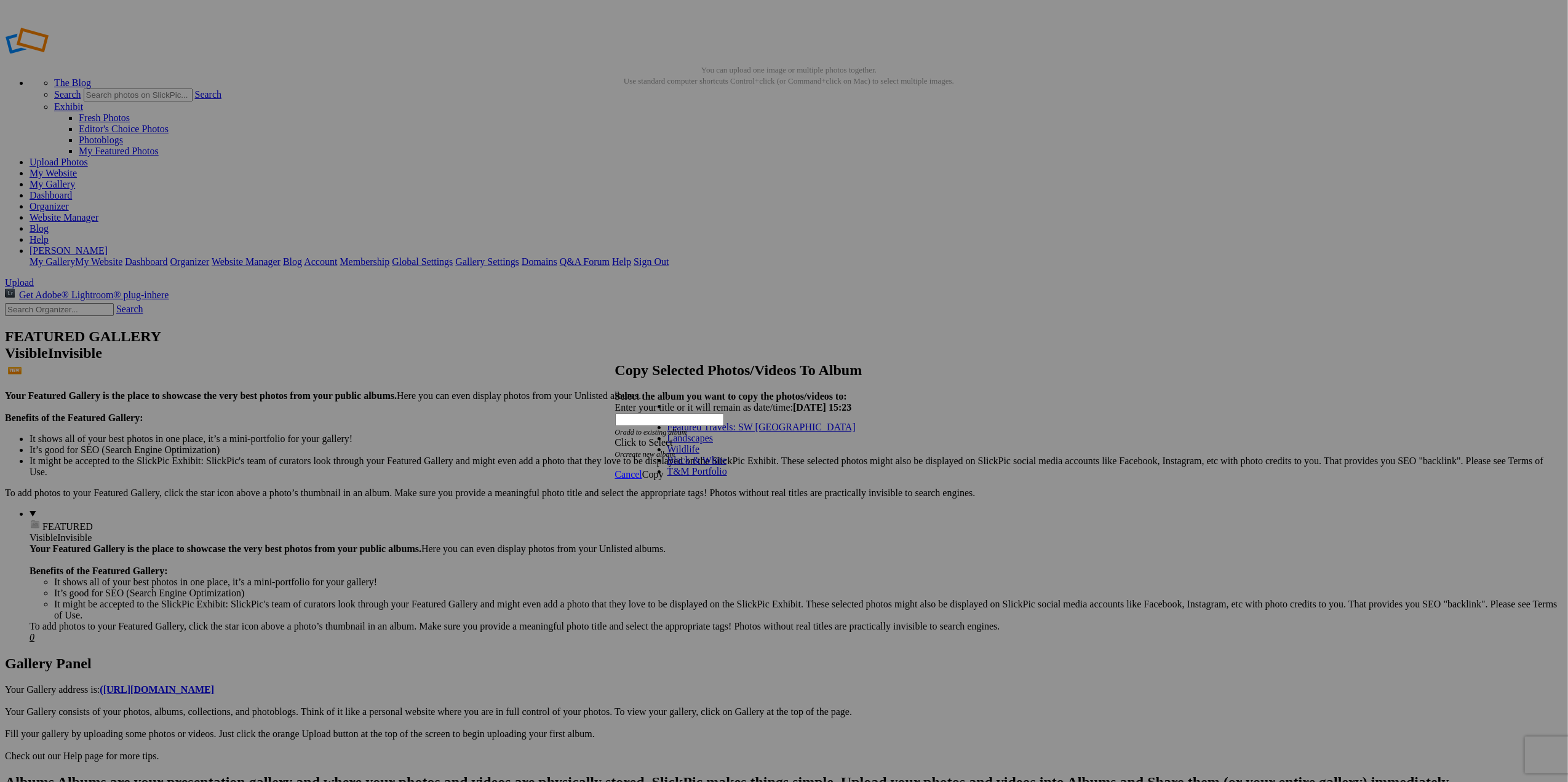
click at [735, 432] on link "Featured Travels: SW [GEOGRAPHIC_DATA]" at bounding box center [762, 427] width 188 height 10
click at [664, 470] on span "Copy" at bounding box center [653, 475] width 22 height 10
click at [642, 436] on span "Cancel" at bounding box center [629, 431] width 27 height 10
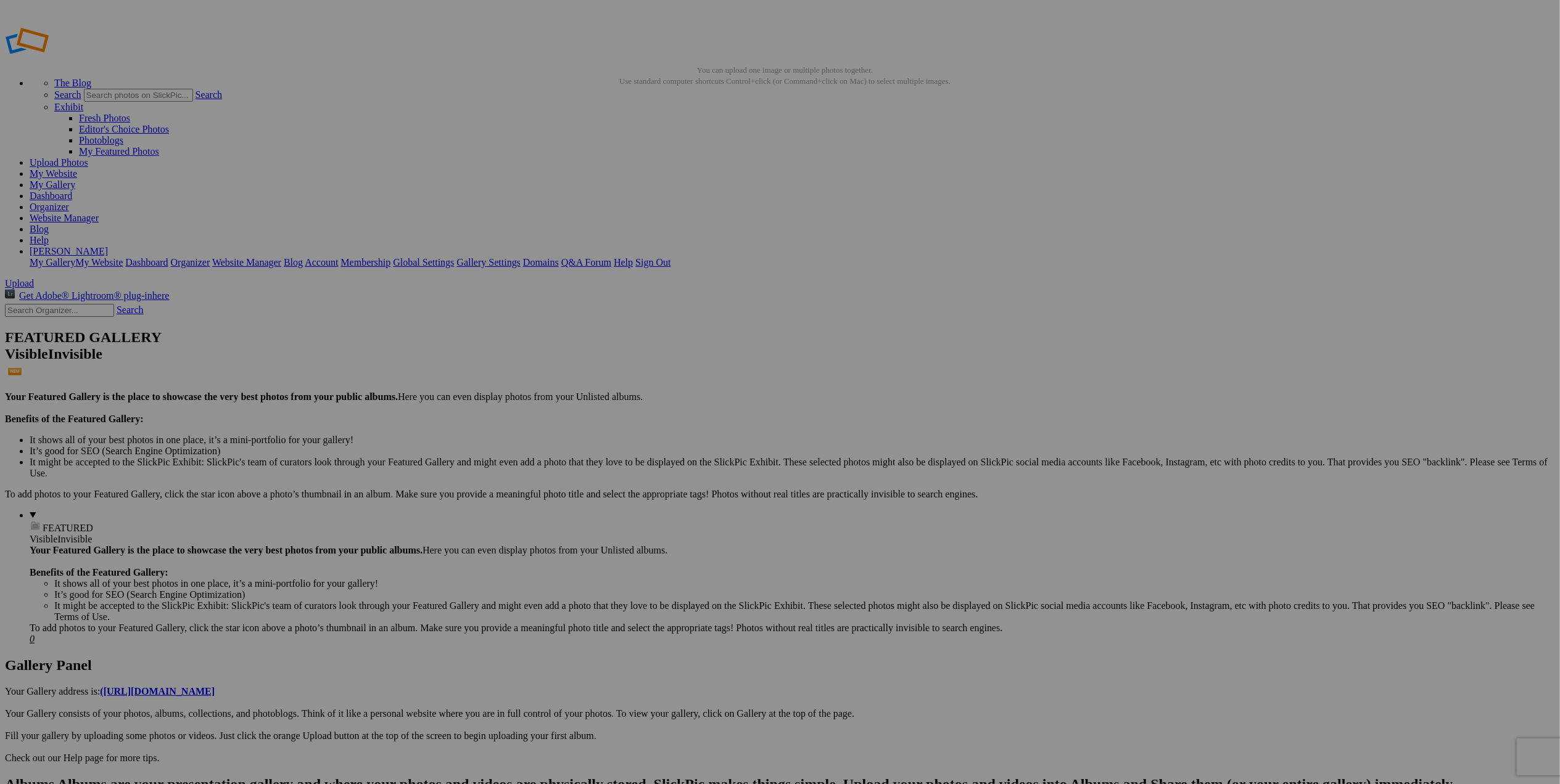
click at [617, 439] on span at bounding box center [617, 444] width 0 height 10
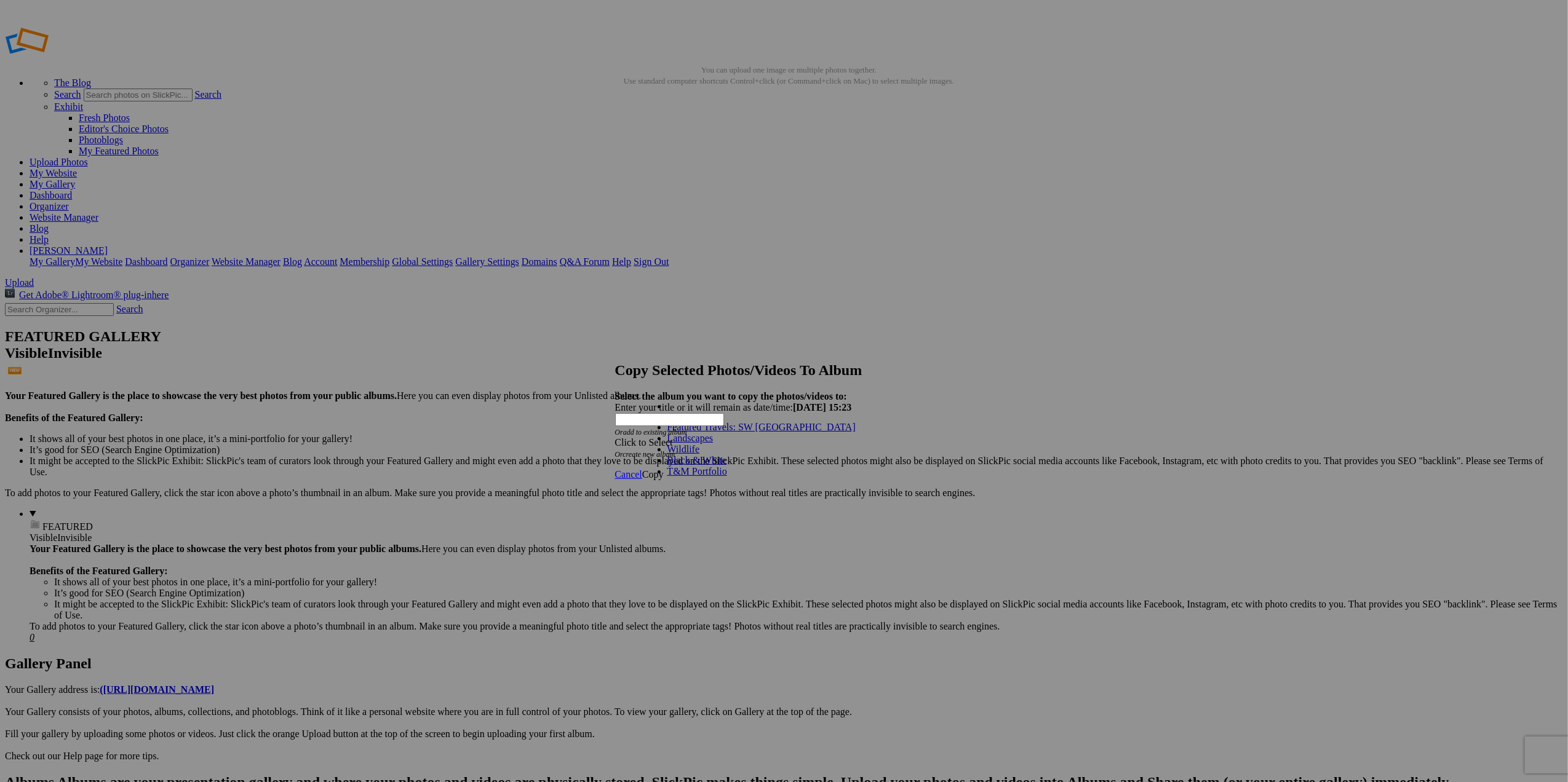
click at [719, 432] on link "Featured Travels: SW [GEOGRAPHIC_DATA]" at bounding box center [762, 427] width 188 height 10
click at [664, 470] on span "Copy" at bounding box center [653, 475] width 22 height 10
click at [642, 436] on span "Cancel" at bounding box center [629, 431] width 27 height 10
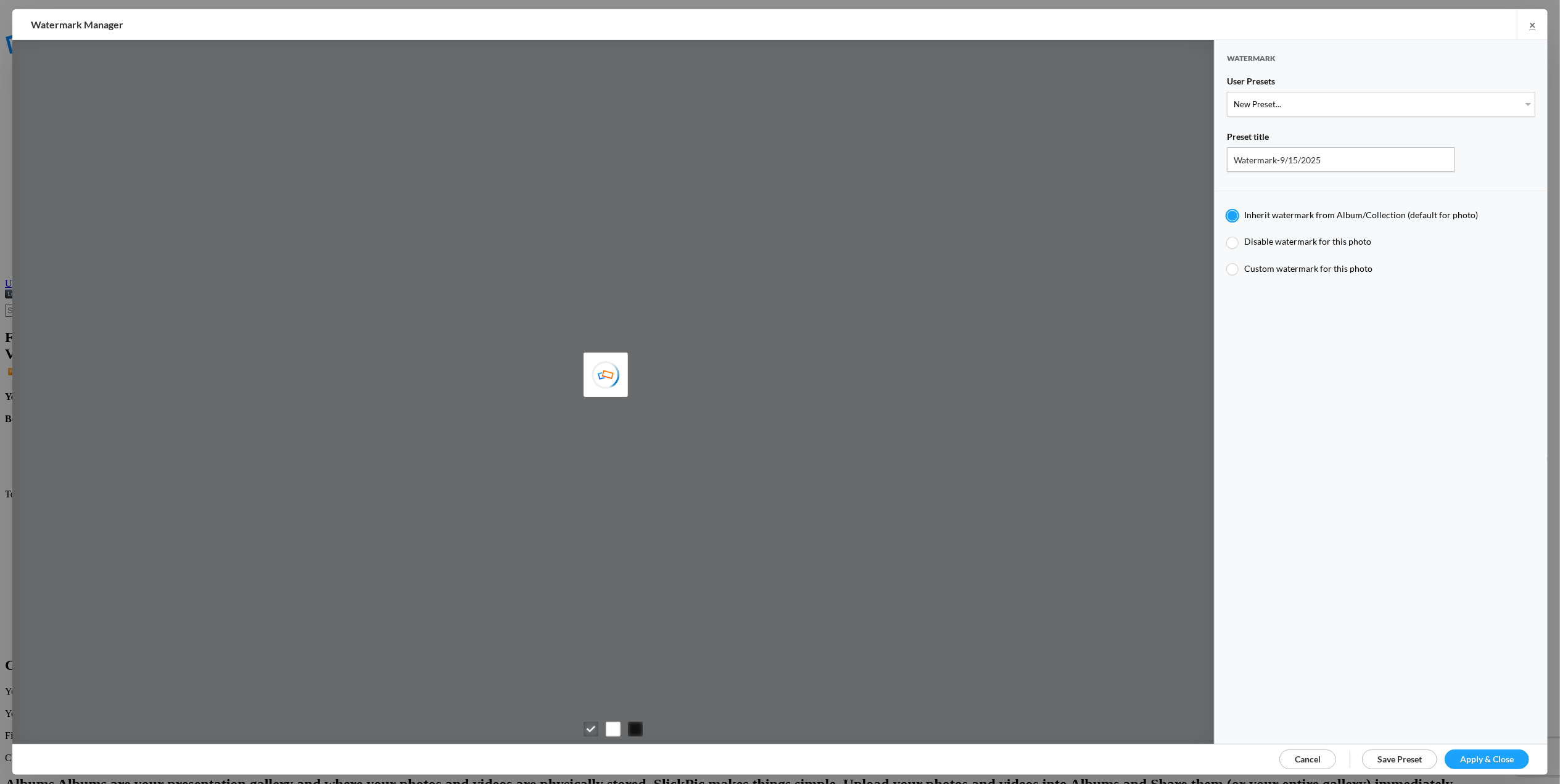
type input "M for [PERSON_NAME]'s photo"
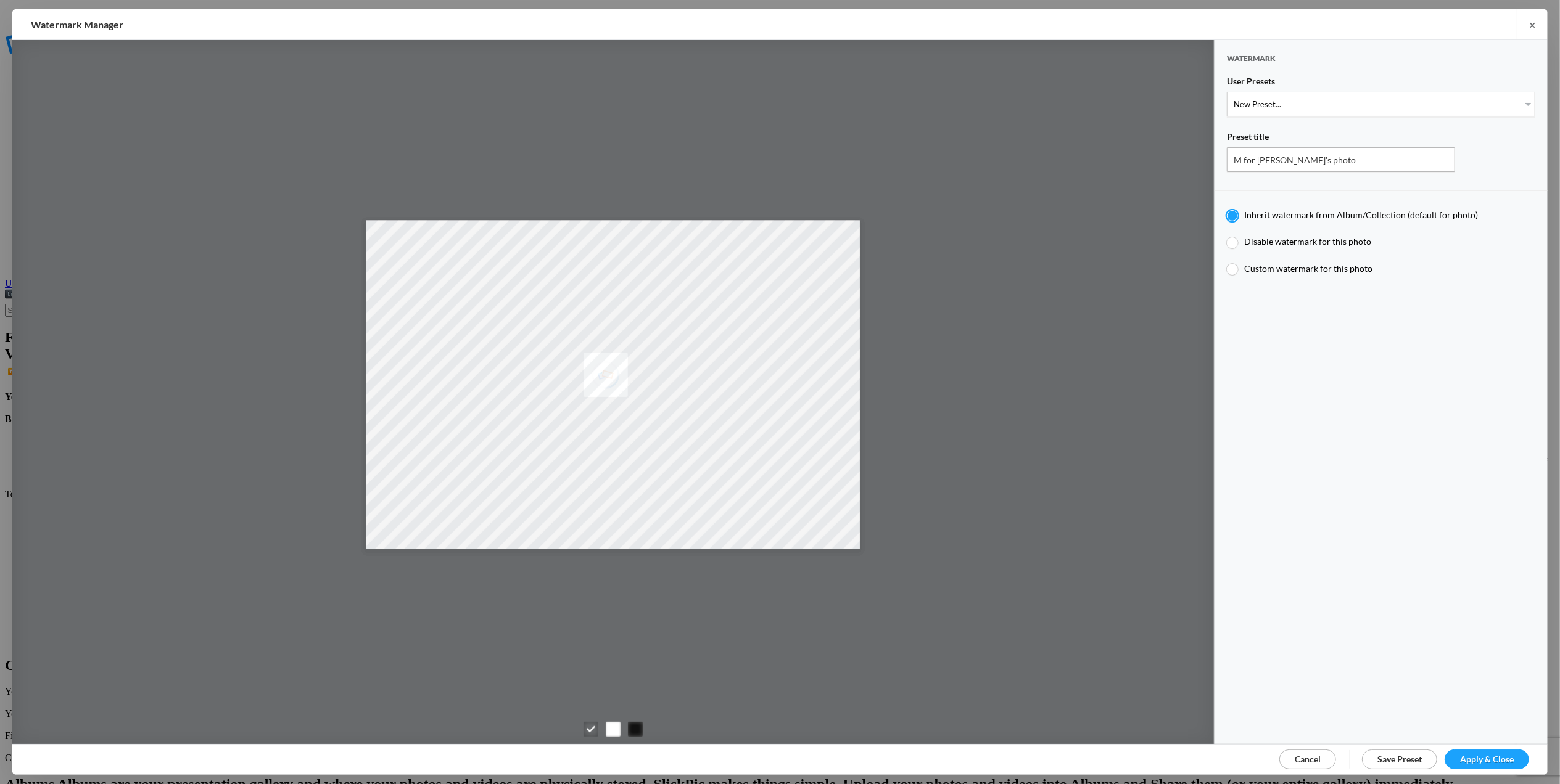
click at [1317, 758] on span "Cancel" at bounding box center [1308, 759] width 26 height 10
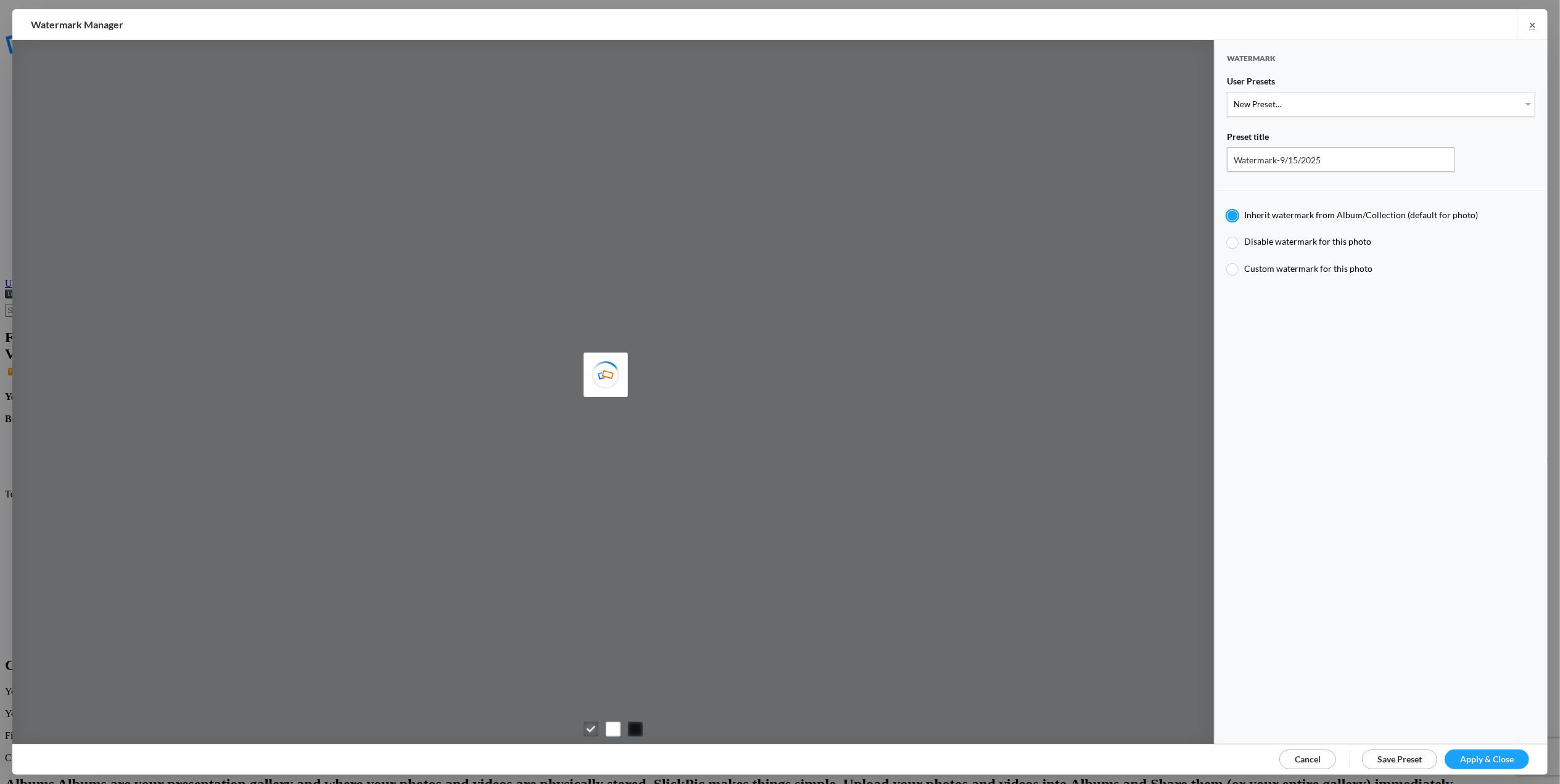
type input "M for [PERSON_NAME]'s photo"
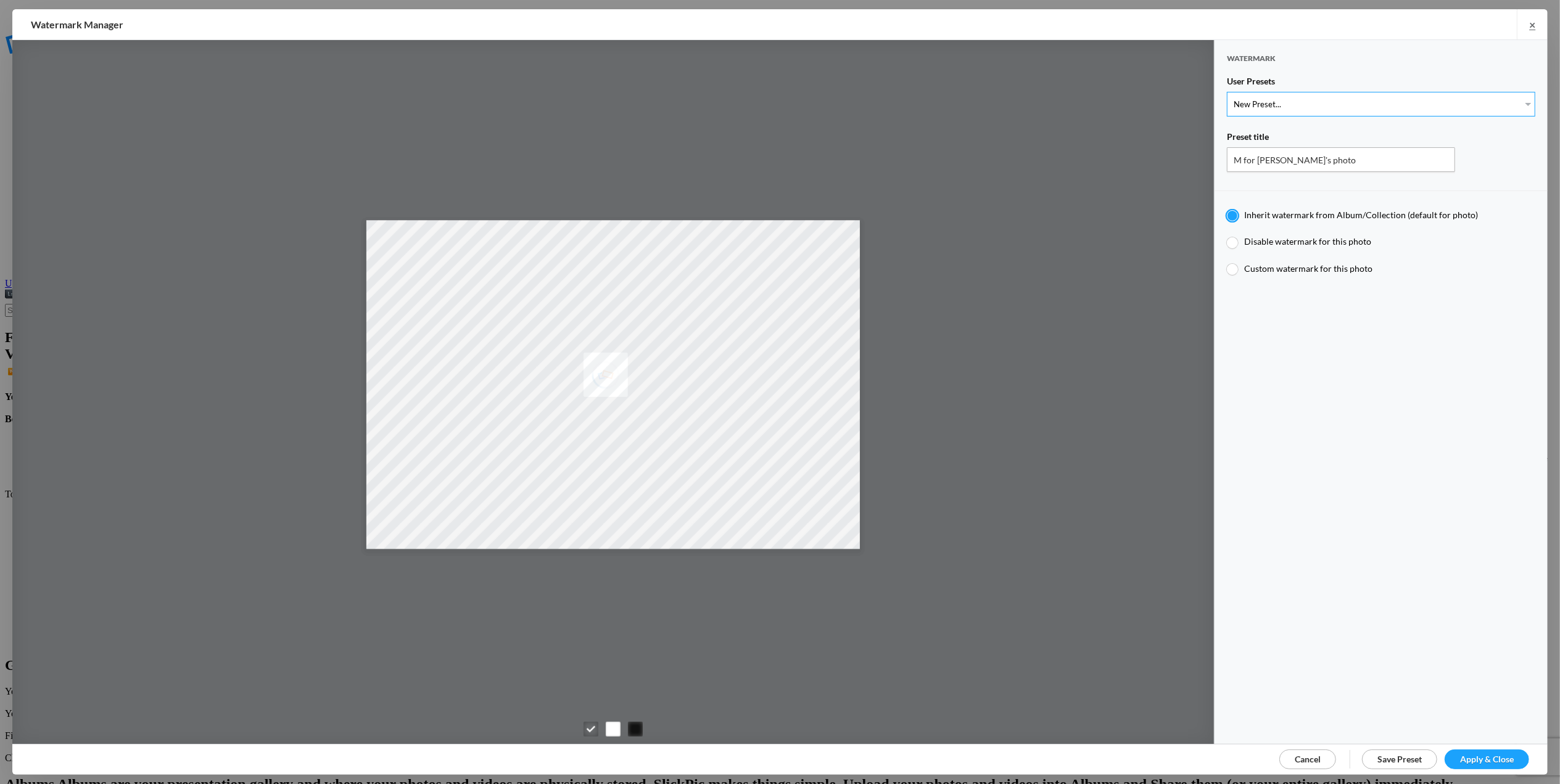
click at [1516, 98] on select "New Preset... T for [PERSON_NAME]'s photo M for [PERSON_NAME]'s photo T-Large f…" at bounding box center [1381, 104] width 308 height 25
select select "2: Object"
click at [1227, 92] on select "New Preset... T for [PERSON_NAME]'s photo M for [PERSON_NAME]'s photo T-Large f…" at bounding box center [1381, 104] width 308 height 25
radio input "false"
radio input "true"
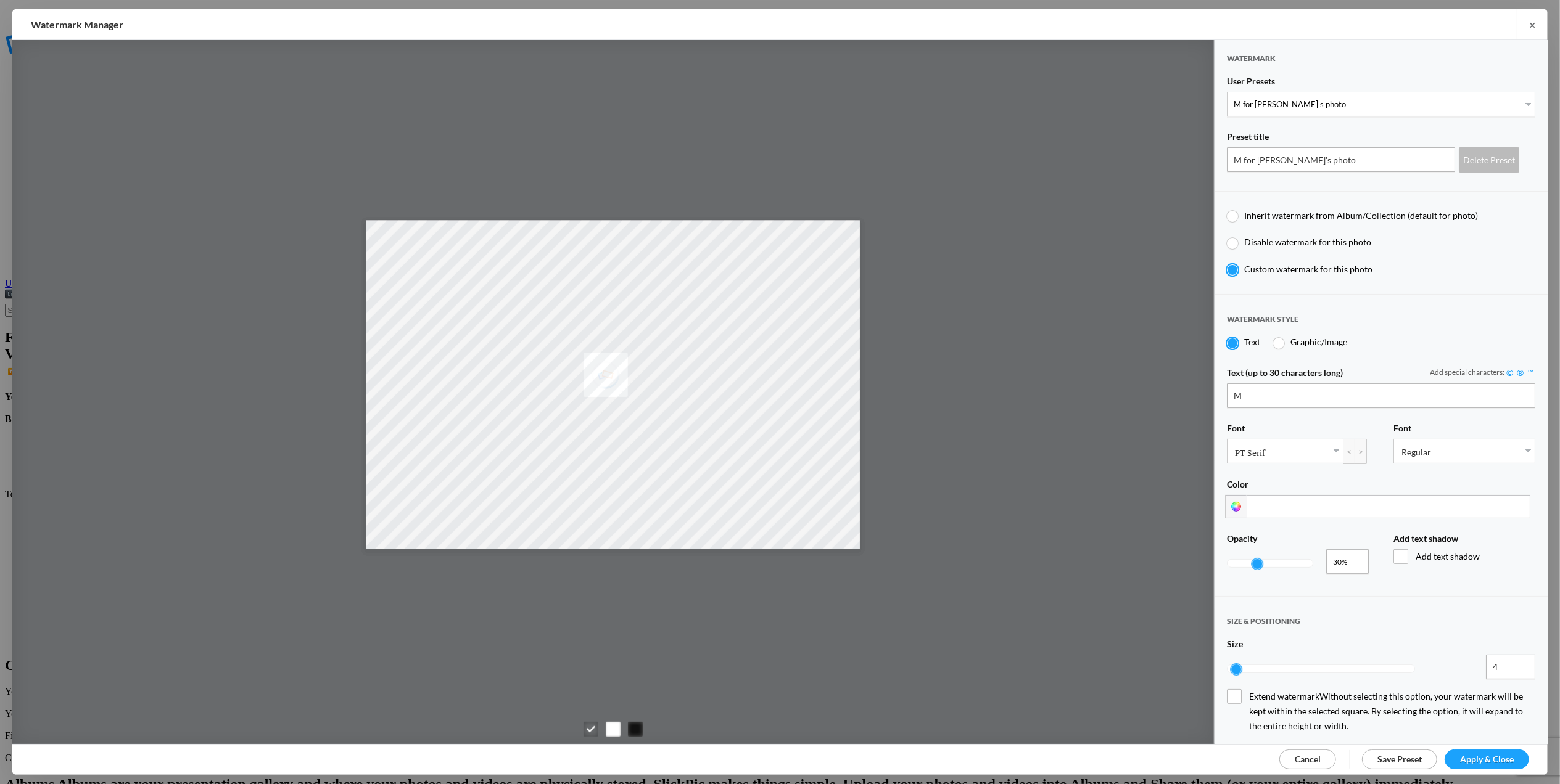
click at [1503, 762] on span "Apply & Close" at bounding box center [1487, 759] width 54 height 10
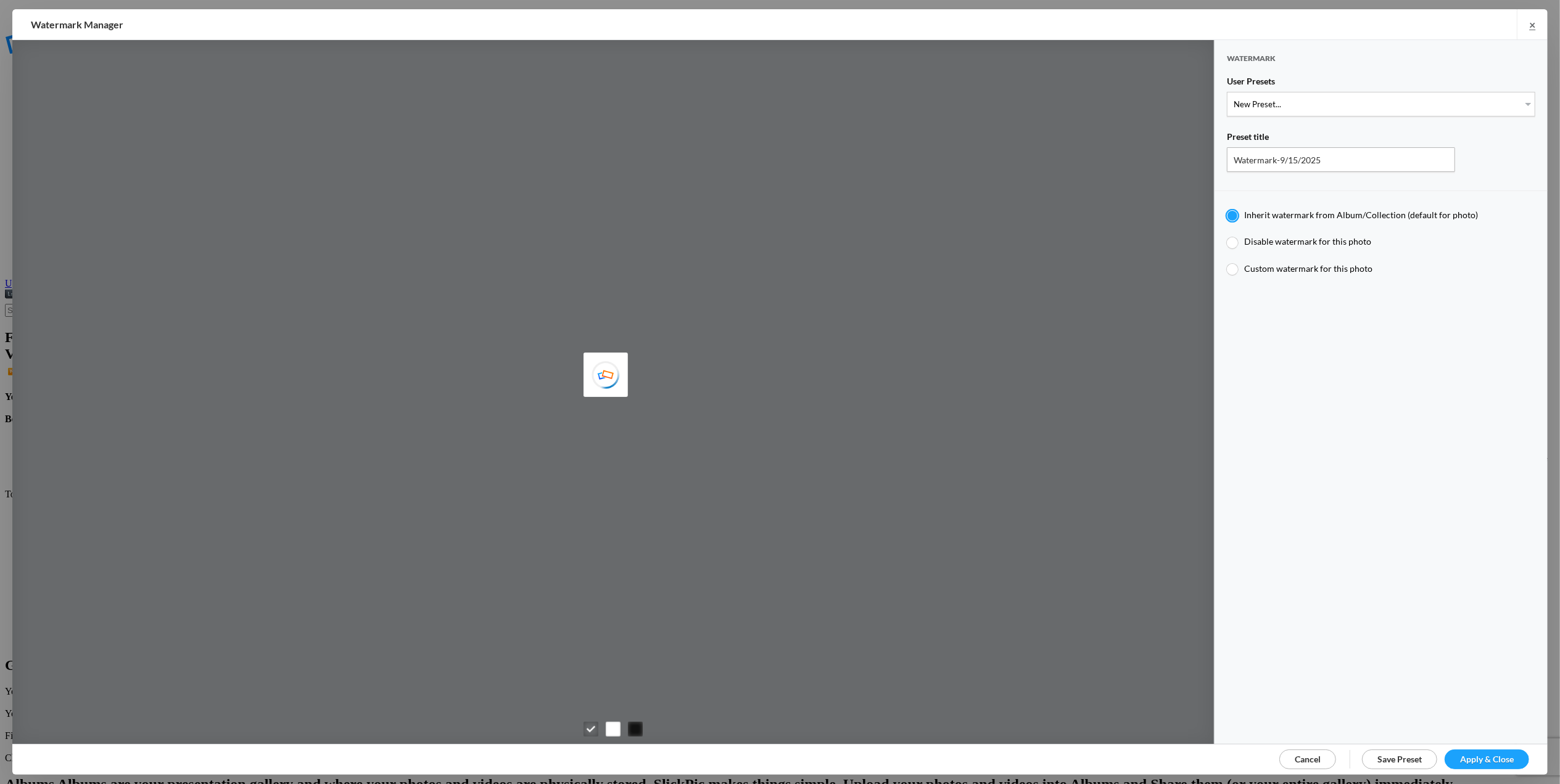
type input "Tom Leslie"
type input "M for [PERSON_NAME]'s photo"
type input "M"
type input "0.3"
type input "4"
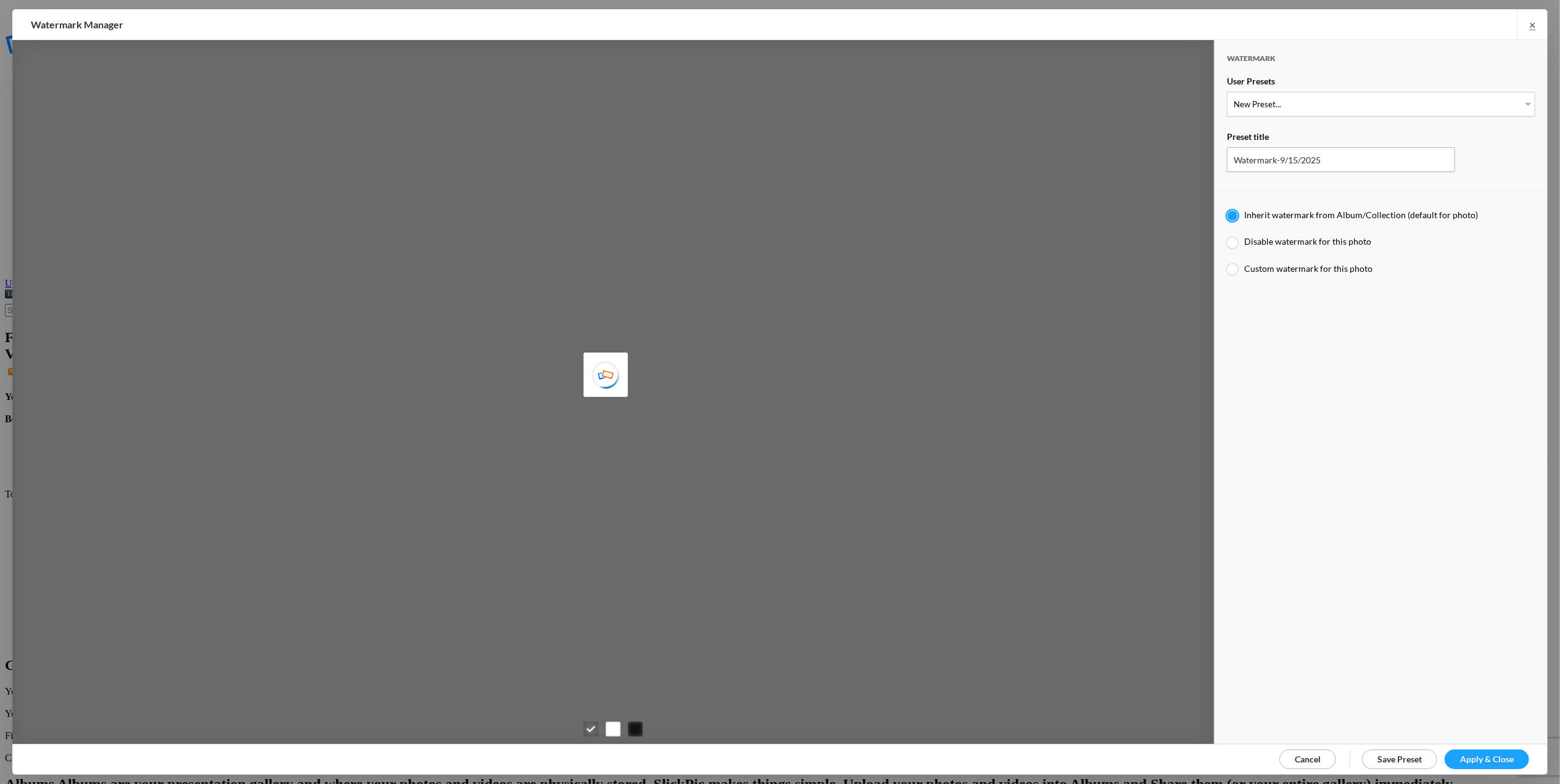
radio input "false"
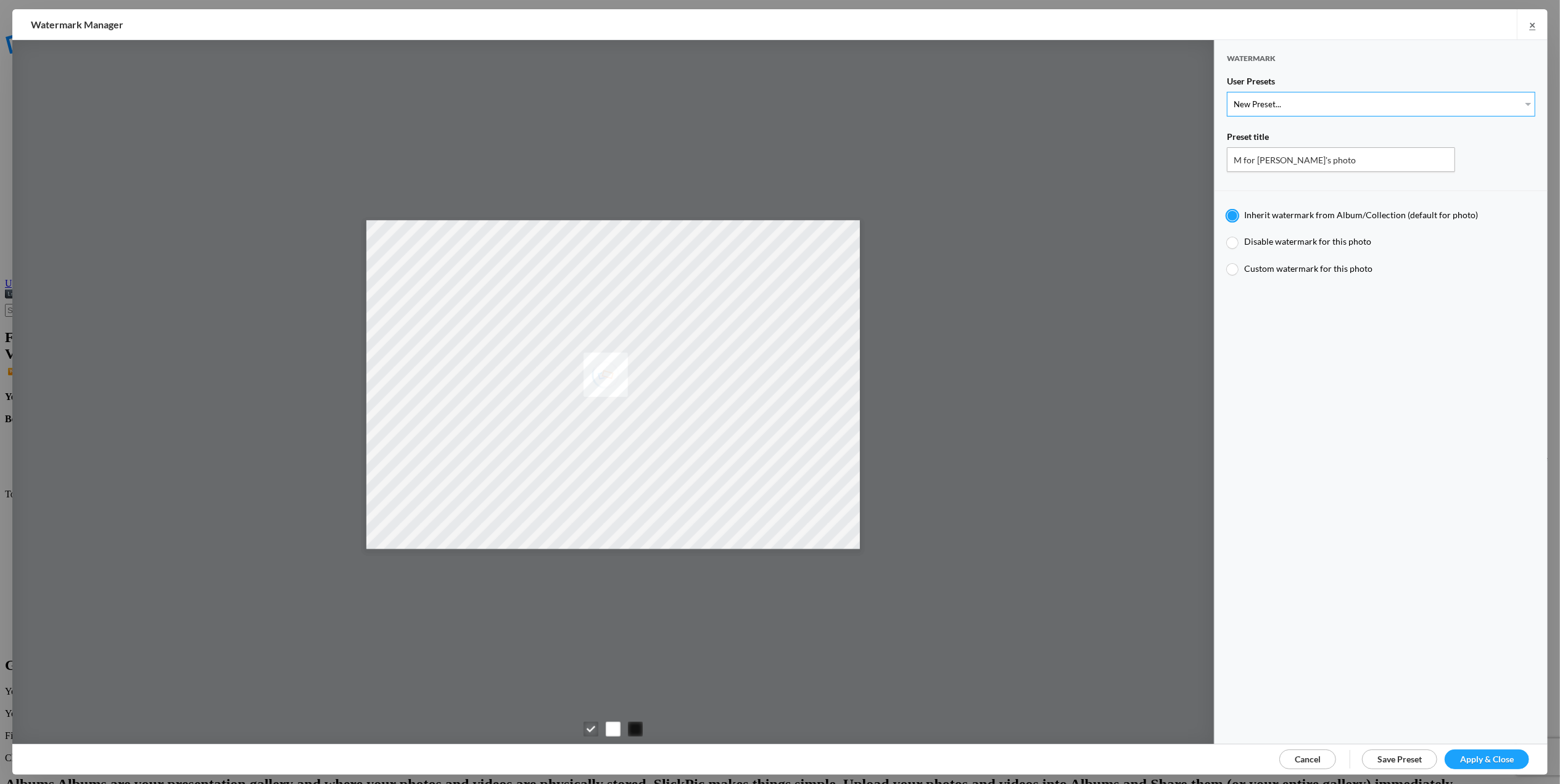
click at [1515, 97] on select "New Preset... T for [PERSON_NAME]'s photo M for [PERSON_NAME]'s photo T-Large f…" at bounding box center [1381, 104] width 308 height 25
select select "2: Object"
click at [1227, 92] on select "New Preset... T for [PERSON_NAME]'s photo M for [PERSON_NAME]'s photo T-Large f…" at bounding box center [1381, 104] width 308 height 25
radio input "false"
radio input "true"
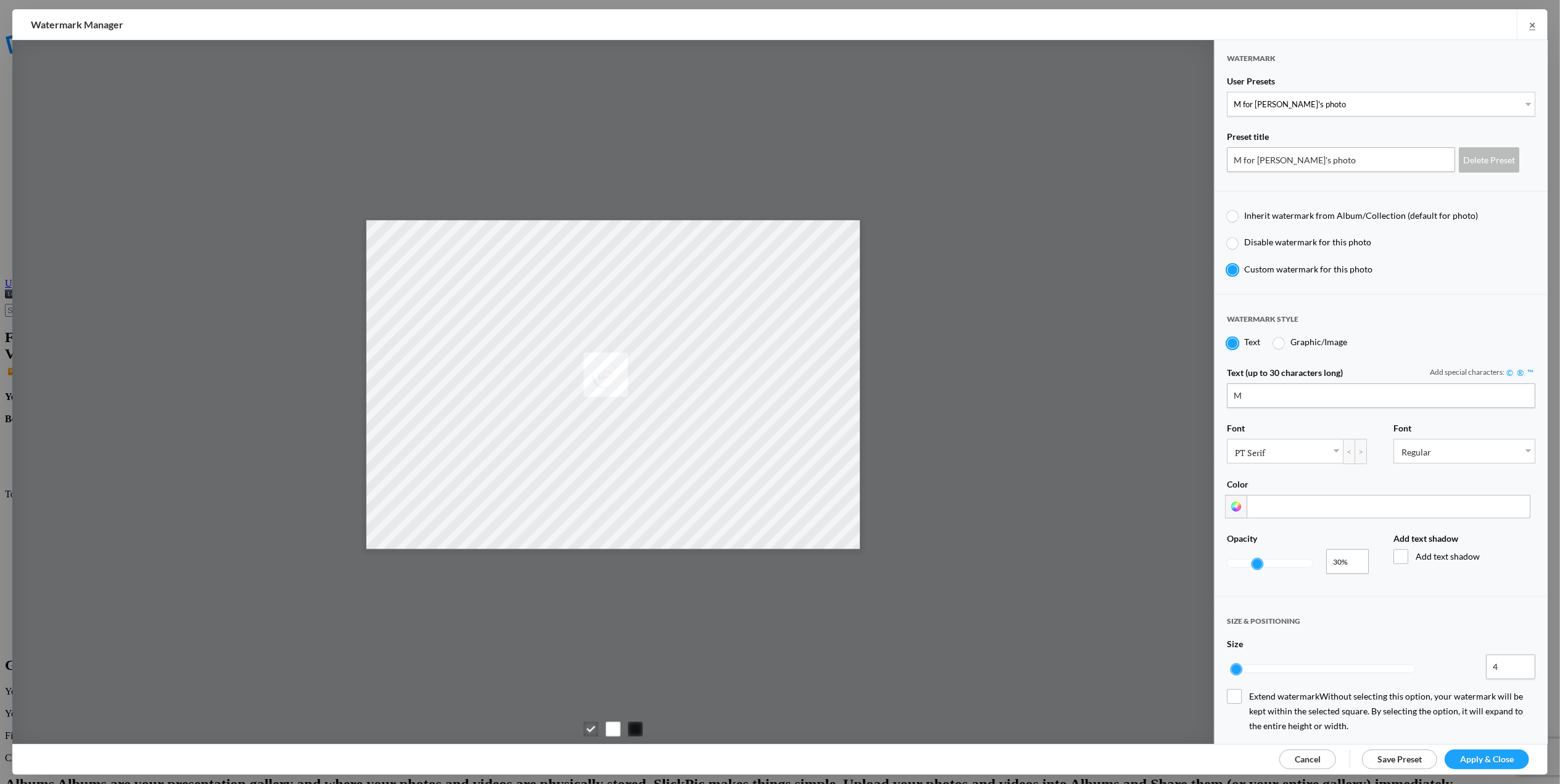
click at [1484, 755] on span "Apply & Close" at bounding box center [1487, 759] width 54 height 10
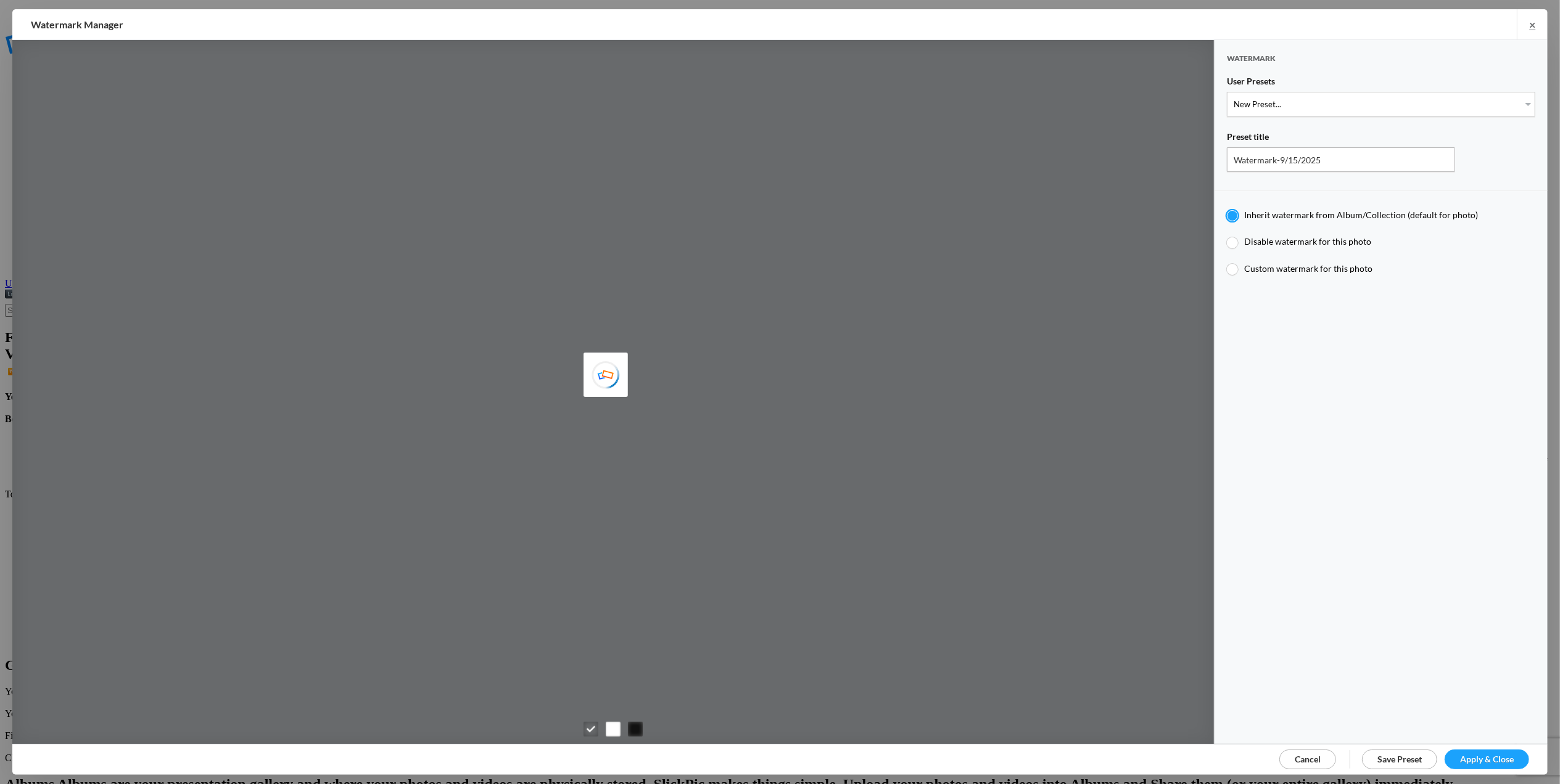
type input "M for [PERSON_NAME]'s photo"
click at [1513, 102] on select "New Preset... T for [PERSON_NAME]'s photo M for [PERSON_NAME]'s photo T-Large f…" at bounding box center [1381, 104] width 308 height 25
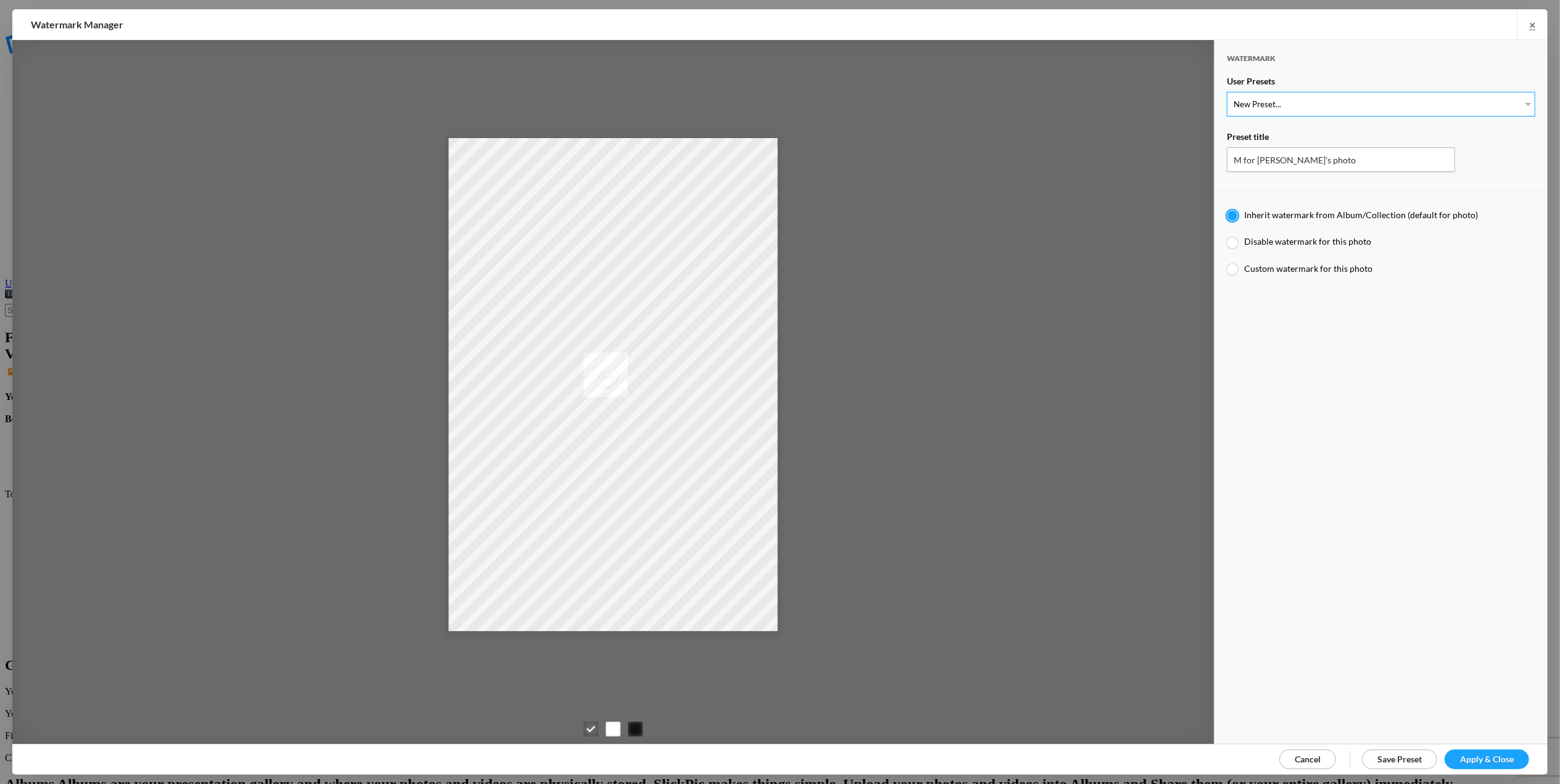
select select "1: Object"
click at [1227, 92] on select "New Preset... T for [PERSON_NAME]'s photo M for [PERSON_NAME]'s photo T-Large f…" at bounding box center [1381, 104] width 308 height 25
type input "T for [PERSON_NAME]'s photo"
type input "T"
radio input "false"
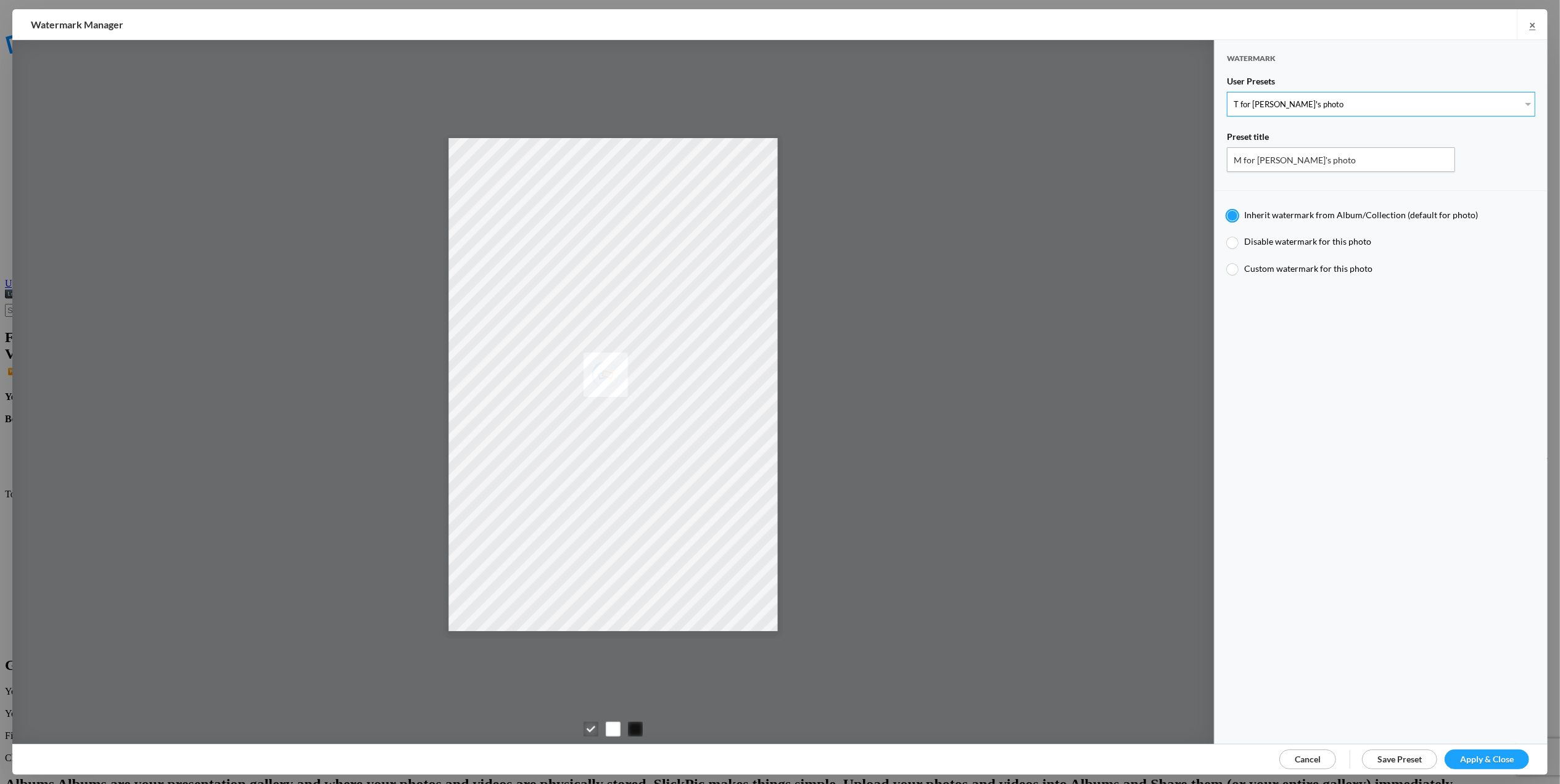
radio input "true"
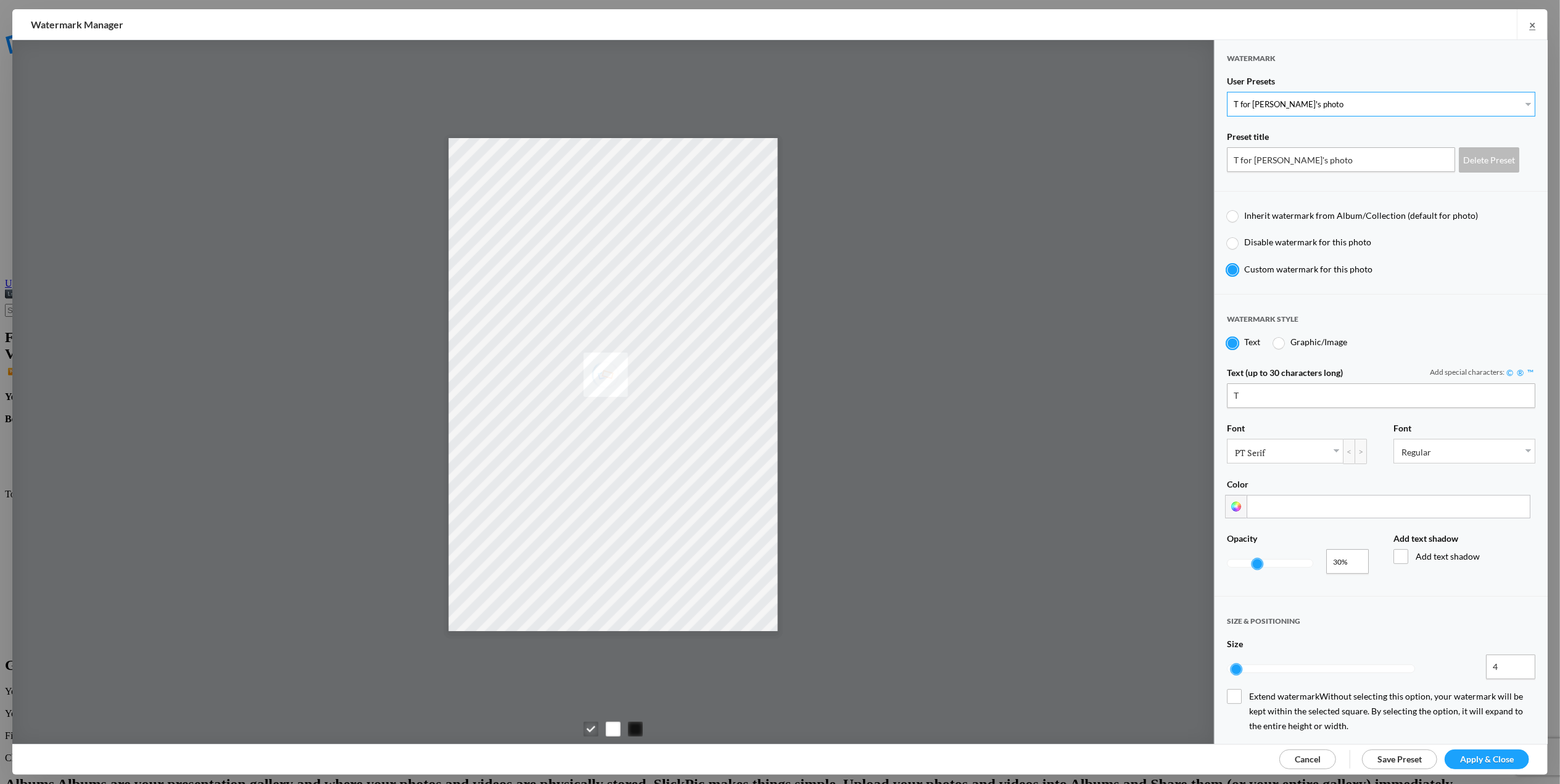
click at [1518, 101] on select "New Preset... T for [PERSON_NAME]'s photo M for [PERSON_NAME]'s photo T-Large f…" at bounding box center [1381, 104] width 308 height 25
click at [1490, 762] on span "Apply & Close" at bounding box center [1487, 759] width 54 height 10
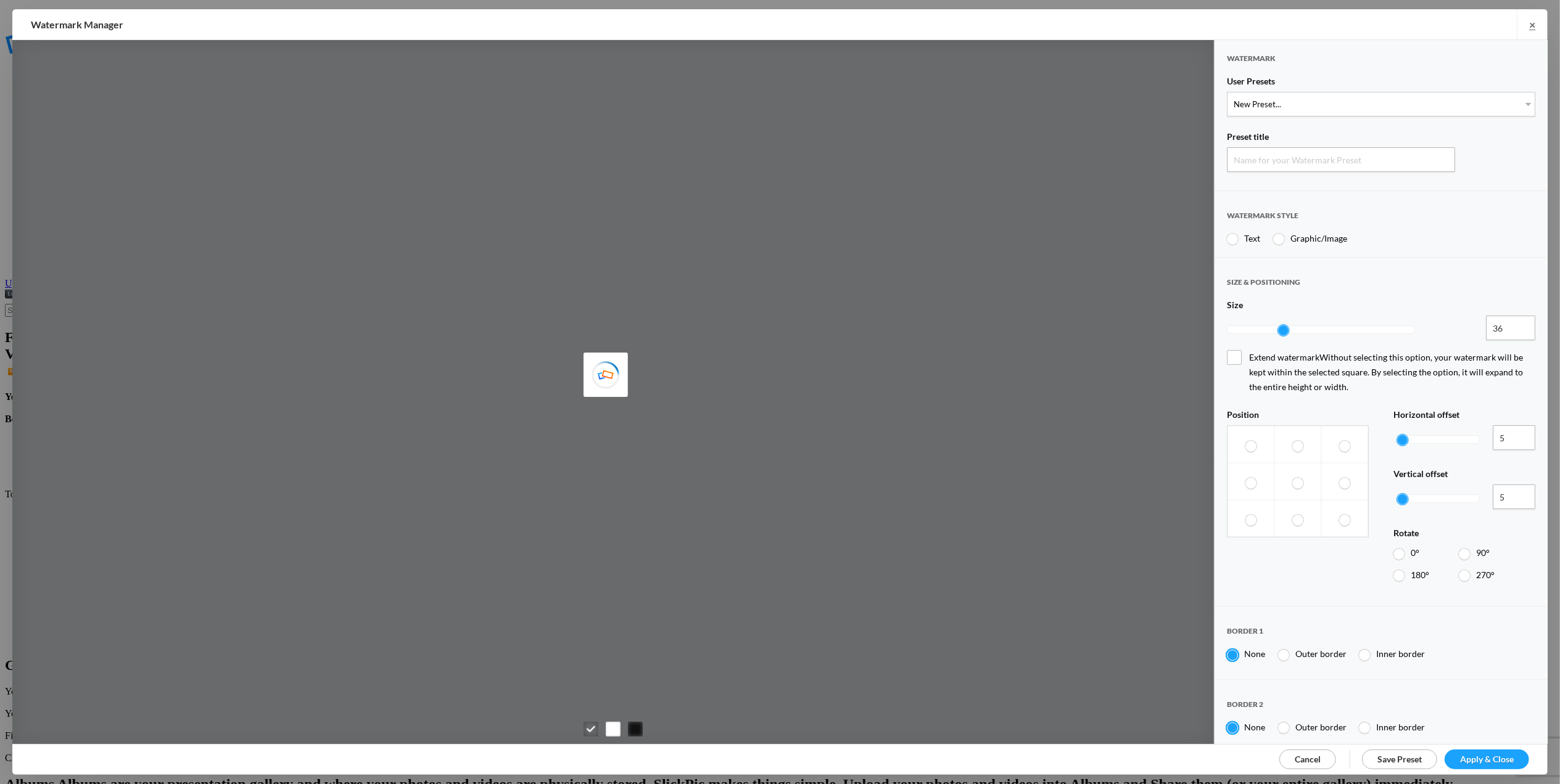
type input "Watermark-9/15/2025"
radio input "true"
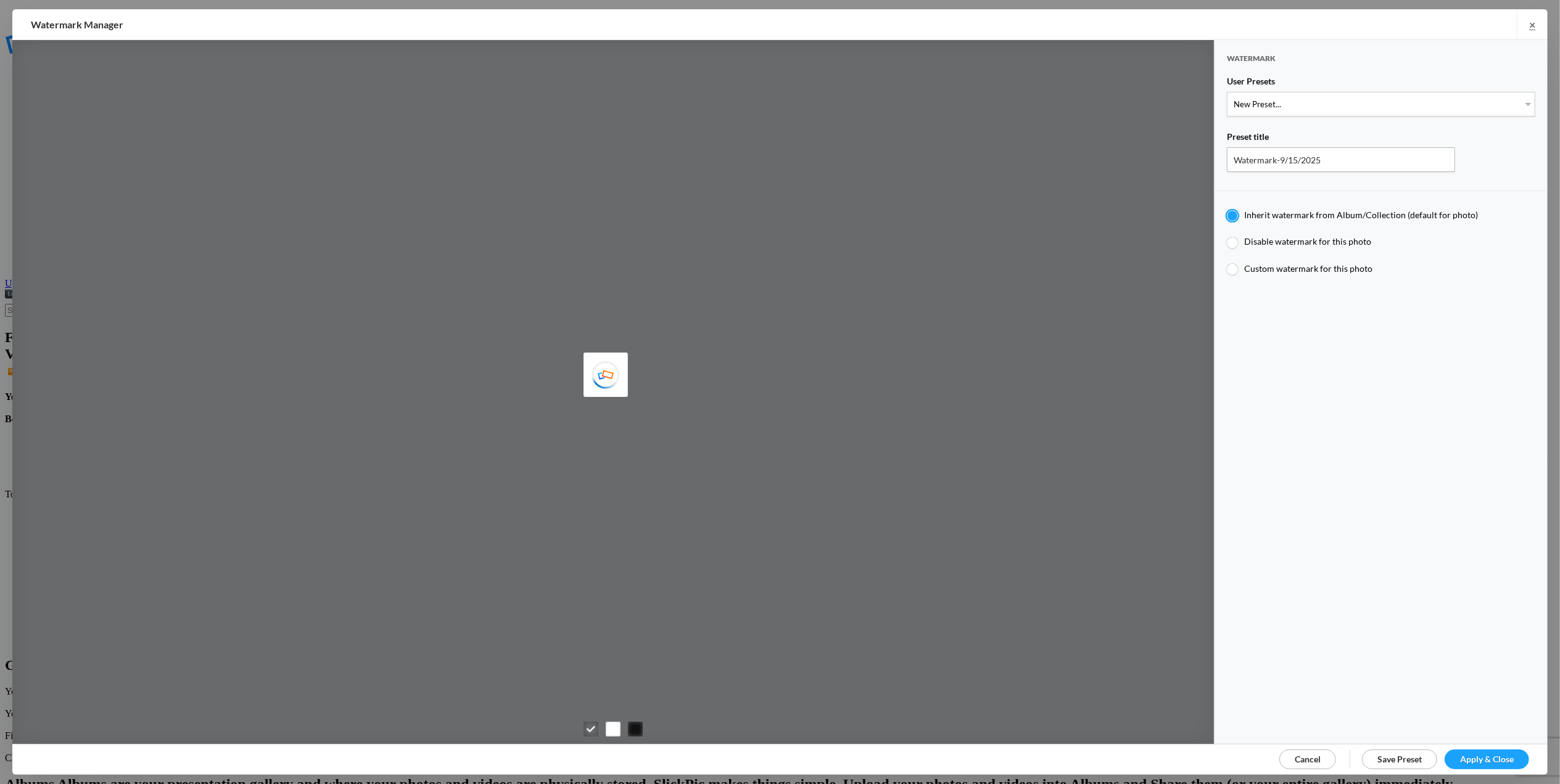
type input "Tom Leslie"
type input "M for Mary's photo"
type input "M"
type input "0.3"
type input "4"
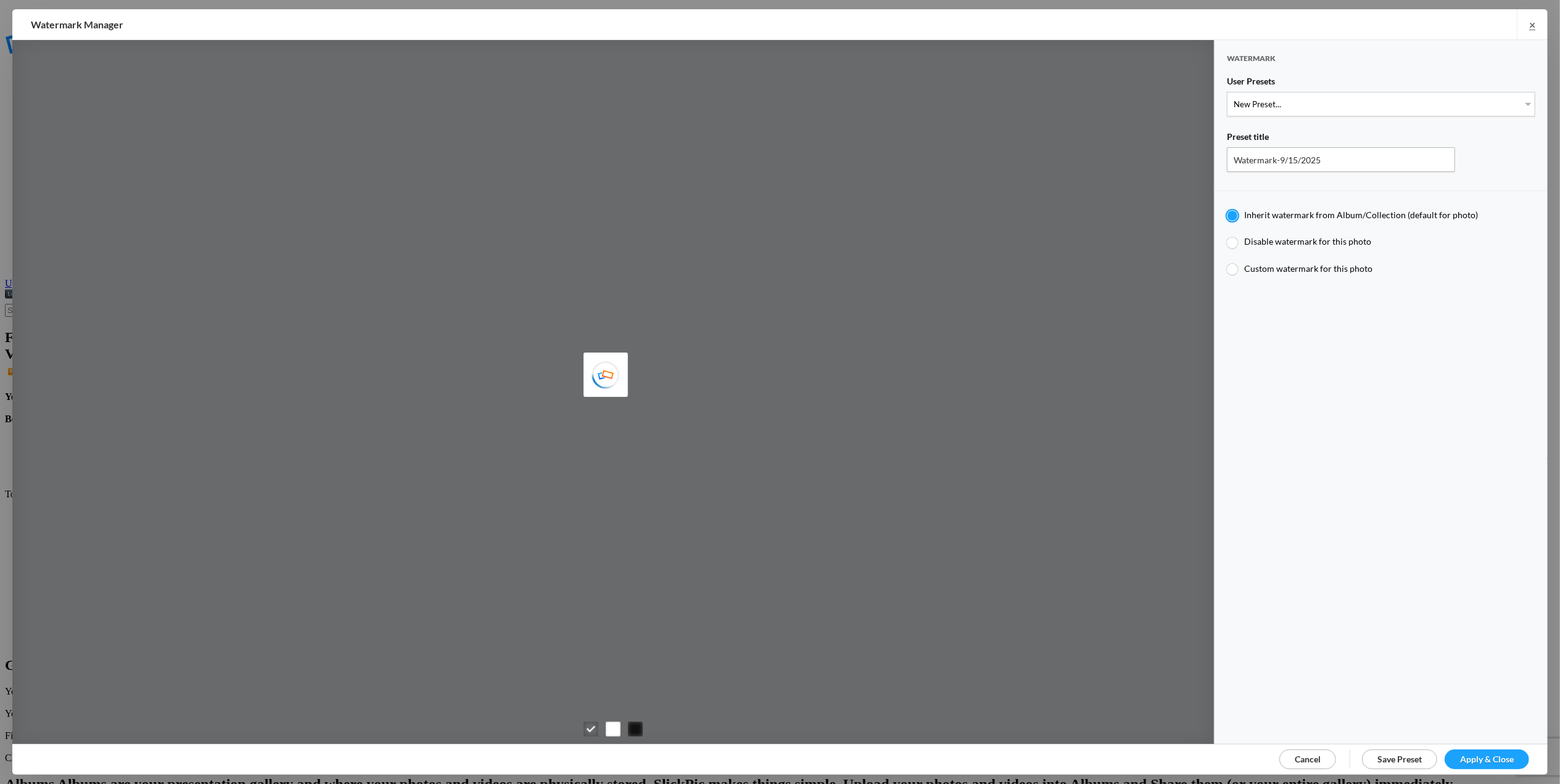
radio input "false"
click at [1516, 100] on select "New Preset... T for Tom's photo M for Mary's photo T-Large for Tom's photo" at bounding box center [1381, 104] width 308 height 25
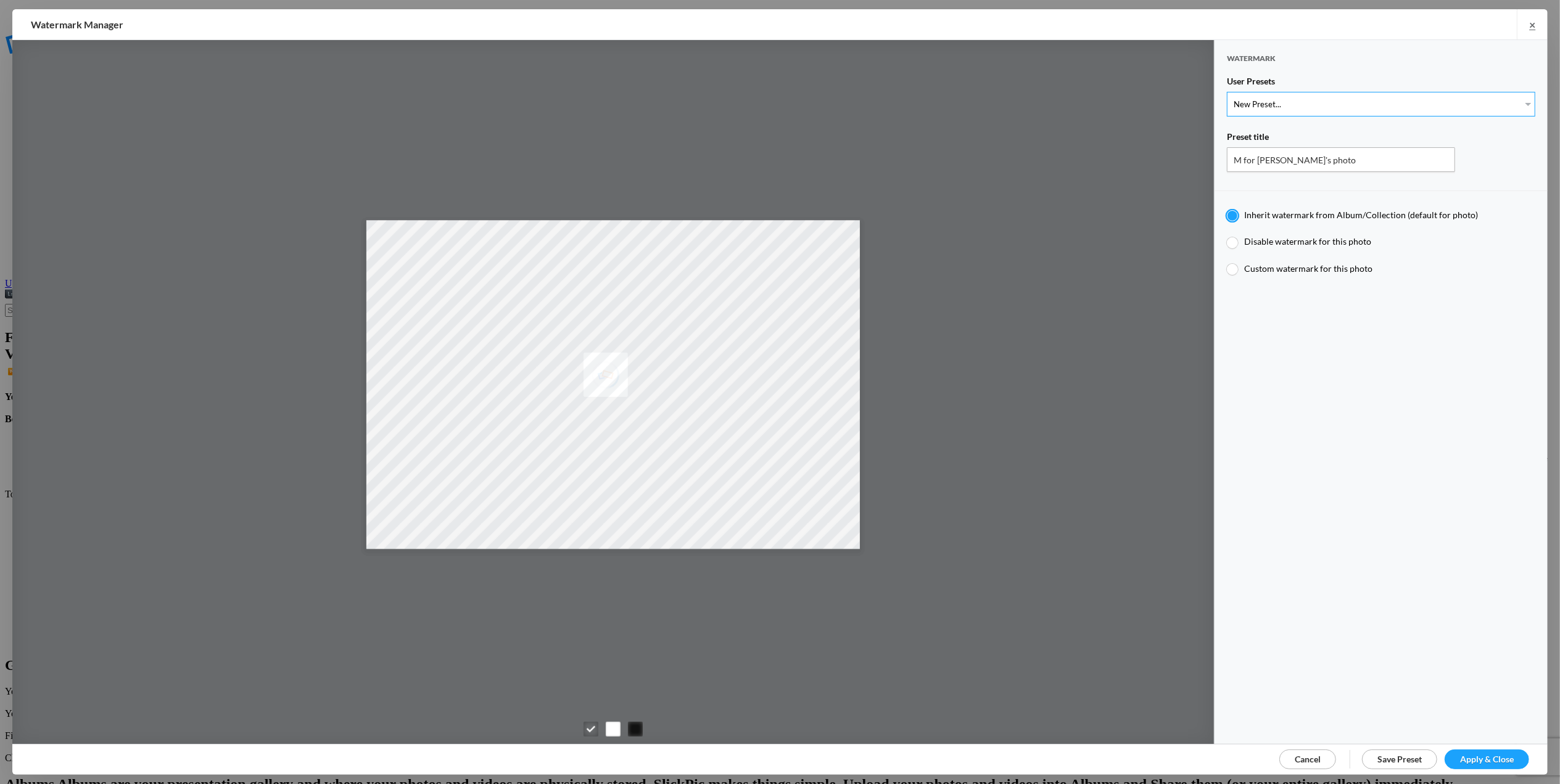
select select "1: Object"
click at [1227, 92] on select "New Preset... T for Tom's photo M for Mary's photo T-Large for Tom's photo" at bounding box center [1381, 104] width 308 height 25
type input "T for Tom's photo"
type input "T"
radio input "false"
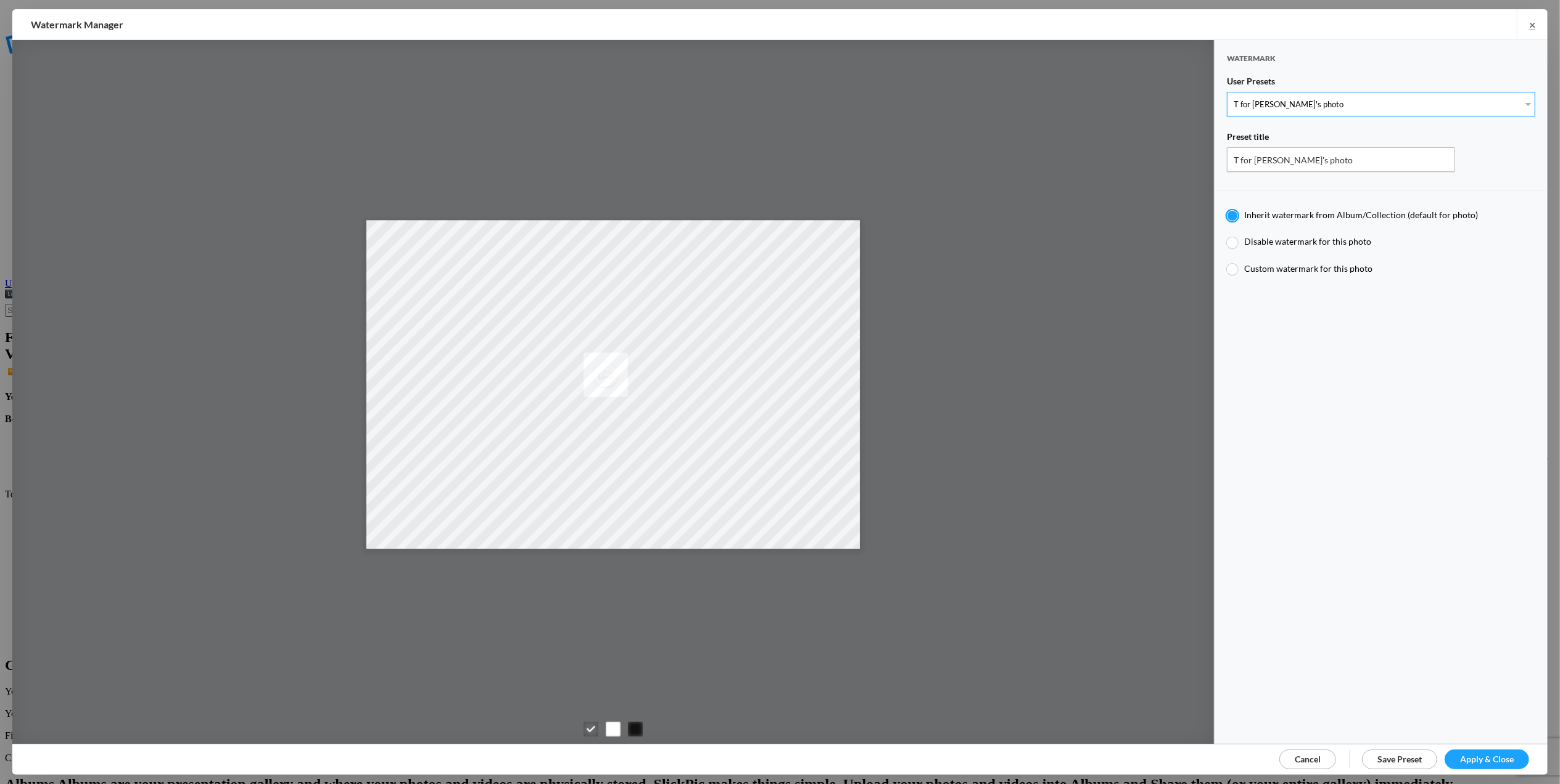
radio input "true"
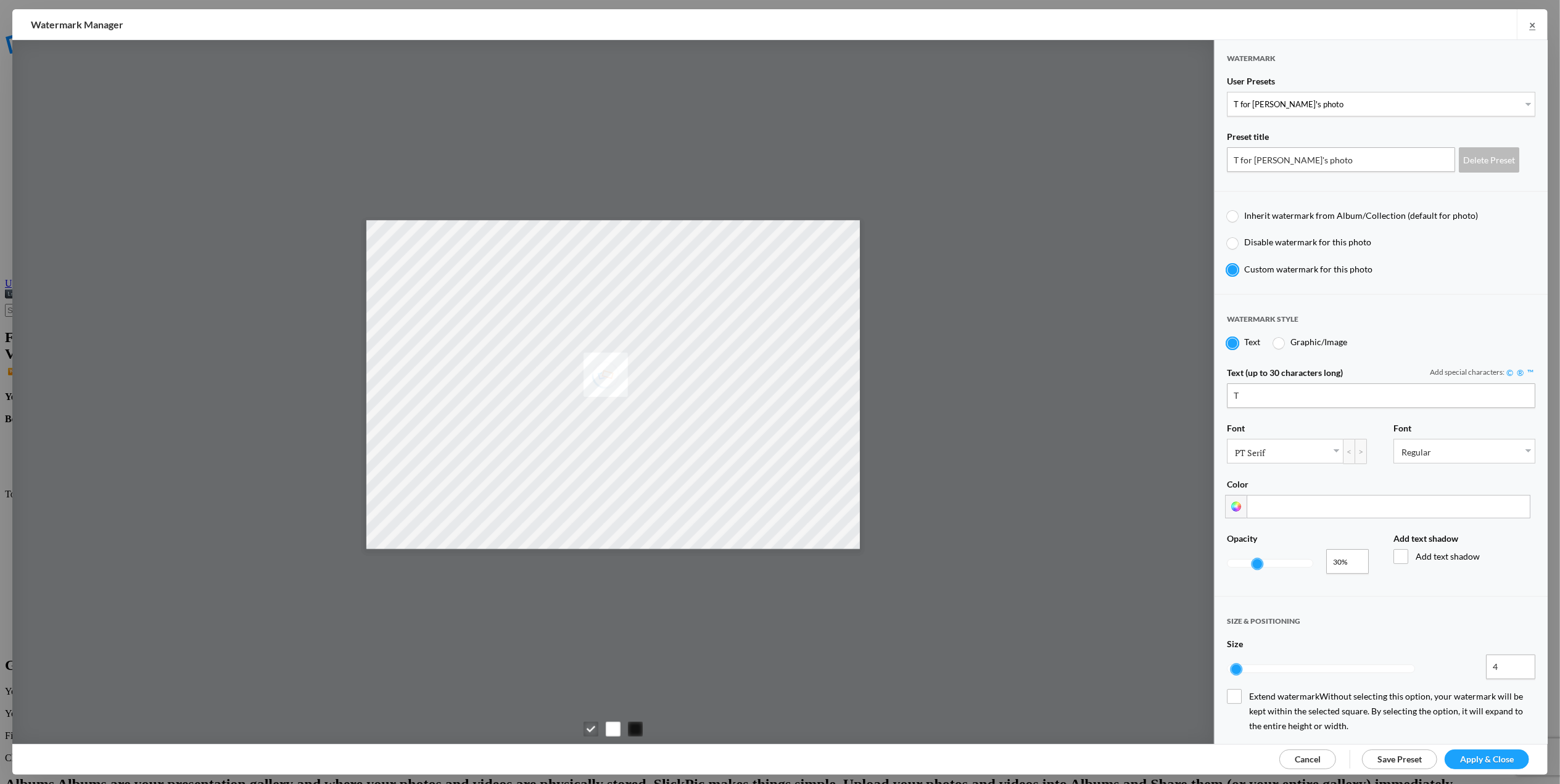
click at [1465, 758] on span "Apply & Close" at bounding box center [1487, 759] width 54 height 10
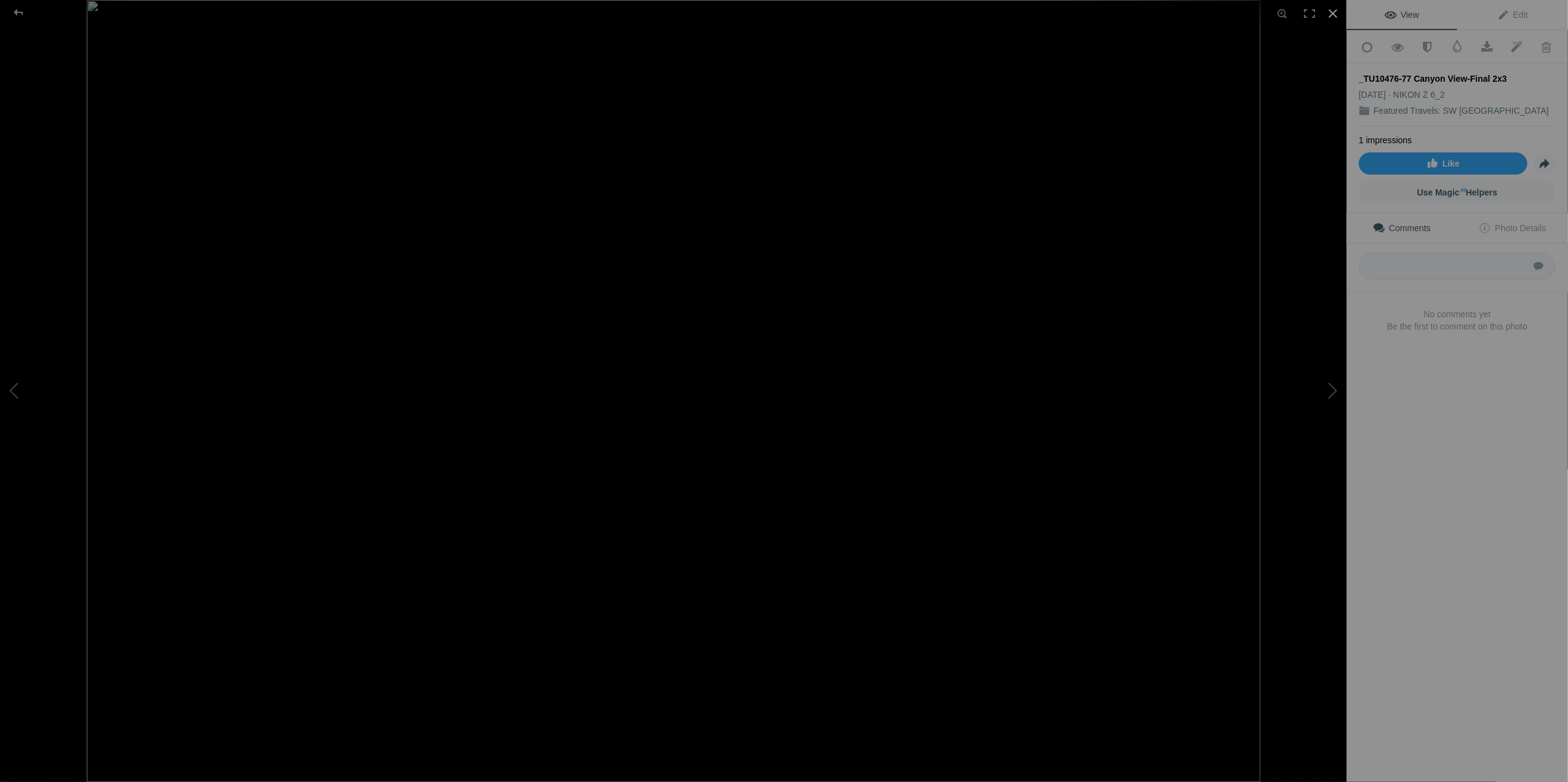
click at [1335, 10] on div at bounding box center [1332, 13] width 27 height 27
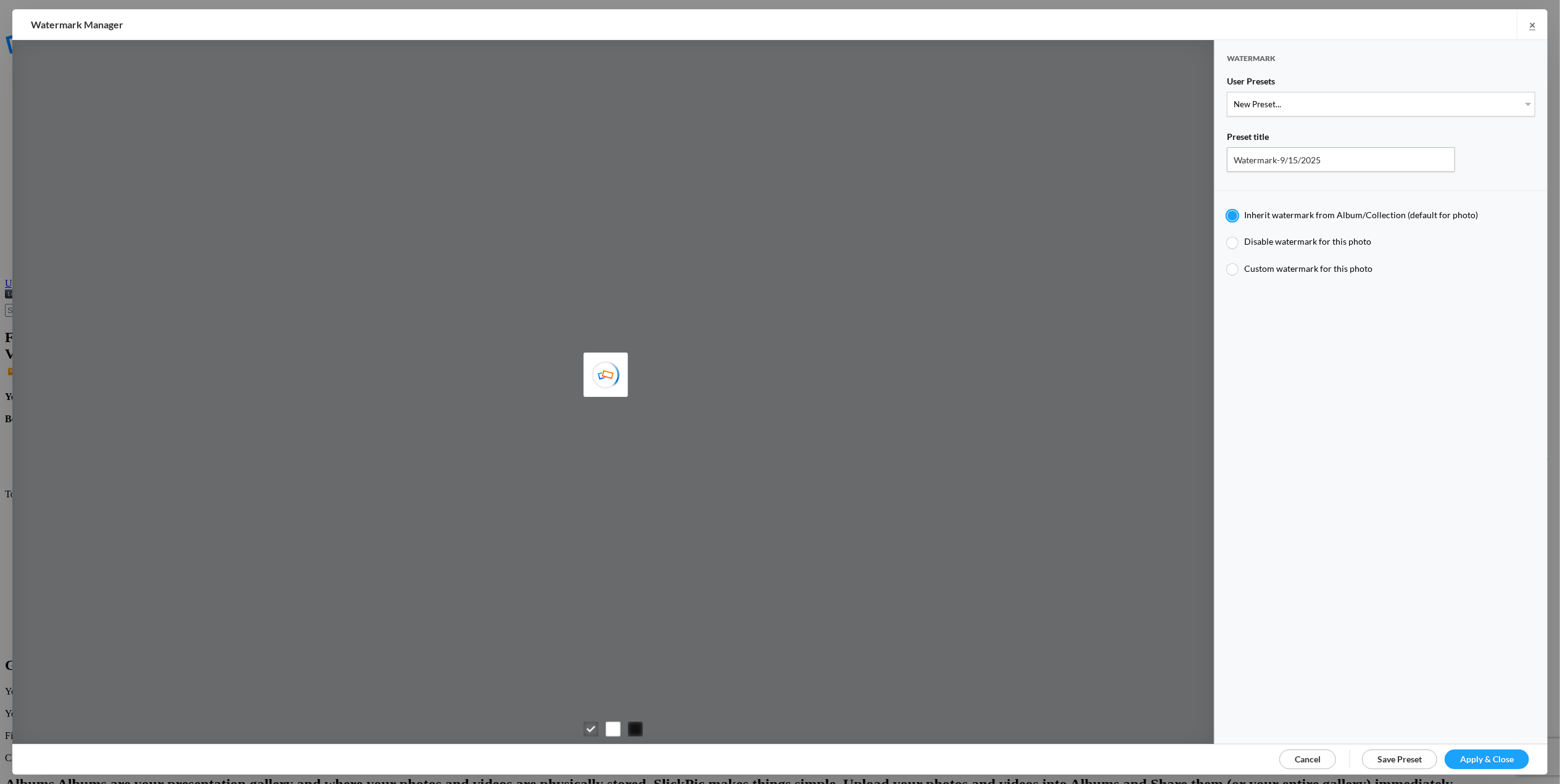
type input "M for [PERSON_NAME]'s photo"
click at [1514, 101] on select "New Preset... T for [PERSON_NAME]'s photo M for [PERSON_NAME]'s photo T-Large f…" at bounding box center [1381, 104] width 308 height 25
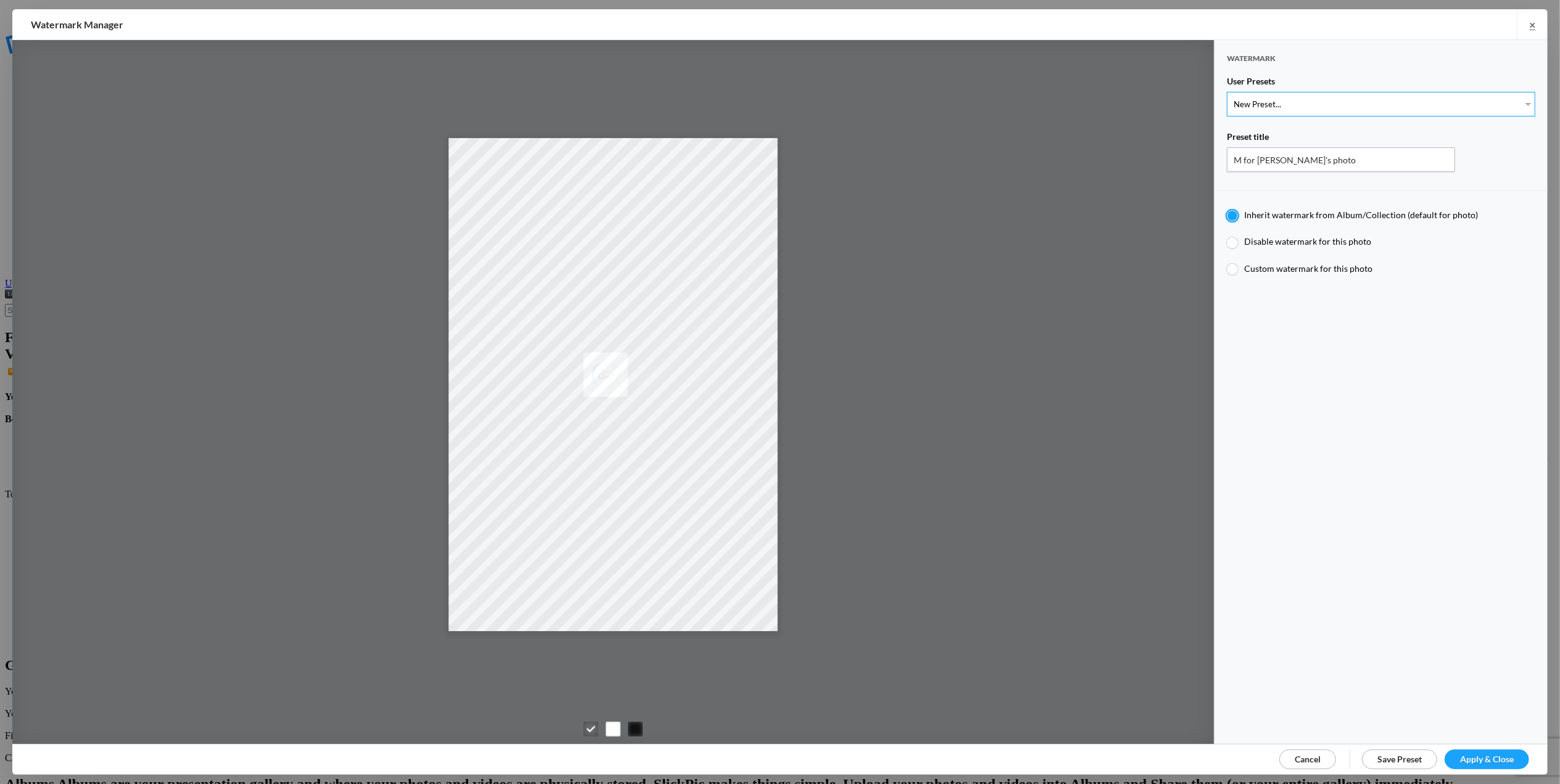
select select "1: Object"
click at [1227, 92] on select "New Preset... T for [PERSON_NAME]'s photo M for [PERSON_NAME]'s photo T-Large f…" at bounding box center [1381, 104] width 308 height 25
type input "T for [PERSON_NAME]'s photo"
type input "T"
radio input "false"
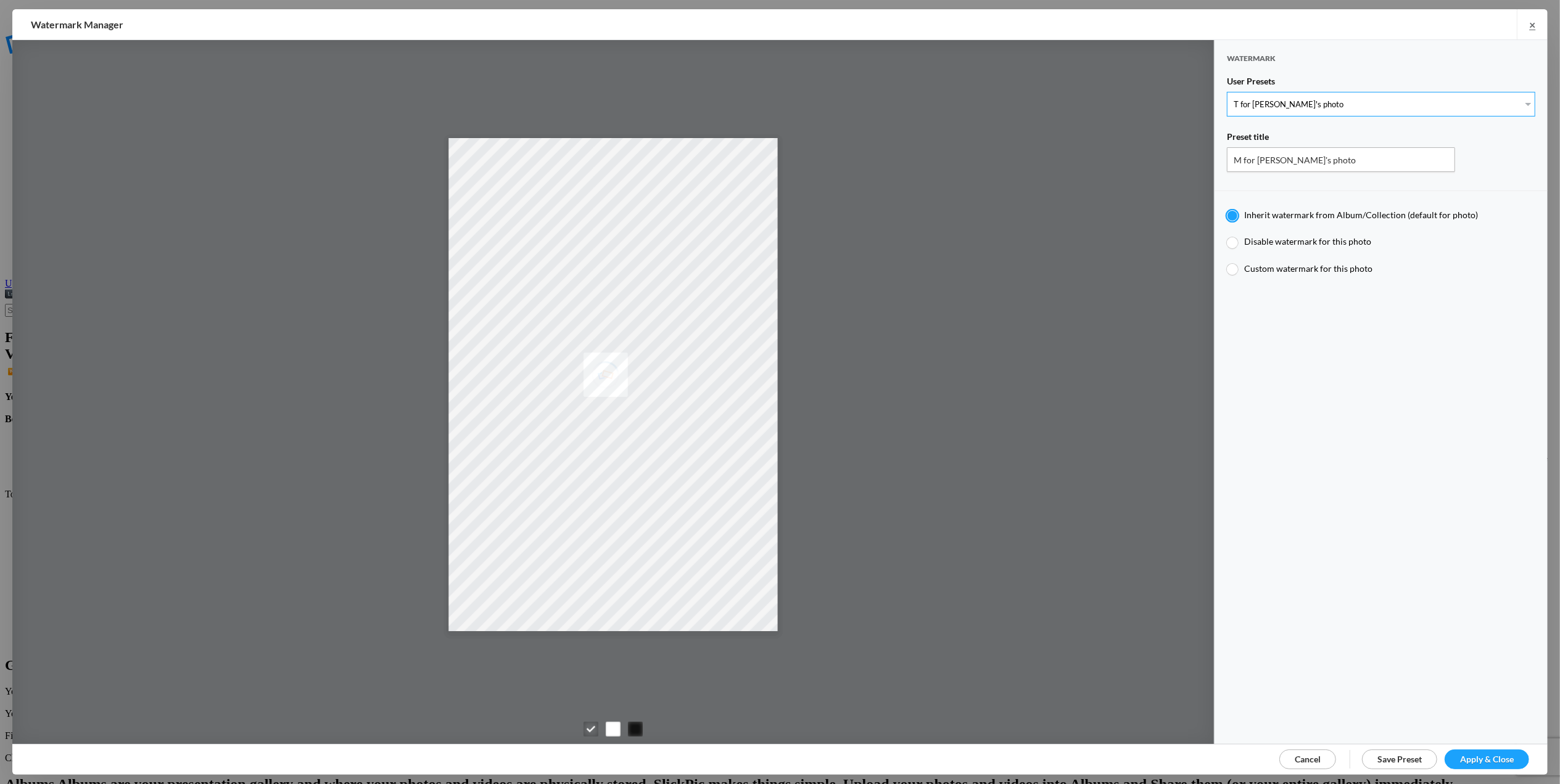
radio input "true"
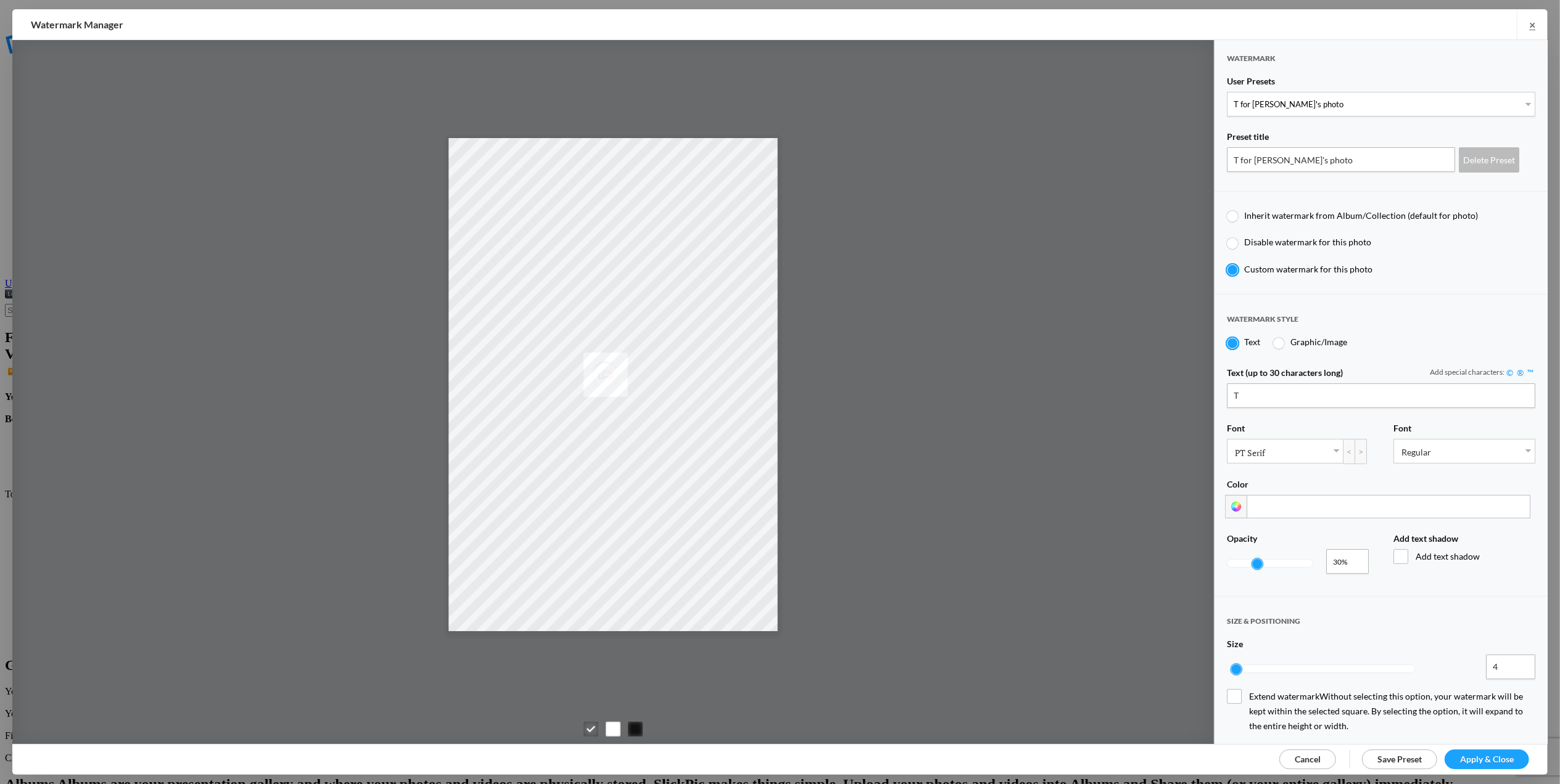
click at [1477, 760] on span "Apply & Close" at bounding box center [1487, 759] width 54 height 10
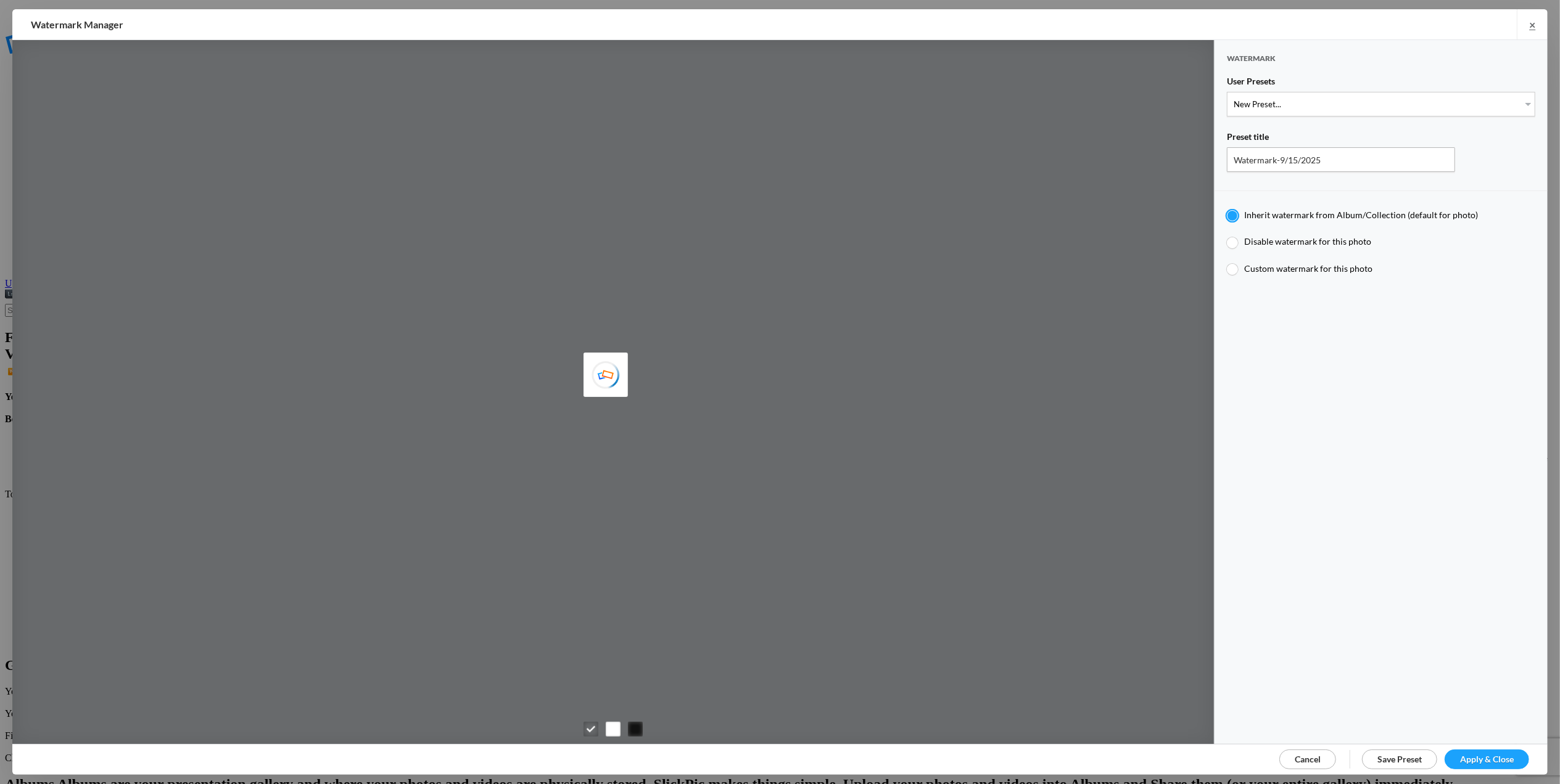
type input "M for [PERSON_NAME]'s photo"
click at [1518, 99] on select "New Preset... T for [PERSON_NAME]'s photo M for [PERSON_NAME]'s photo T-Large f…" at bounding box center [1381, 104] width 308 height 25
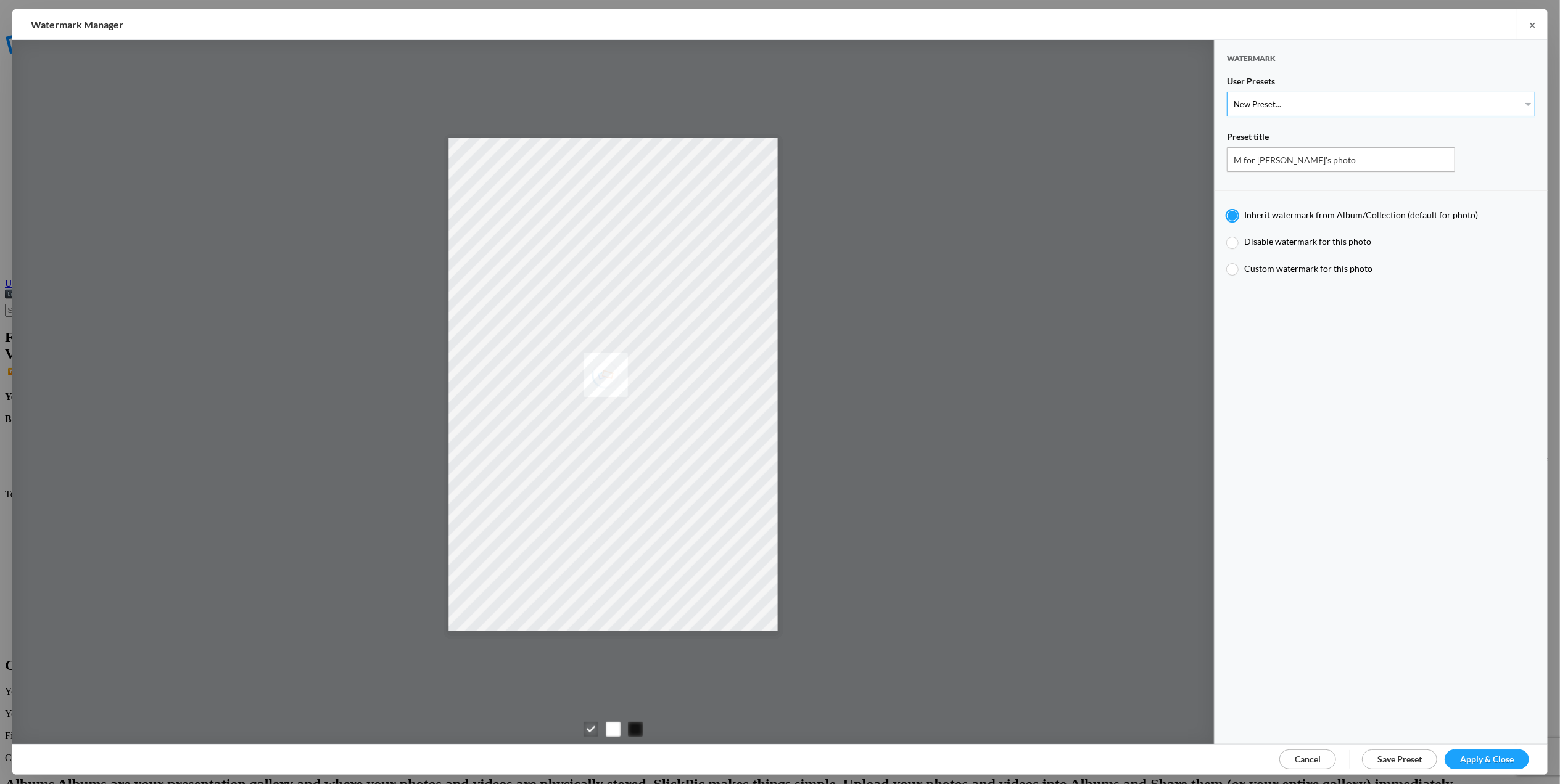
select select "1: Object"
click at [1227, 92] on select "New Preset... T for [PERSON_NAME]'s photo M for [PERSON_NAME]'s photo T-Large f…" at bounding box center [1381, 104] width 308 height 25
type input "T for [PERSON_NAME]'s photo"
radio input "false"
radio input "true"
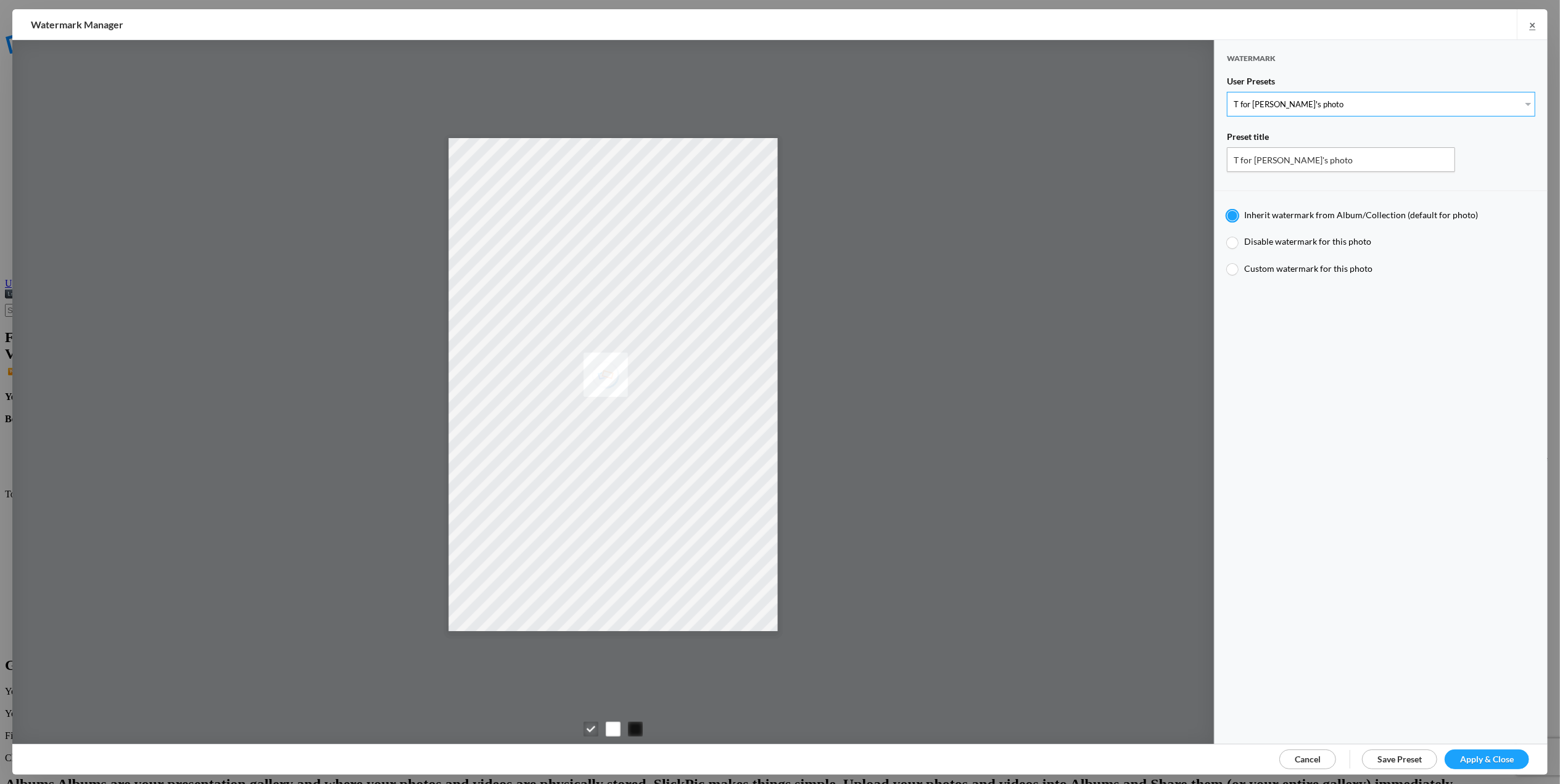
type input "T"
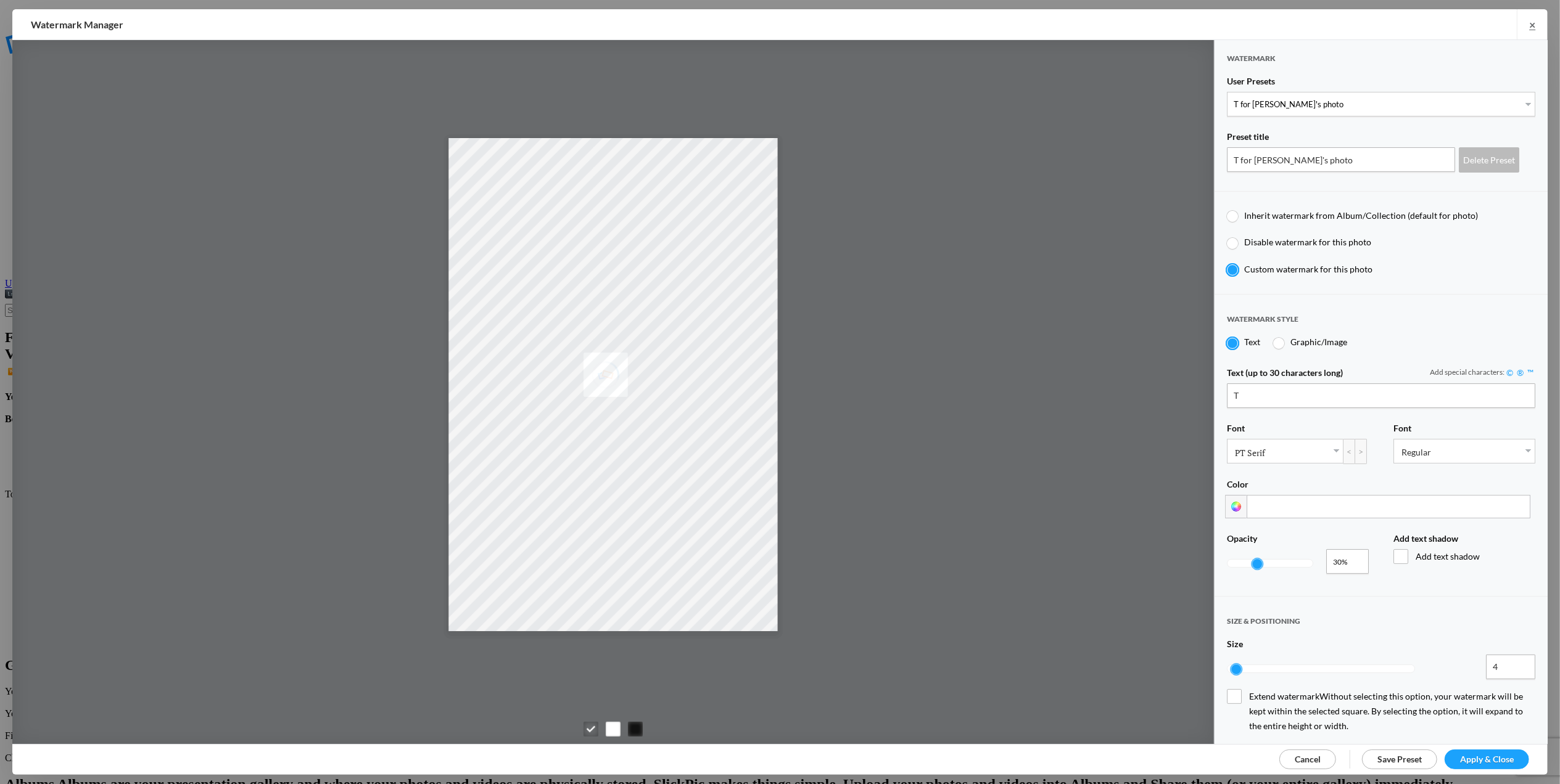
click at [1478, 752] on link "Apply & Close" at bounding box center [1487, 759] width 85 height 20
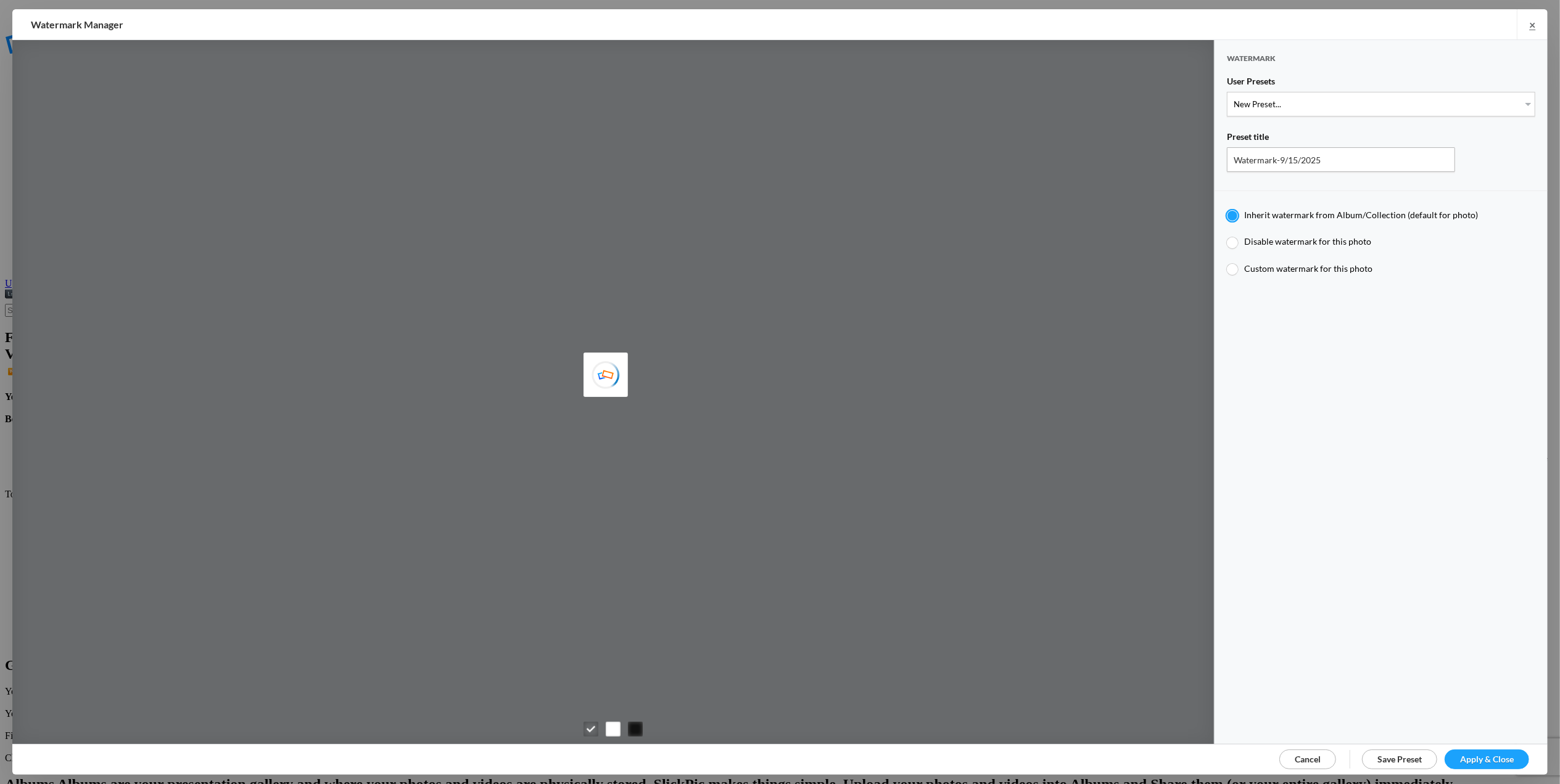
type input "T for [PERSON_NAME]'s photo"
click at [1515, 99] on select "New Preset... T for [PERSON_NAME]'s photo M for [PERSON_NAME]'s photo T-Large f…" at bounding box center [1381, 104] width 308 height 25
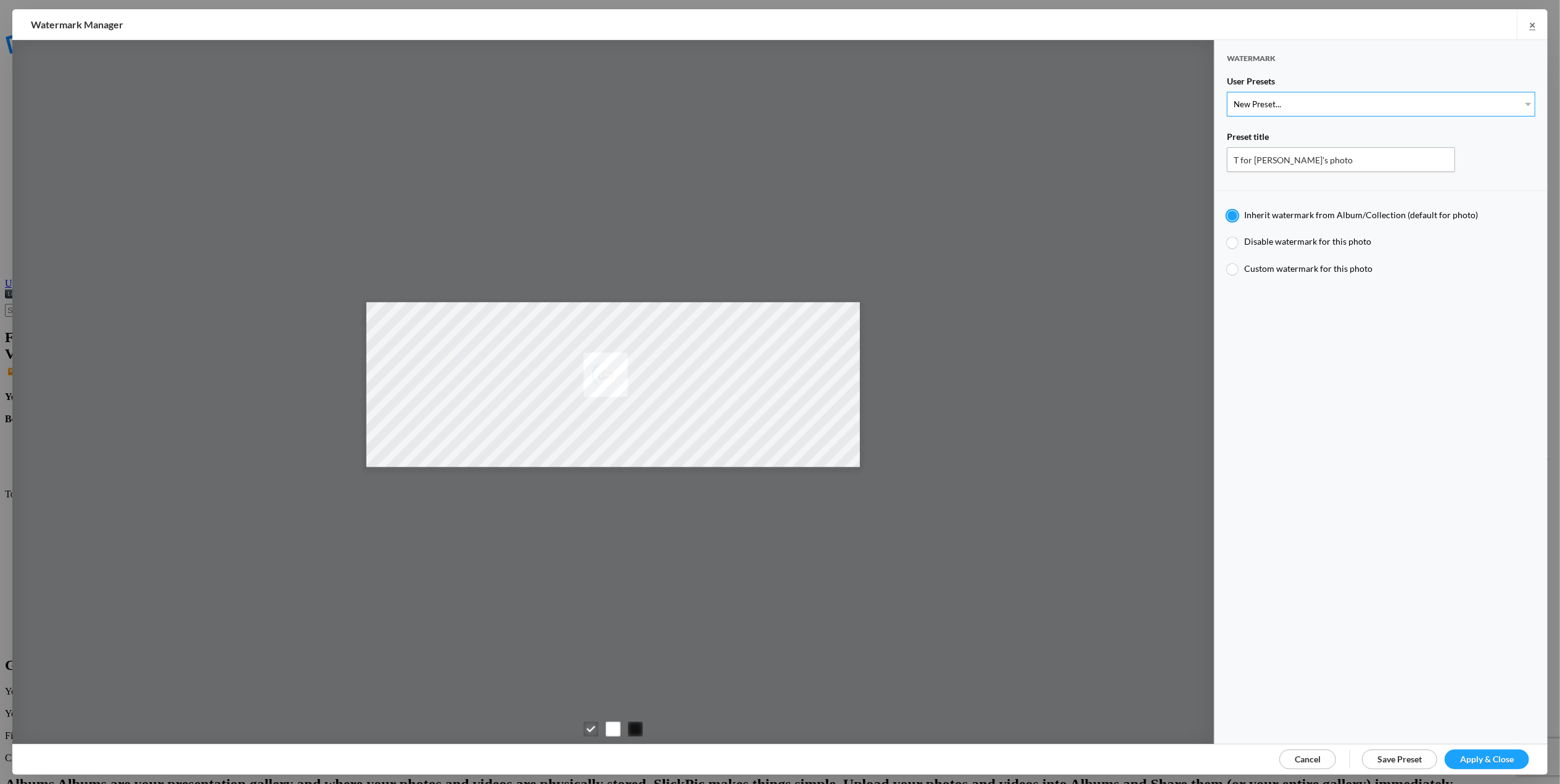
select select "2: Object"
click at [1227, 92] on select "New Preset... T for Tom's photo M for Mary's photo T-Large for Tom's photo" at bounding box center [1381, 104] width 308 height 25
type input "M for Mary's photo"
radio input "false"
radio input "true"
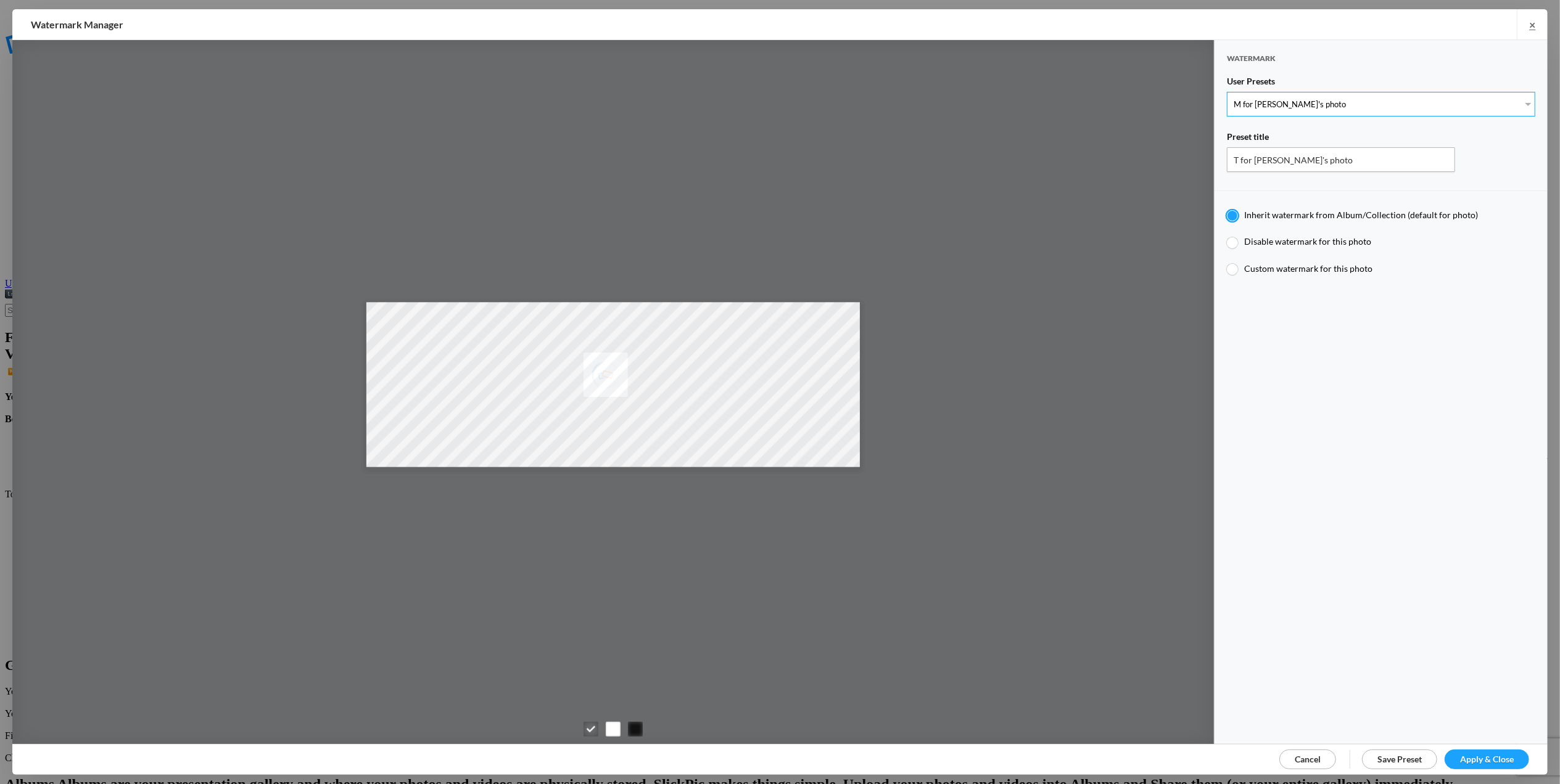
type input "M"
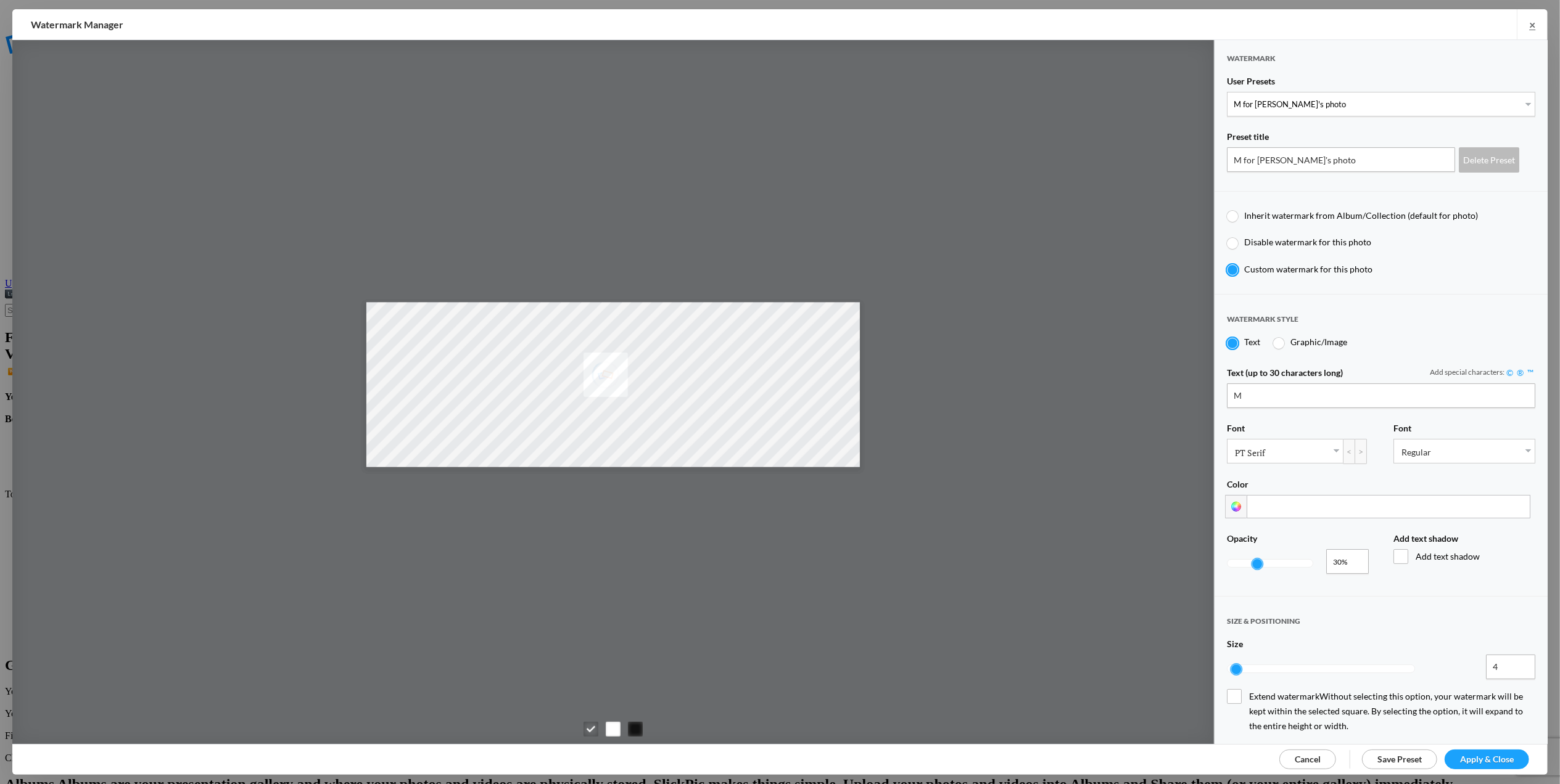
click at [1476, 761] on span "Apply & Close" at bounding box center [1487, 759] width 54 height 10
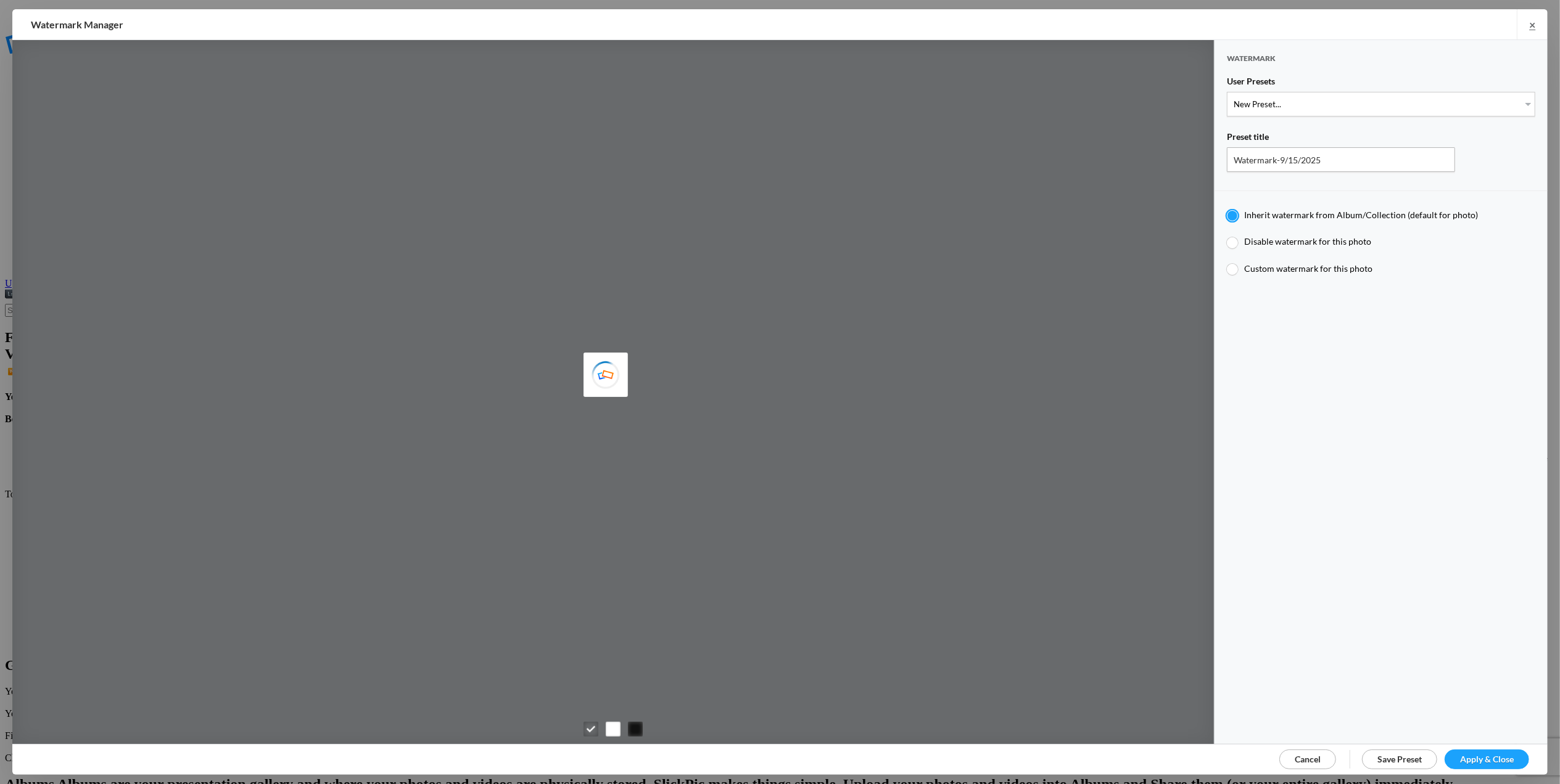
type input "Tom Leslie"
type input "M for Mary's photo"
type input "M"
type input "0.3"
type input "4"
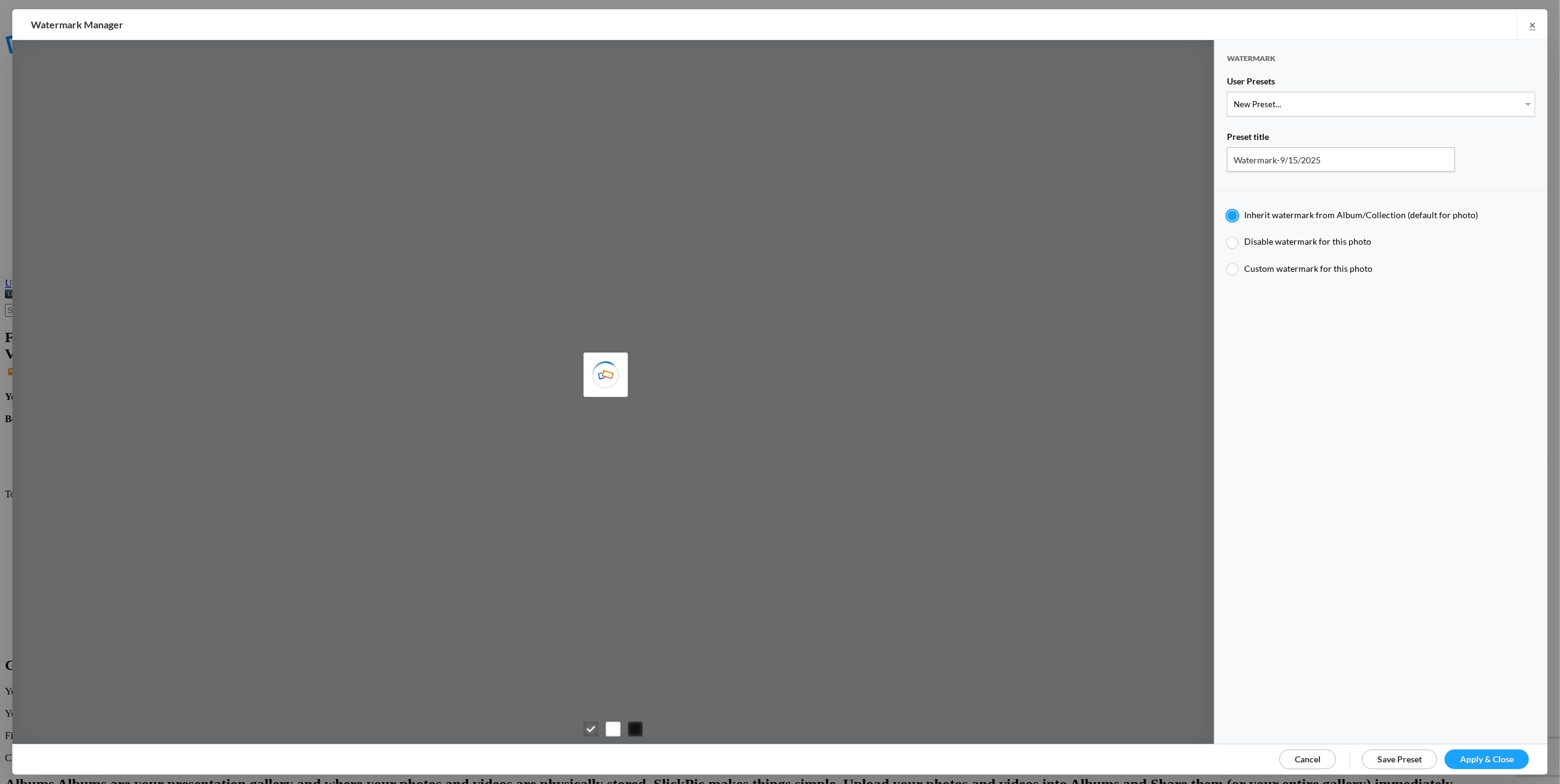
radio input "false"
click at [1518, 100] on select "New Preset... T for Tom's photo M for Mary's photo T-Large for Tom's photo" at bounding box center [1381, 104] width 308 height 25
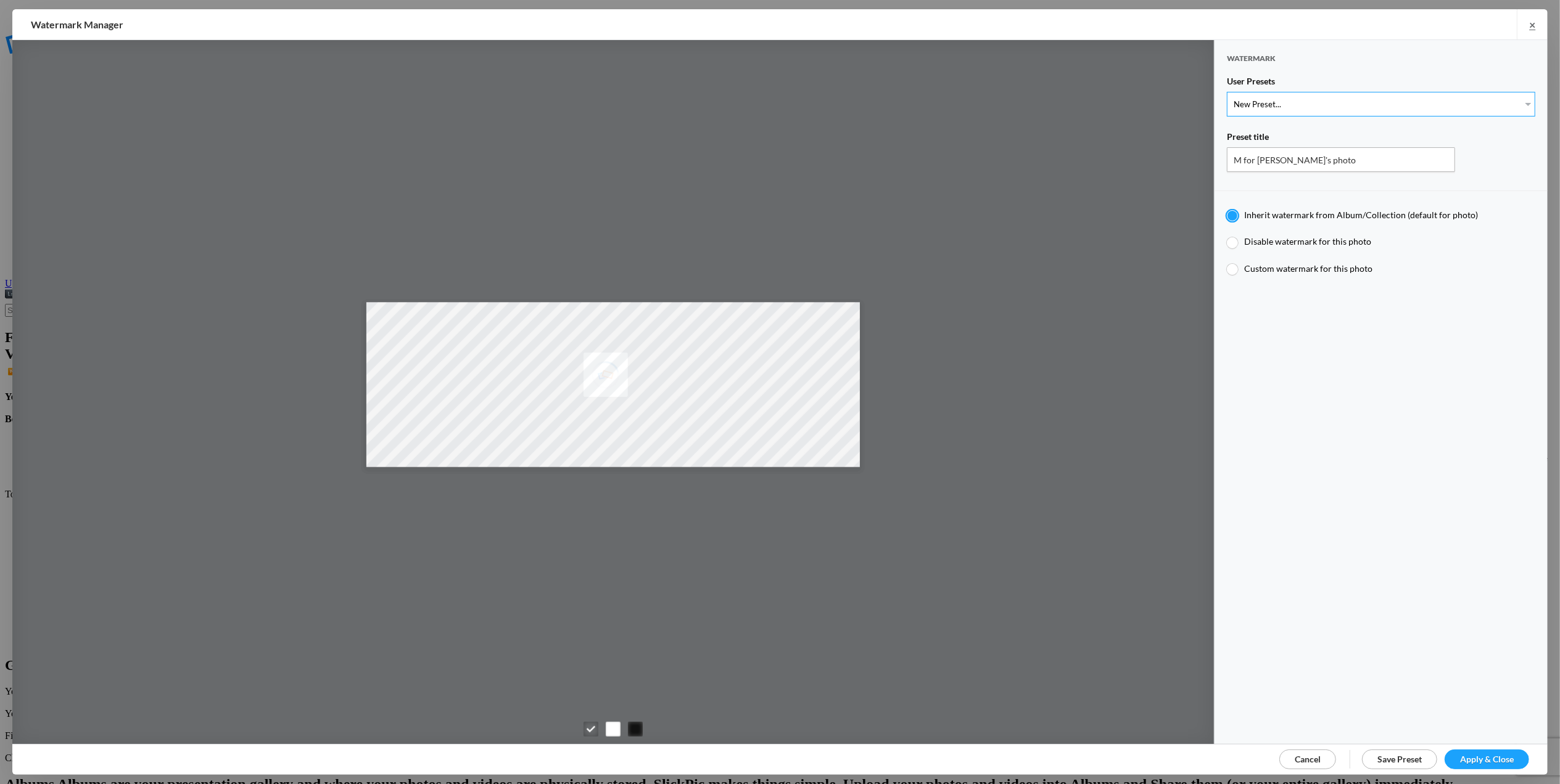
select select "1: Object"
click at [1227, 92] on select "New Preset... T for Tom's photo M for Mary's photo T-Large for Tom's photo" at bounding box center [1381, 104] width 308 height 25
type input "T for Tom's photo"
radio input "false"
radio input "true"
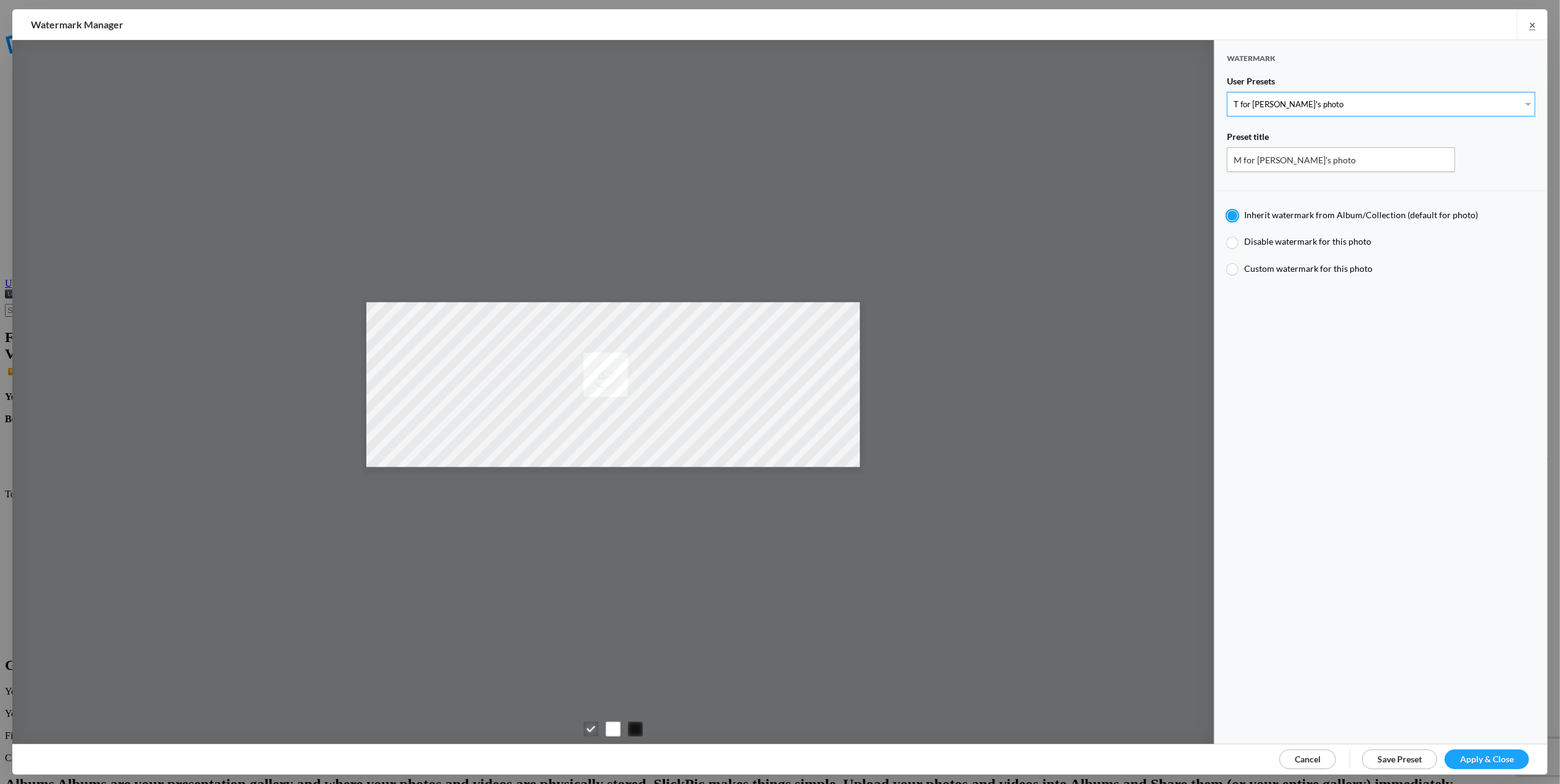
type input "T"
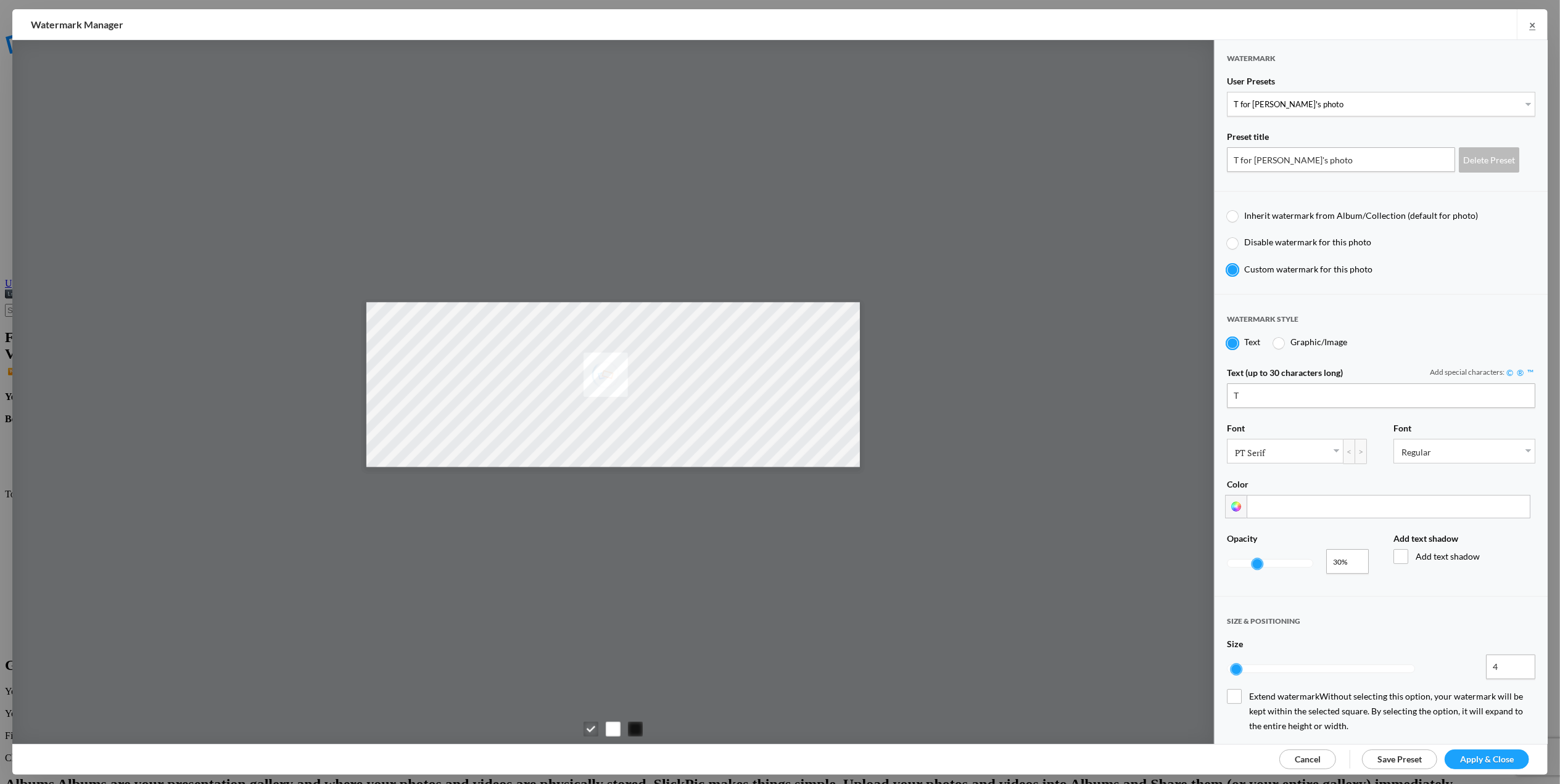
click at [1471, 758] on span "Apply & Close" at bounding box center [1487, 759] width 54 height 10
